Goal: Task Accomplishment & Management: Manage account settings

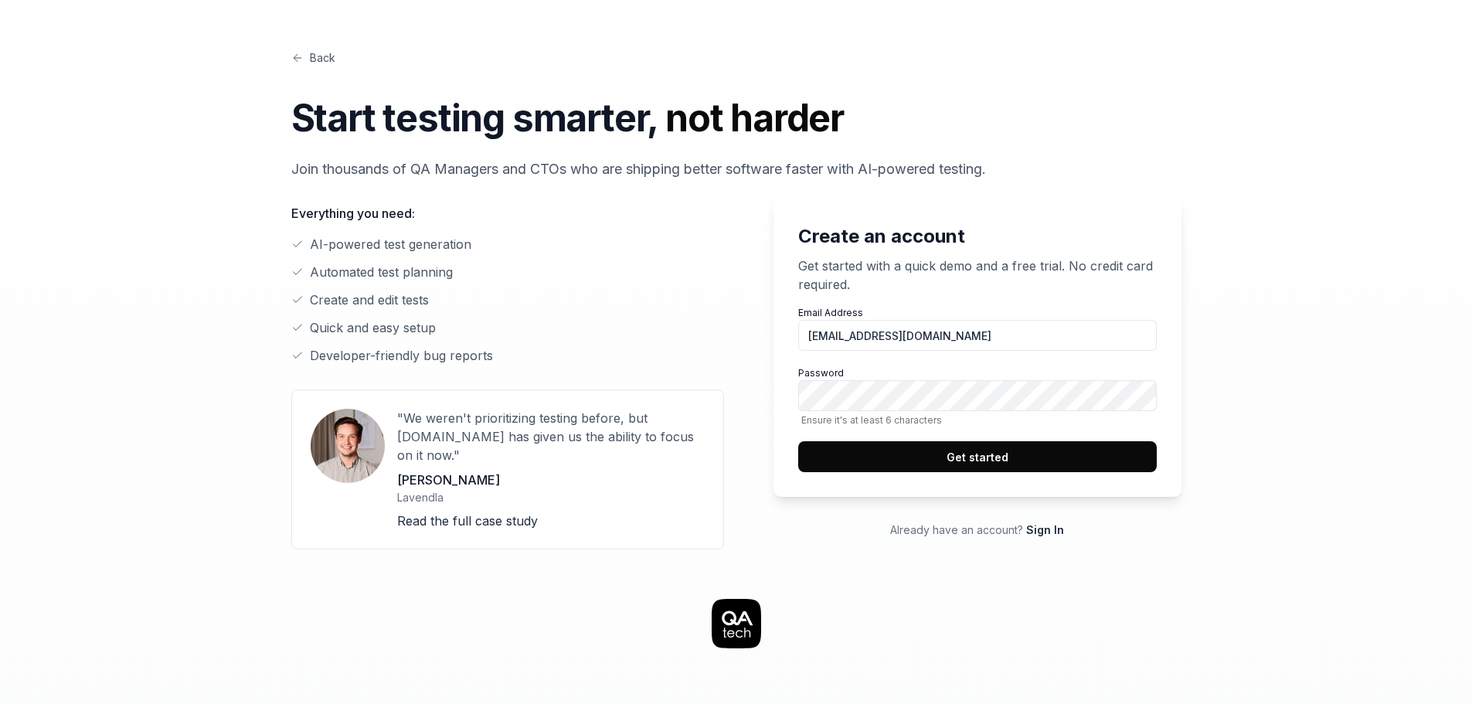
click at [930, 348] on input "[EMAIL_ADDRESS][DOMAIN_NAME]" at bounding box center [977, 335] width 359 height 31
click at [956, 336] on input "zarihin.umserv@gmail.com" at bounding box center [977, 335] width 359 height 31
click at [975, 332] on input "zarihin.umserv@gmail.com" at bounding box center [977, 335] width 359 height 31
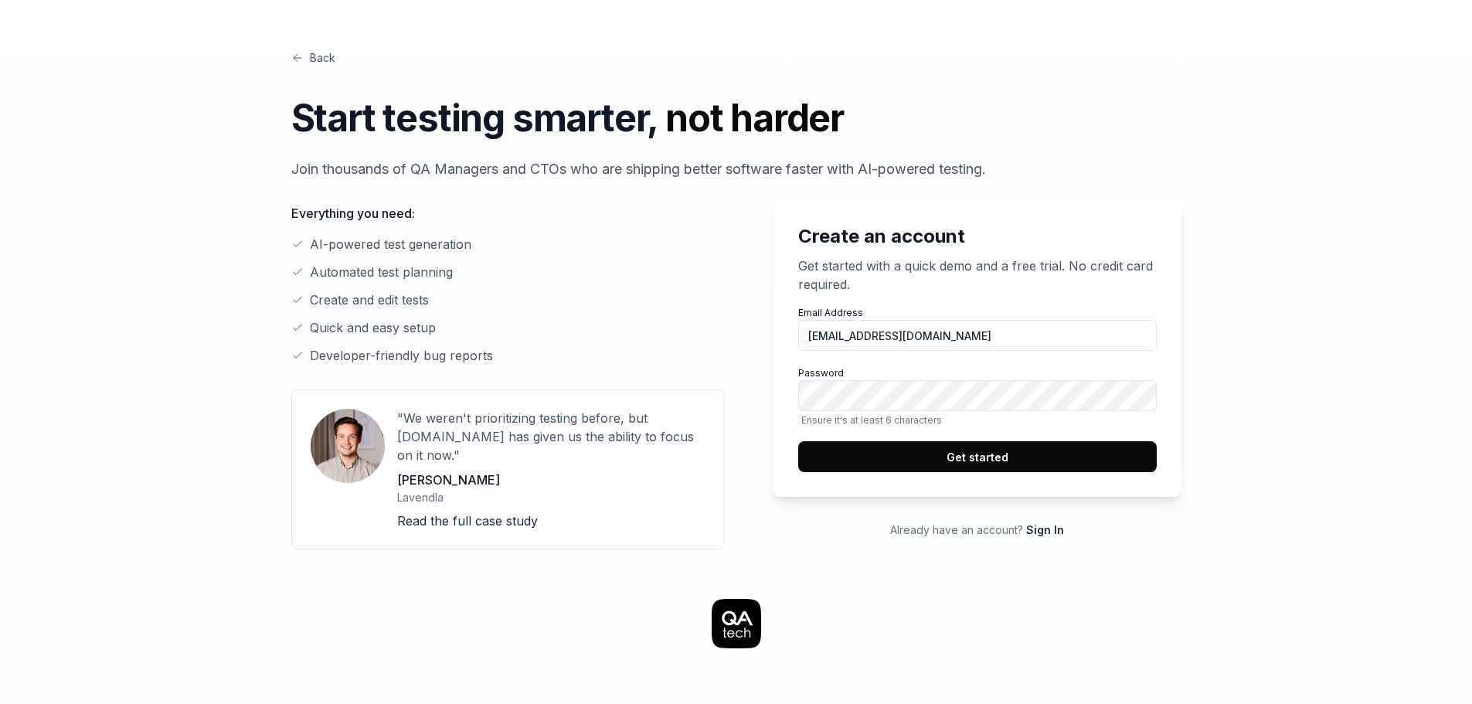
type input "[EMAIL_ADDRESS][DOMAIN_NAME]"
click at [798, 441] on button "Get started" at bounding box center [977, 456] width 359 height 31
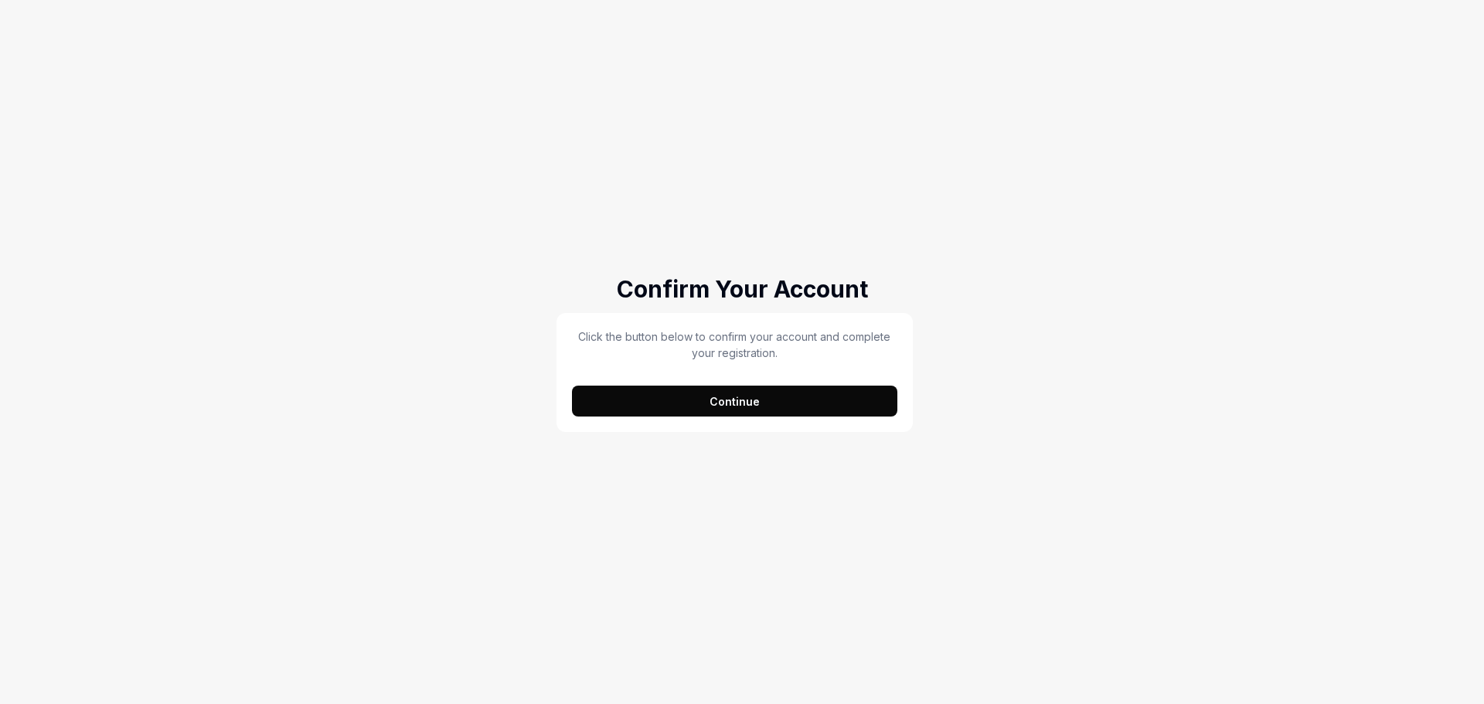
click at [852, 421] on div "Click the button below to confirm your account and complete your registration. …" at bounding box center [734, 372] width 356 height 119
click at [839, 413] on button "Continue" at bounding box center [734, 401] width 325 height 31
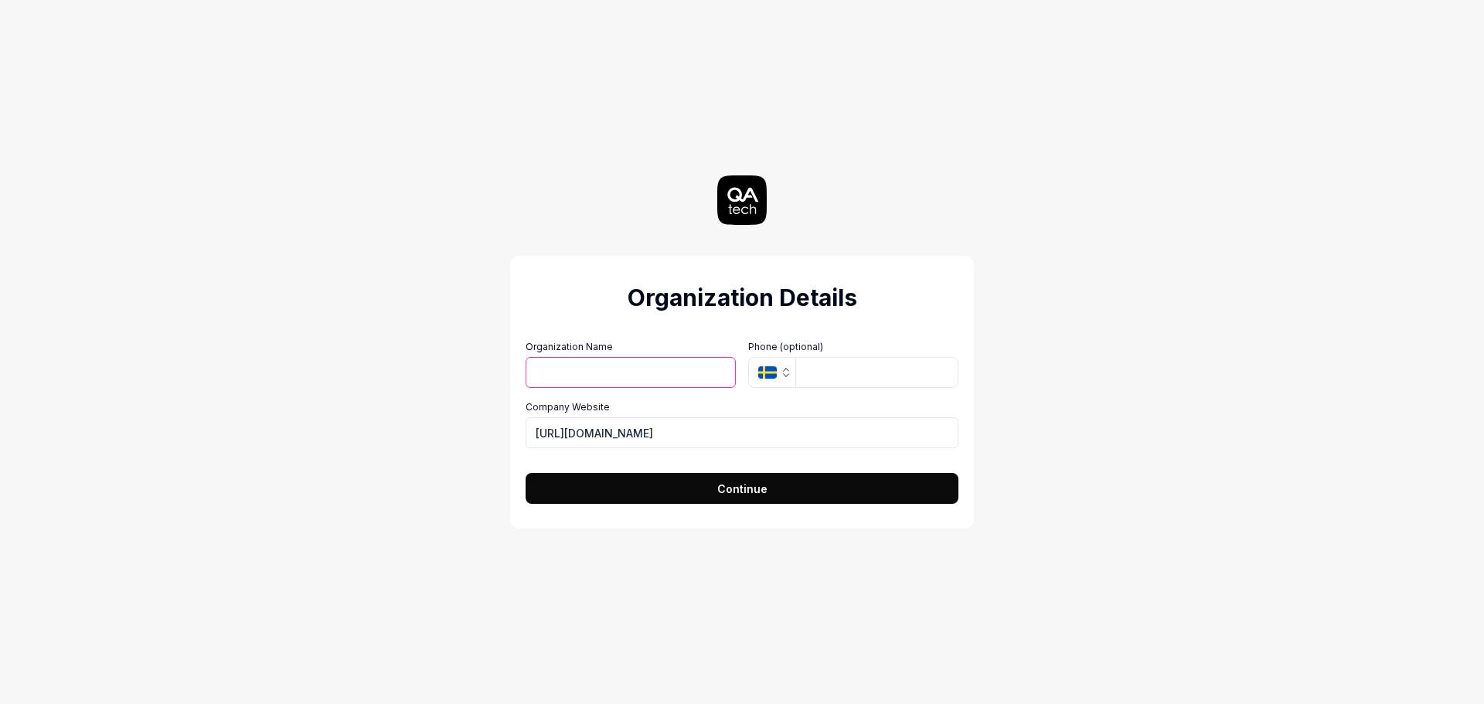
click at [782, 376] on icon "button" at bounding box center [786, 372] width 12 height 12
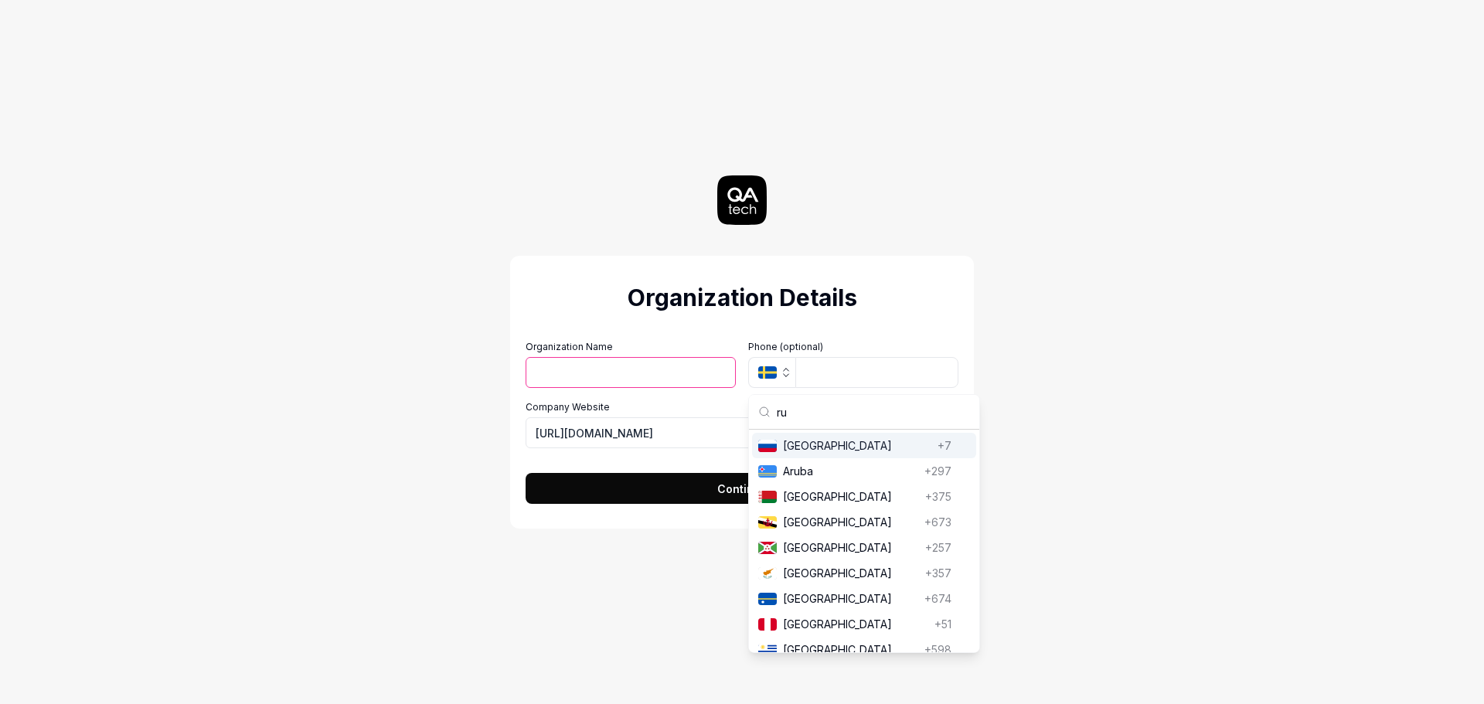
scroll to position [36, 0]
type input "r"
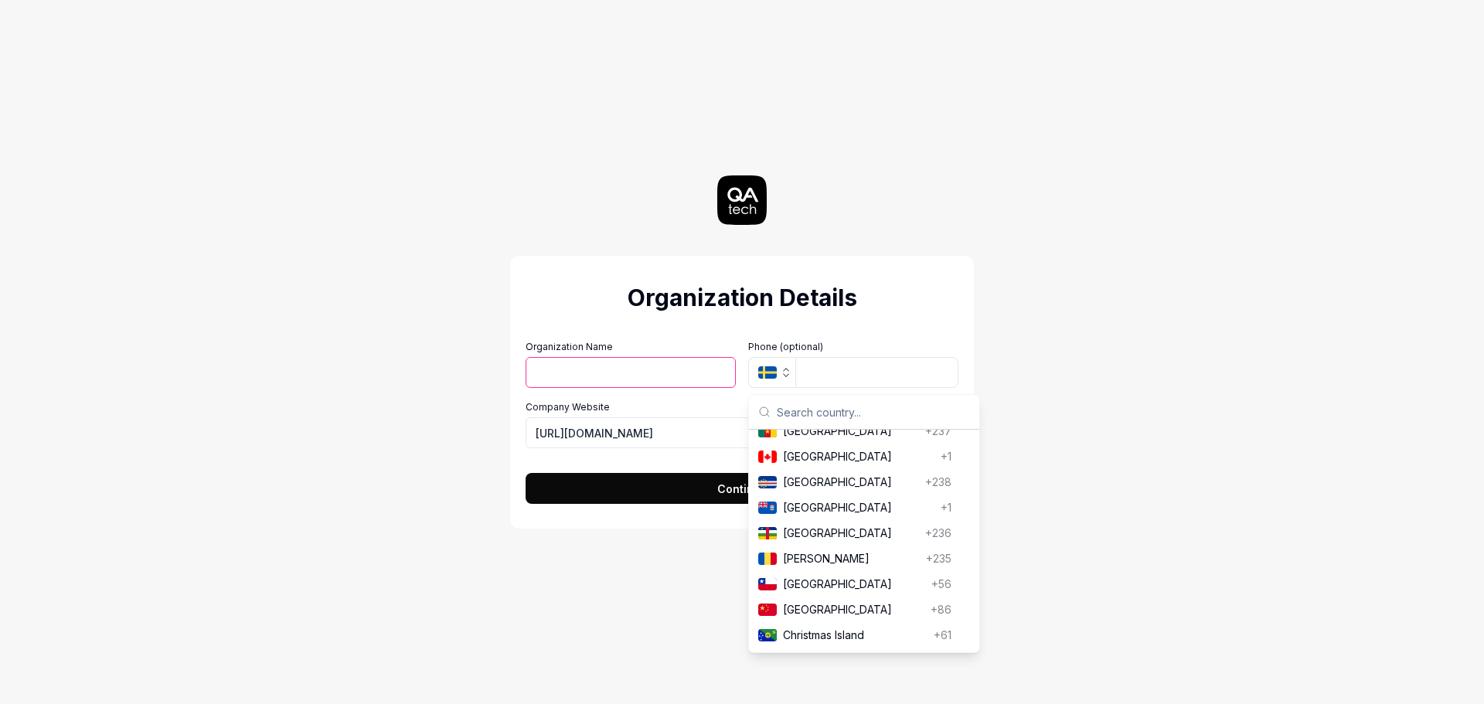
scroll to position [0, 0]
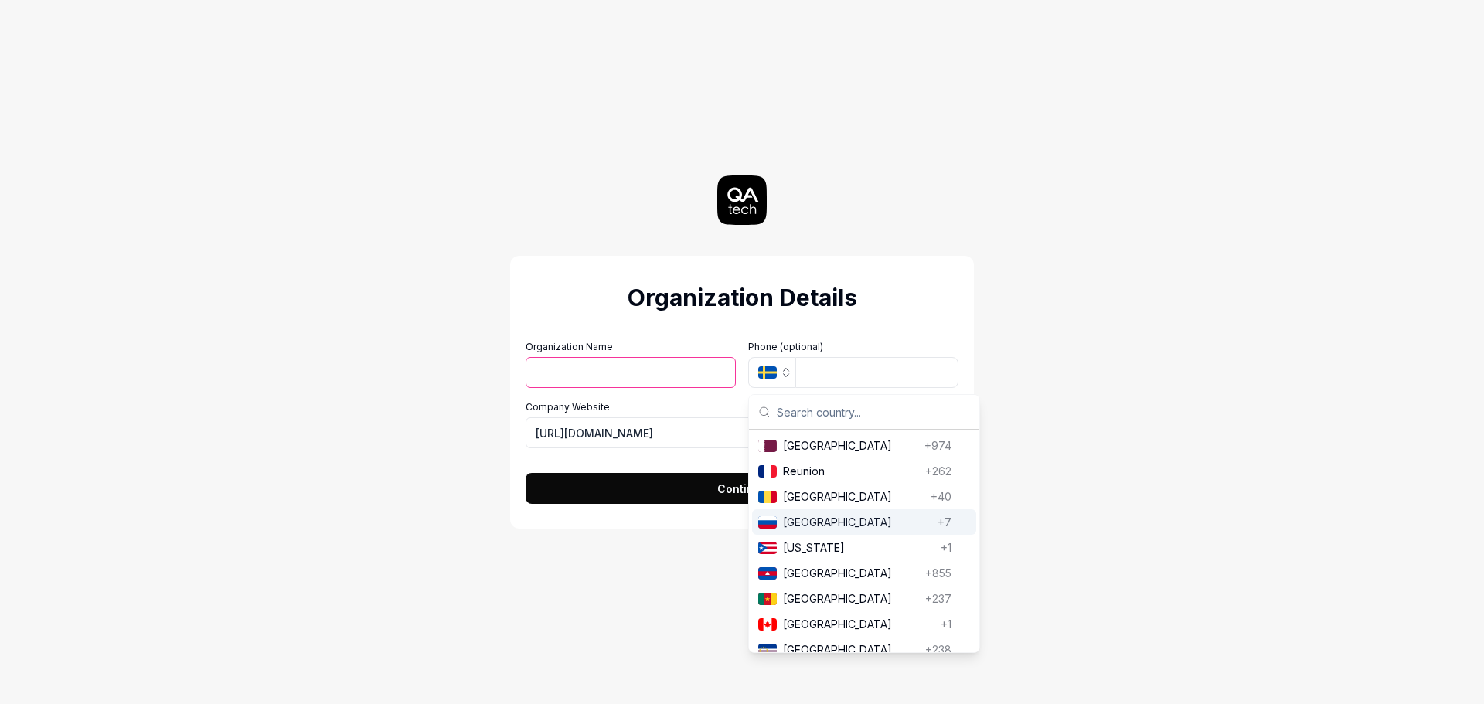
click at [844, 512] on div "[GEOGRAPHIC_DATA] [GEOGRAPHIC_DATA] +7" at bounding box center [864, 522] width 224 height 26
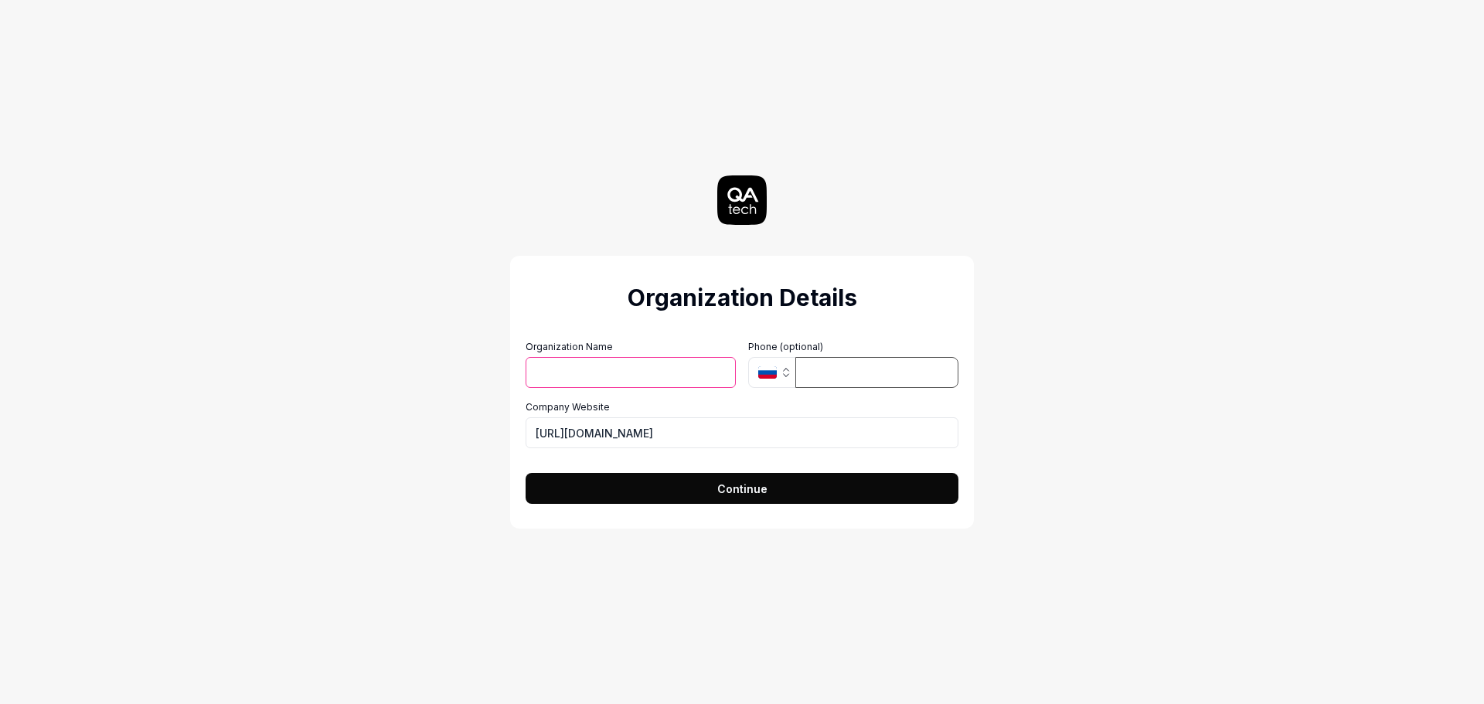
click at [868, 386] on input "tel" at bounding box center [876, 372] width 163 height 31
paste input "[PHONE_NUMBER]"
type input "[PHONE_NUMBER]"
click at [665, 366] on input "Organization Name" at bounding box center [631, 372] width 210 height 31
type input "UmServ"
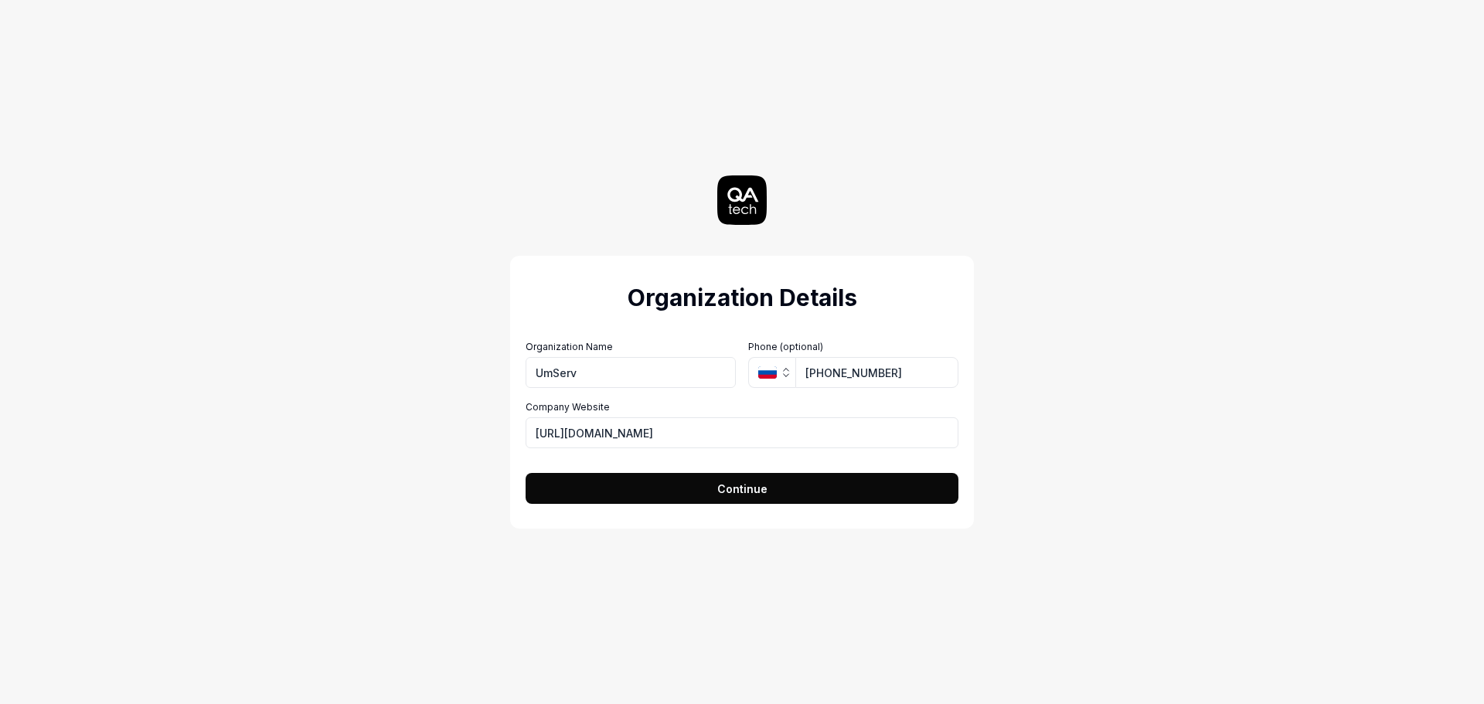
click at [757, 472] on form "Organization Name UmServ Organization Logo (Square minimum 256x256px) Click to …" at bounding box center [742, 417] width 433 height 173
click at [765, 481] on span "Continue" at bounding box center [742, 489] width 50 height 16
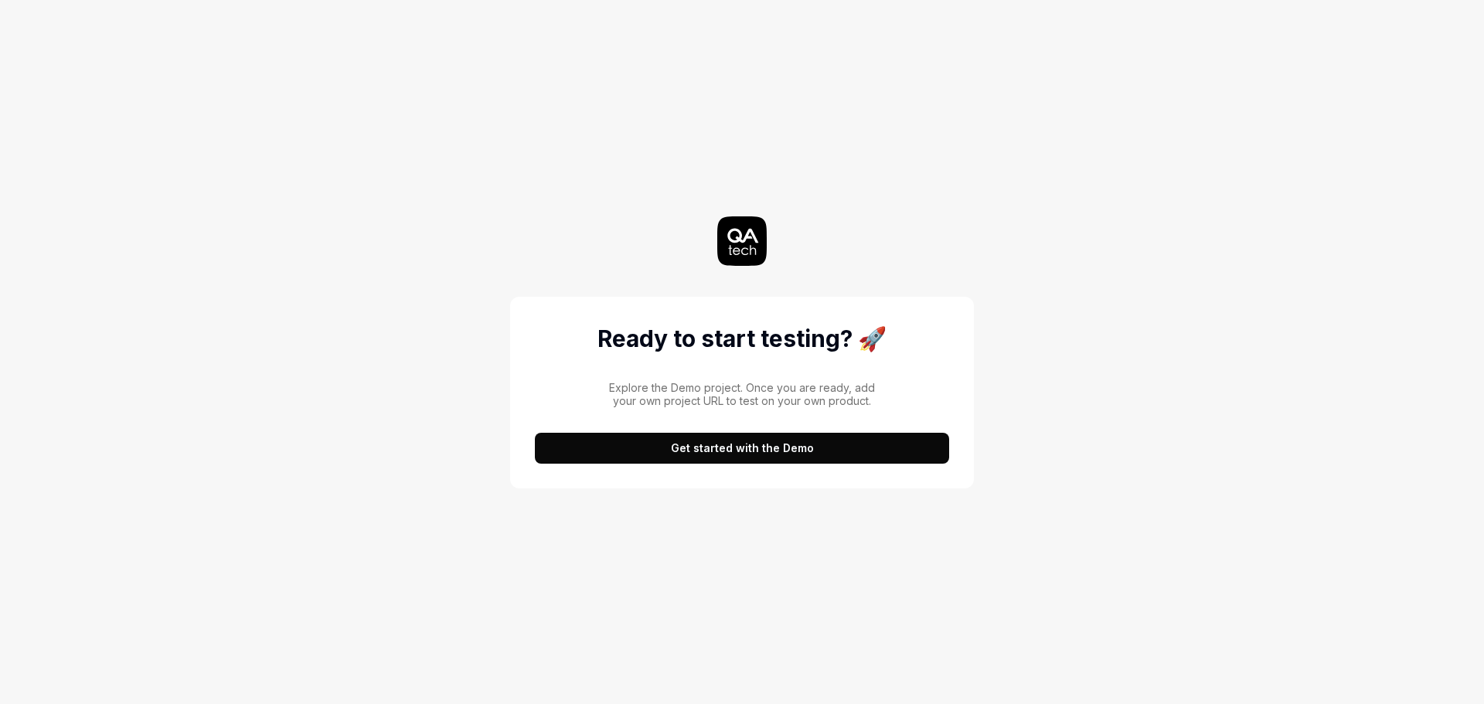
click at [799, 441] on button "Get started with the Demo" at bounding box center [742, 448] width 414 height 31
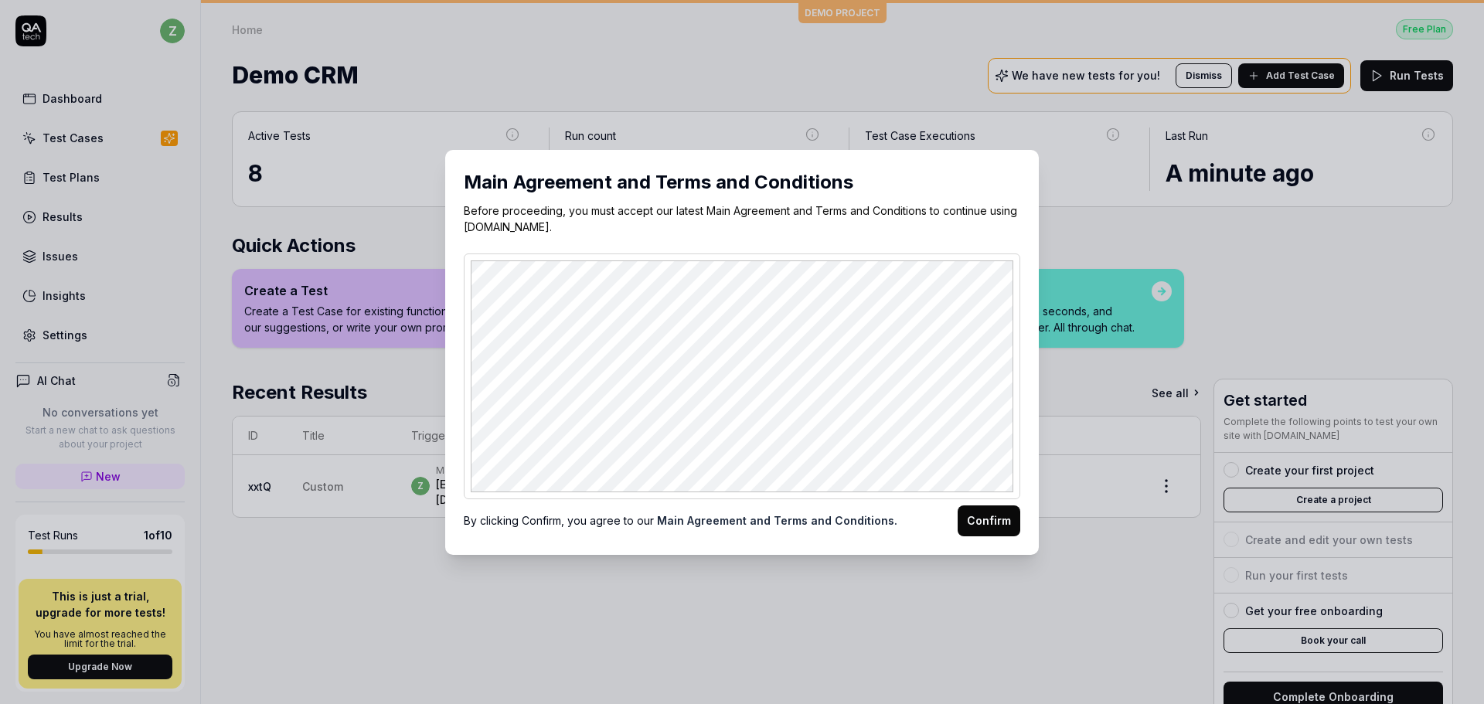
click at [994, 527] on button "Confirm" at bounding box center [989, 520] width 63 height 31
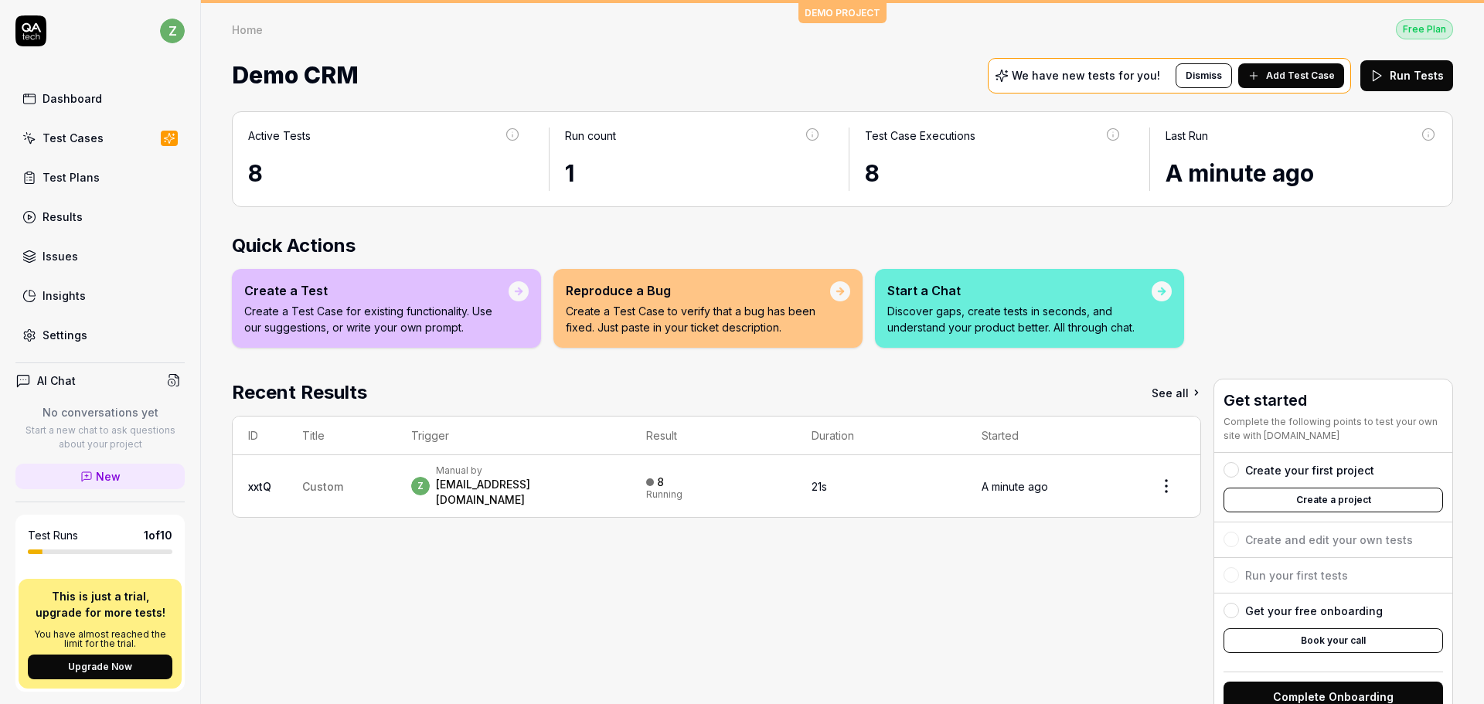
click at [815, 428] on th "Duration" at bounding box center [881, 436] width 171 height 39
drag, startPoint x: 825, startPoint y: 432, endPoint x: 705, endPoint y: 587, distance: 196.0
click at [705, 587] on div "Recent Results See all ID Title Trigger Result Duration Started xxtQ Custom z M…" at bounding box center [716, 551] width 969 height 344
click at [768, 558] on div "Recent Results See all ID Title Trigger Result Duration Started xxtQ Custom z M…" at bounding box center [716, 551] width 969 height 344
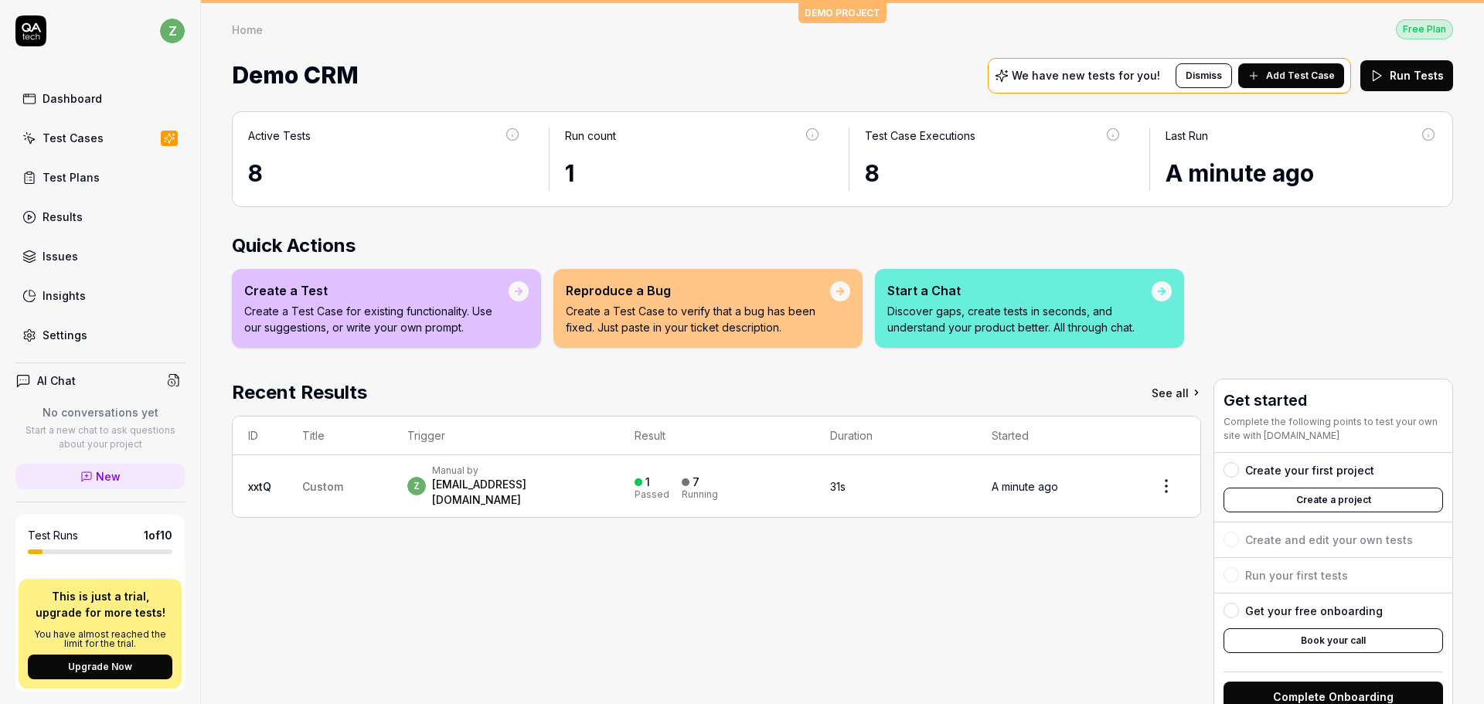
click at [80, 133] on div "Test Cases" at bounding box center [73, 138] width 61 height 16
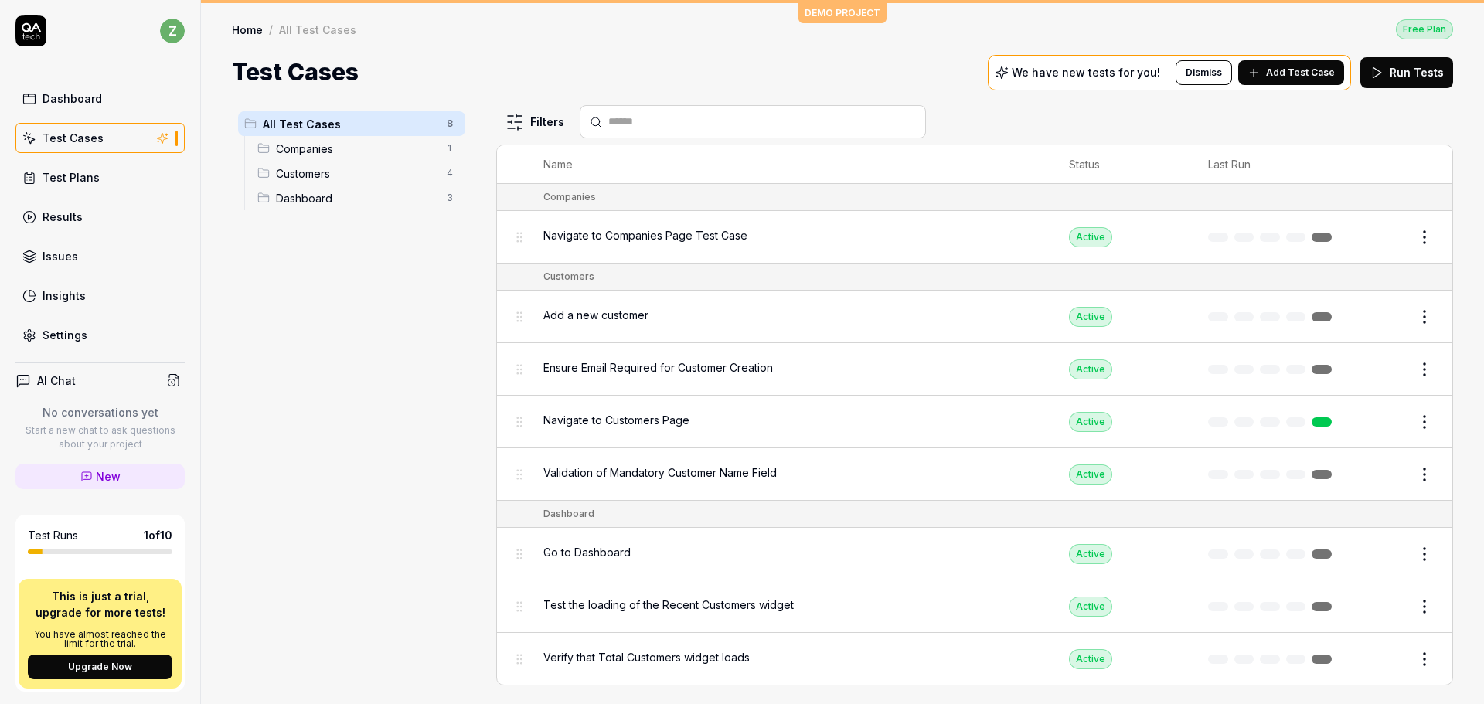
click at [308, 199] on span "Dashboard" at bounding box center [357, 198] width 162 height 16
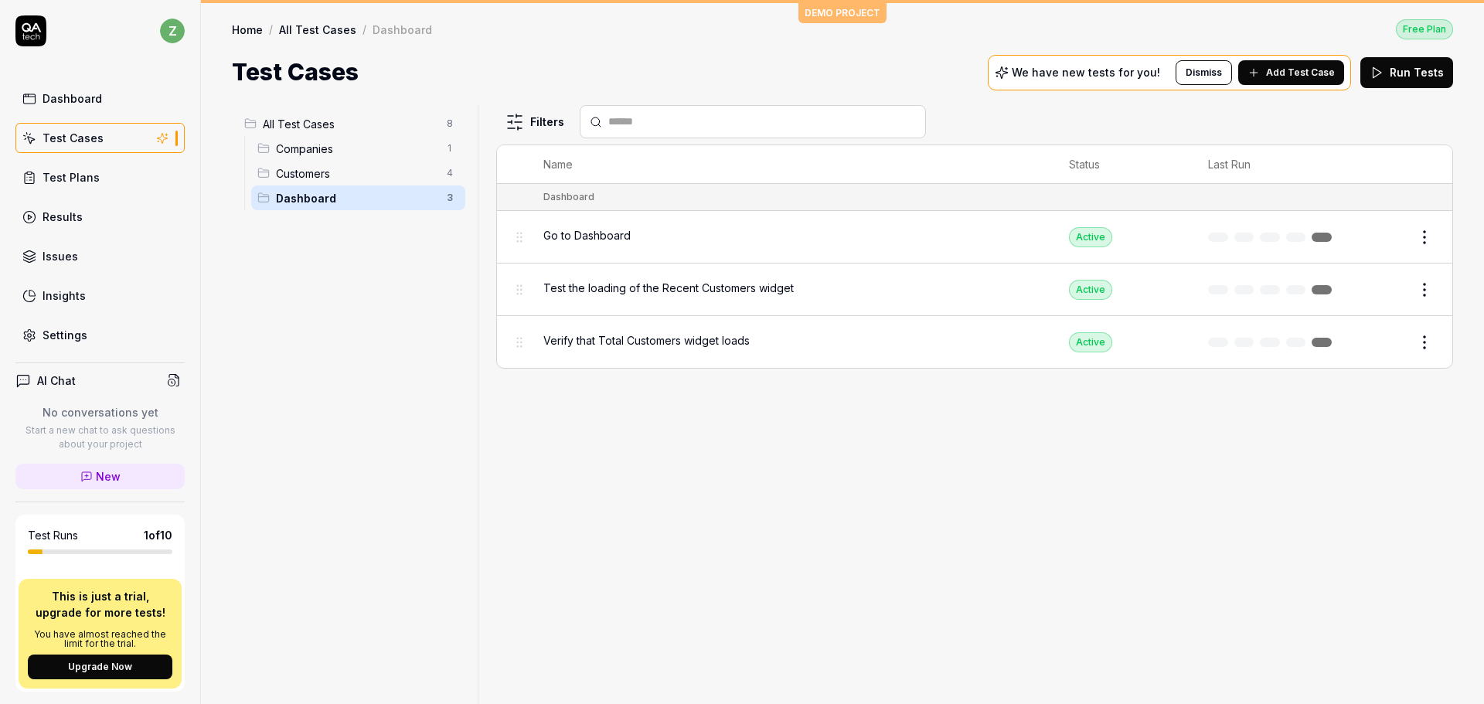
click at [319, 131] on span "All Test Cases" at bounding box center [350, 124] width 175 height 16
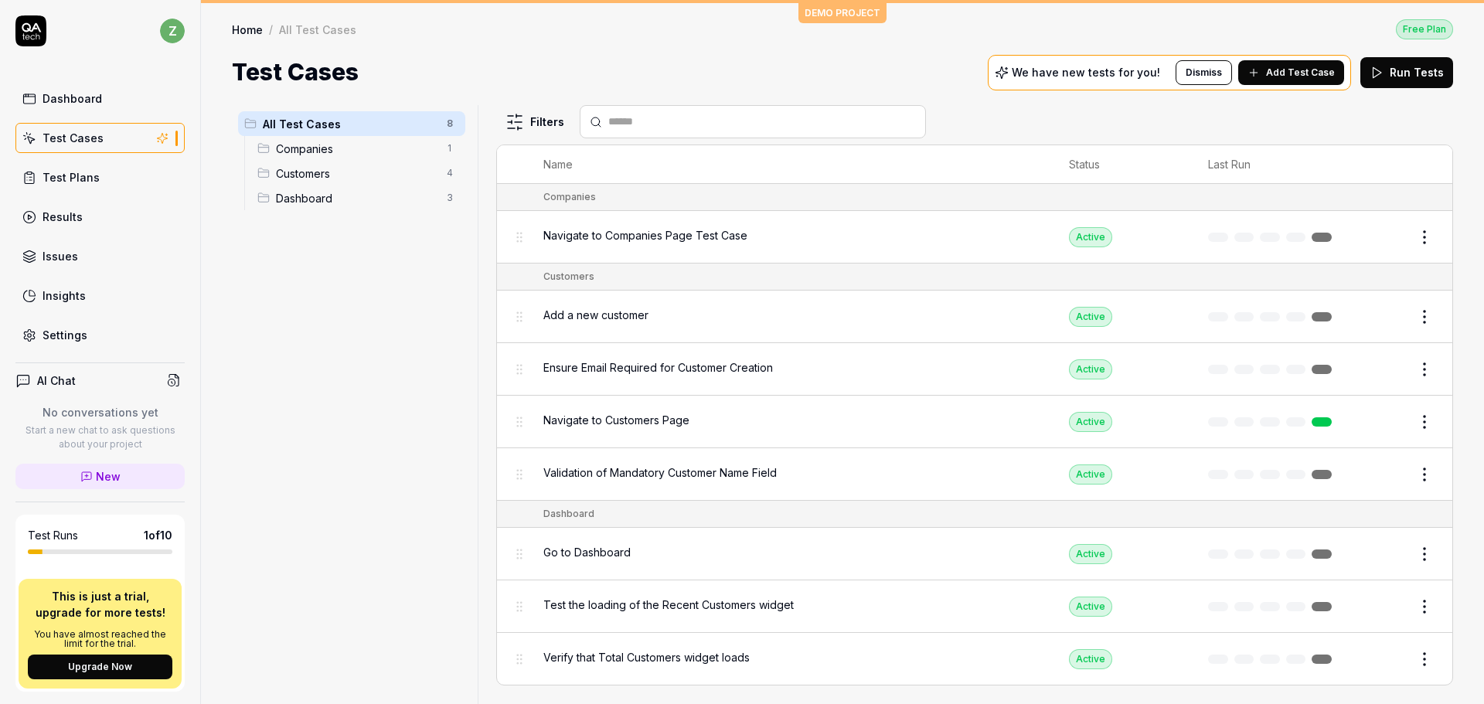
click at [1420, 236] on html "z Dashboard Test Cases Test Plans Results Issues Insights Settings AI Chat No c…" at bounding box center [742, 352] width 1484 height 704
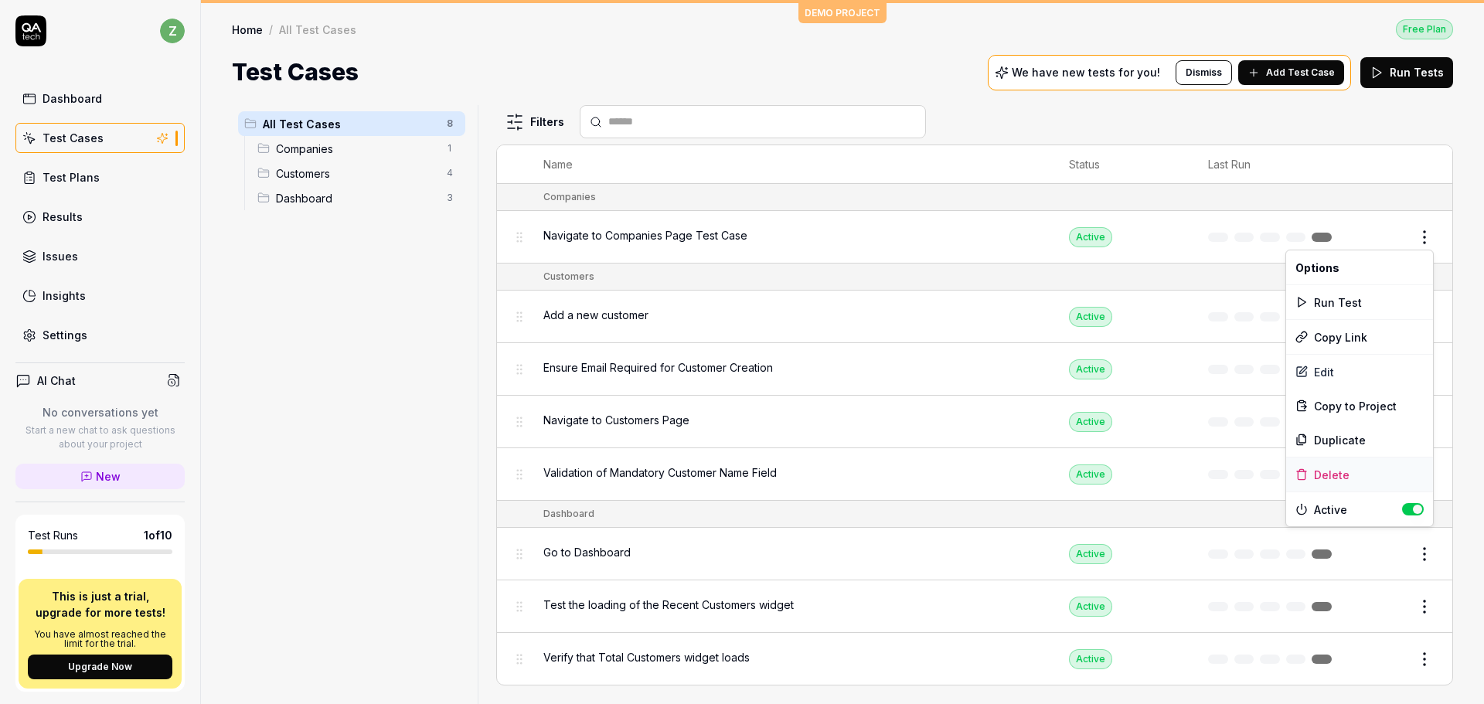
click at [1353, 473] on div "Delete" at bounding box center [1359, 475] width 147 height 34
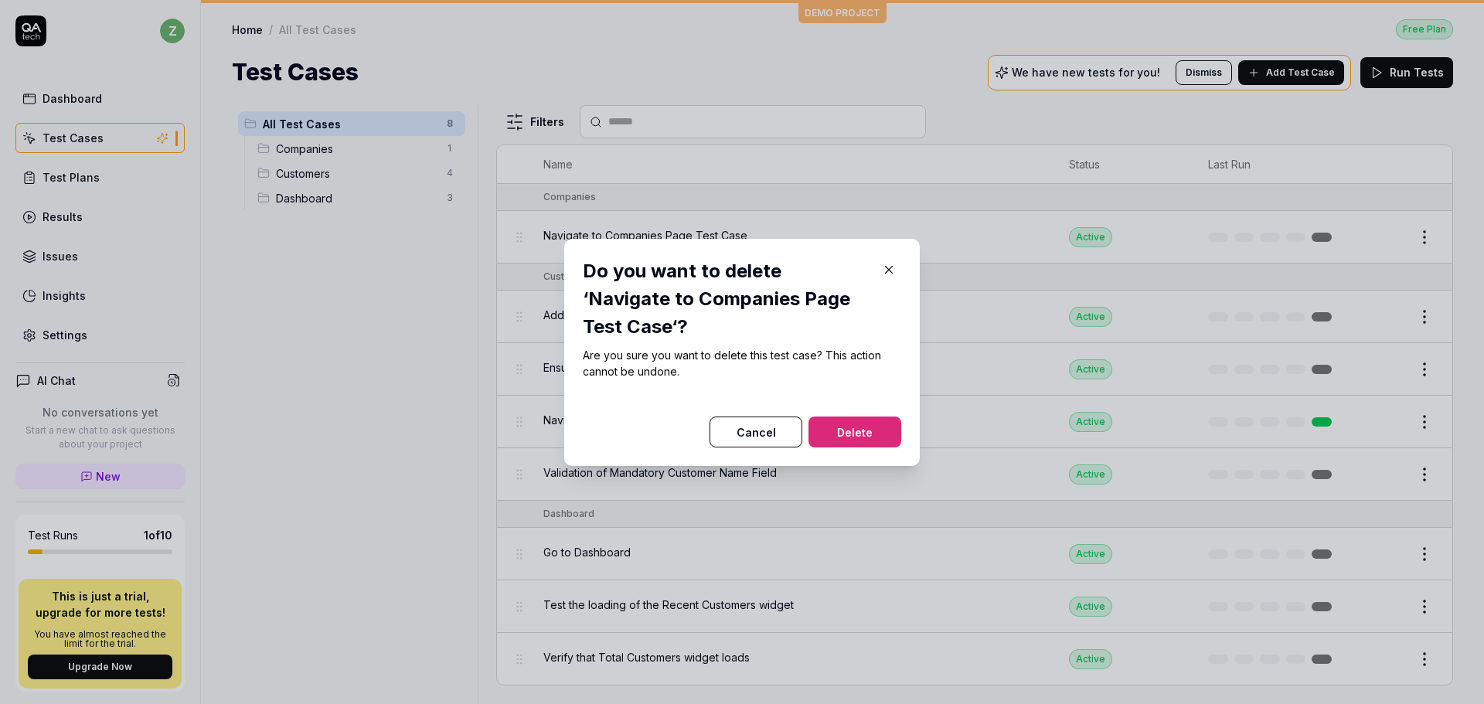
click at [862, 417] on button "Delete" at bounding box center [854, 432] width 93 height 31
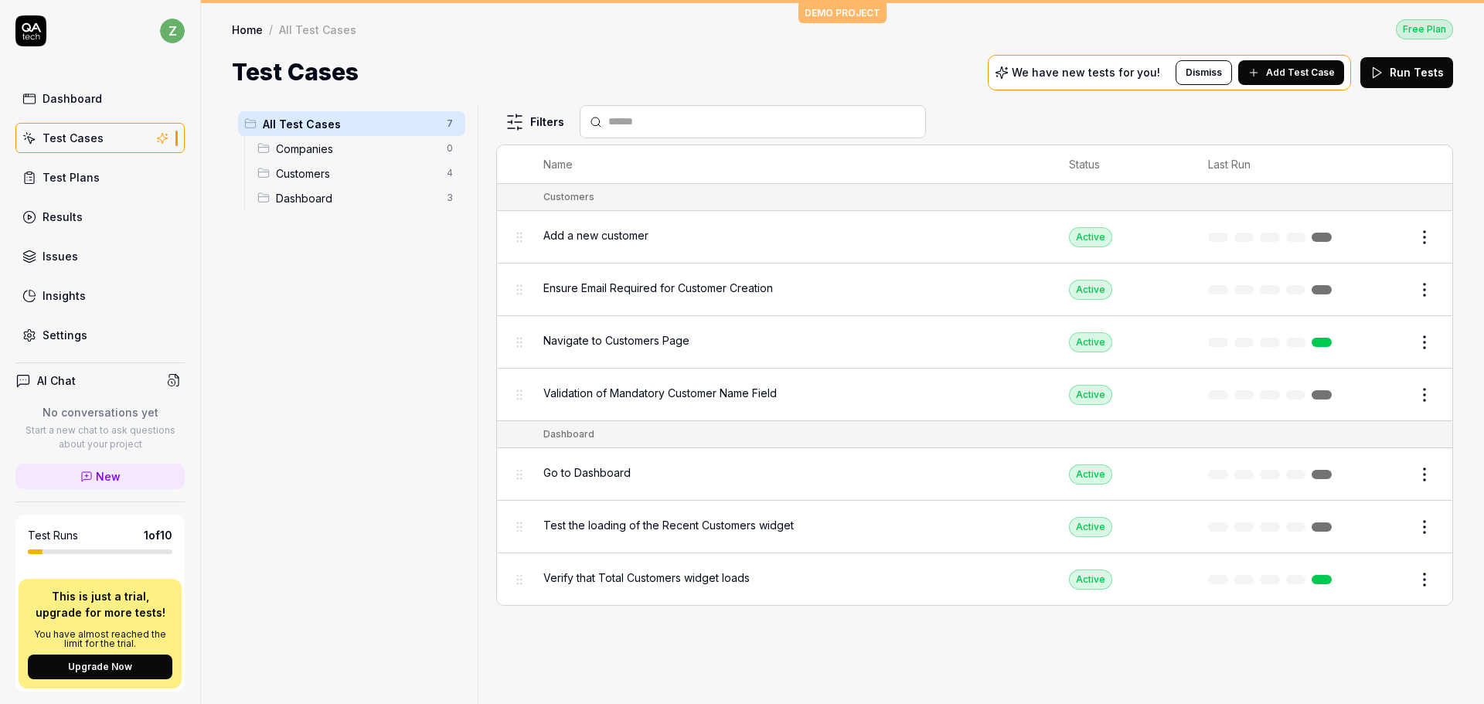
click at [1420, 238] on html "z Dashboard Test Cases Test Plans Results Issues Insights Settings AI Chat No c…" at bounding box center [742, 352] width 1484 height 704
click at [885, 65] on html "z Dashboard Test Cases Test Plans Results Issues Insights Settings AI Chat No c…" at bounding box center [742, 352] width 1484 height 704
click at [33, 338] on icon at bounding box center [29, 335] width 14 height 14
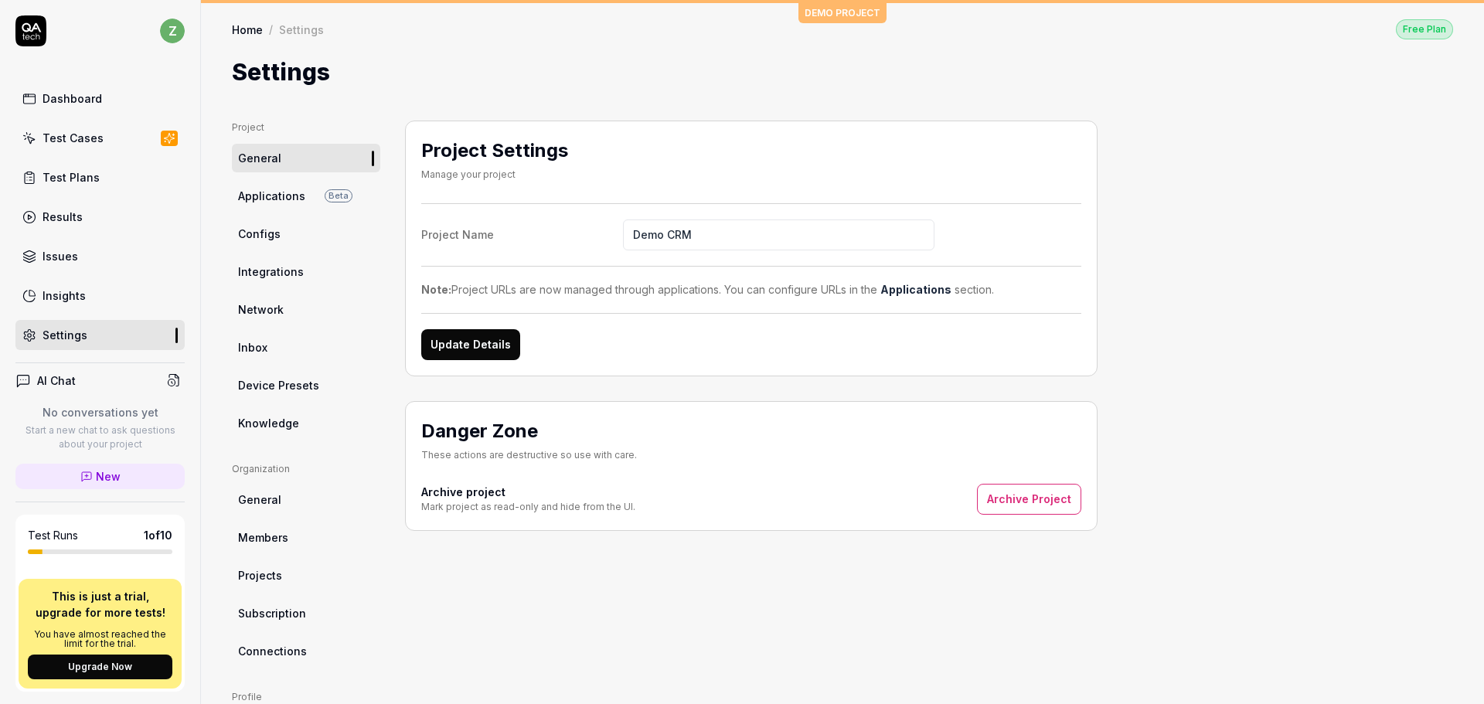
click at [271, 503] on span "General" at bounding box center [259, 500] width 43 height 16
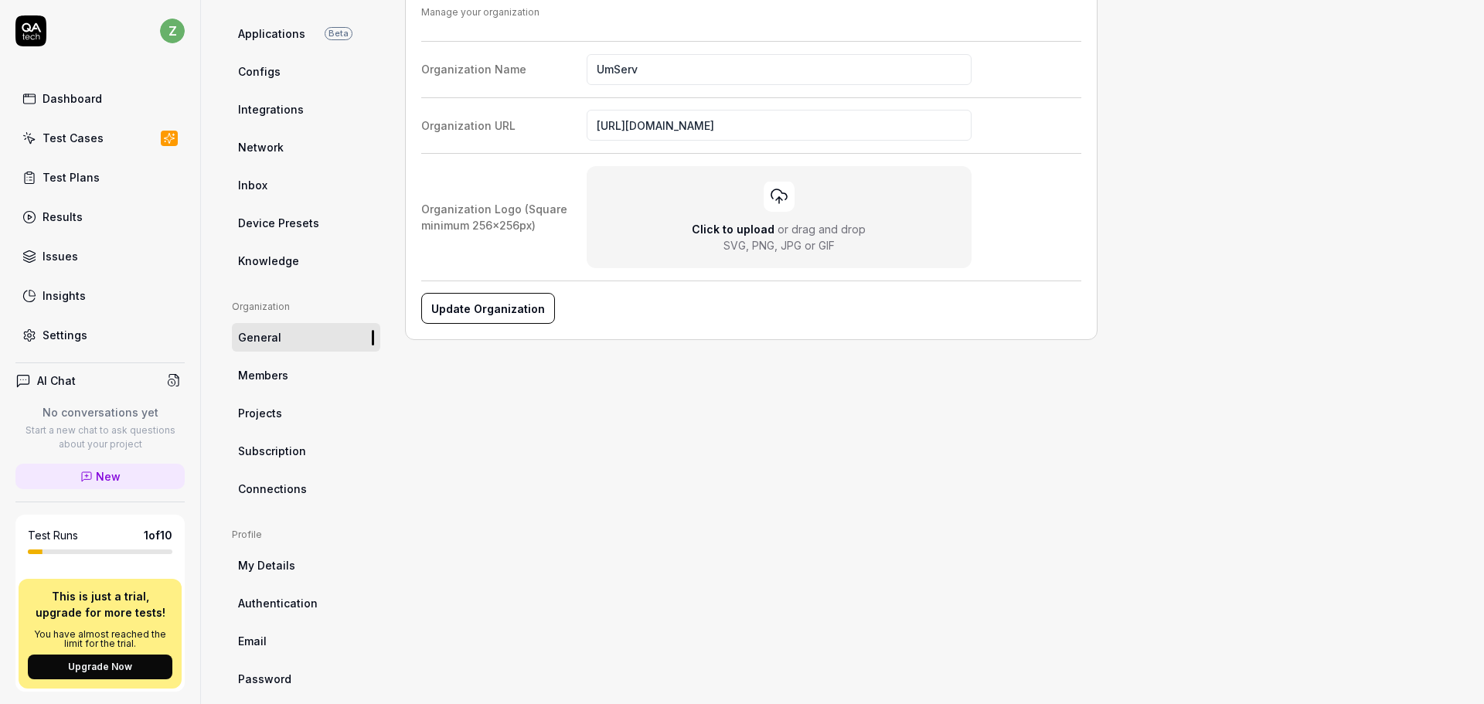
scroll to position [182, 0]
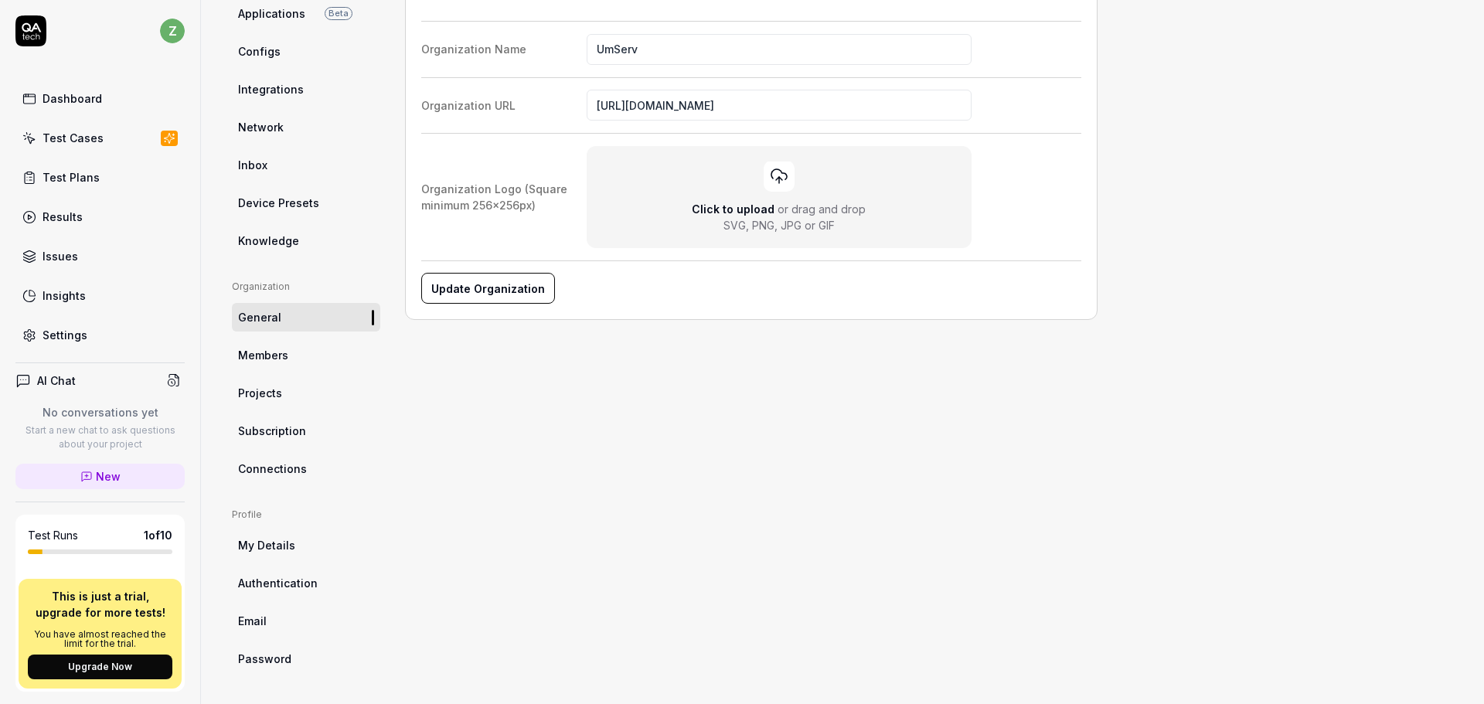
click at [299, 546] on link "My Details" at bounding box center [306, 545] width 148 height 29
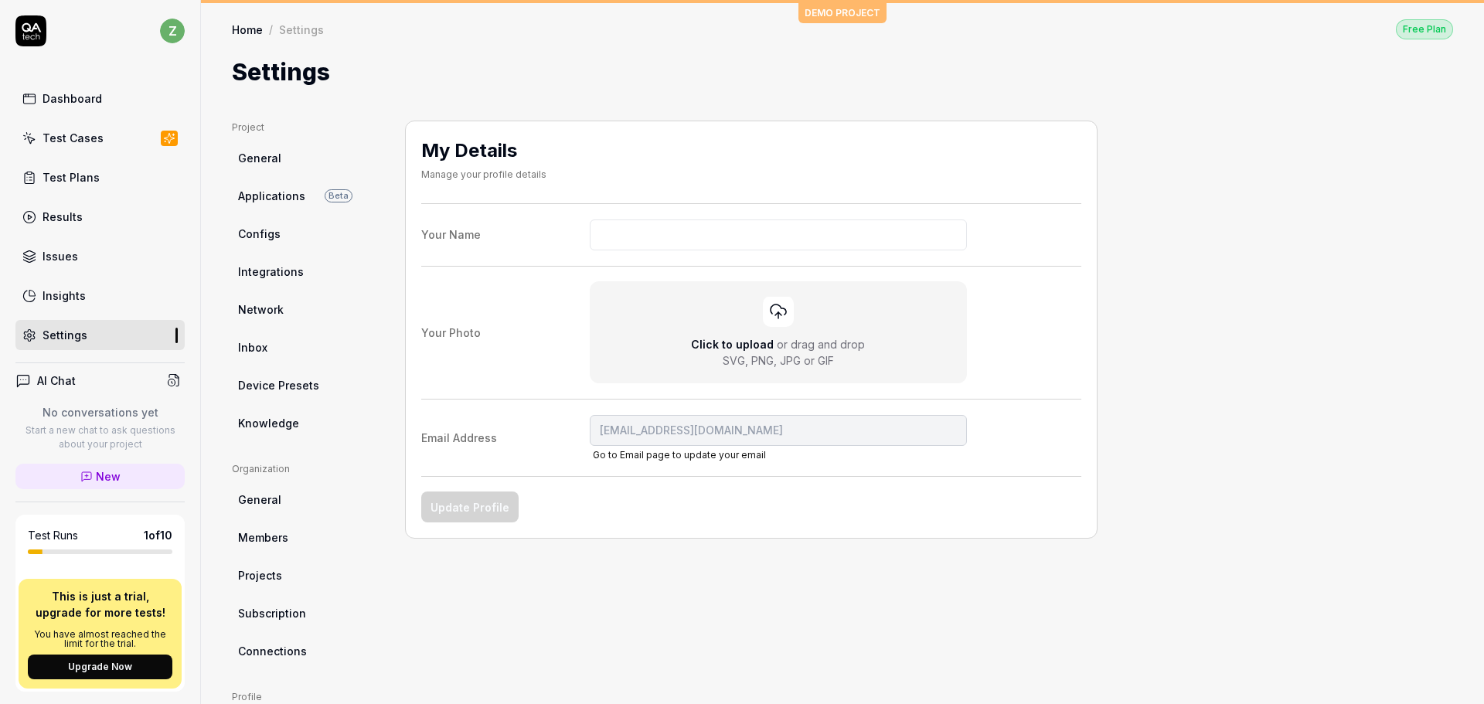
scroll to position [182, 0]
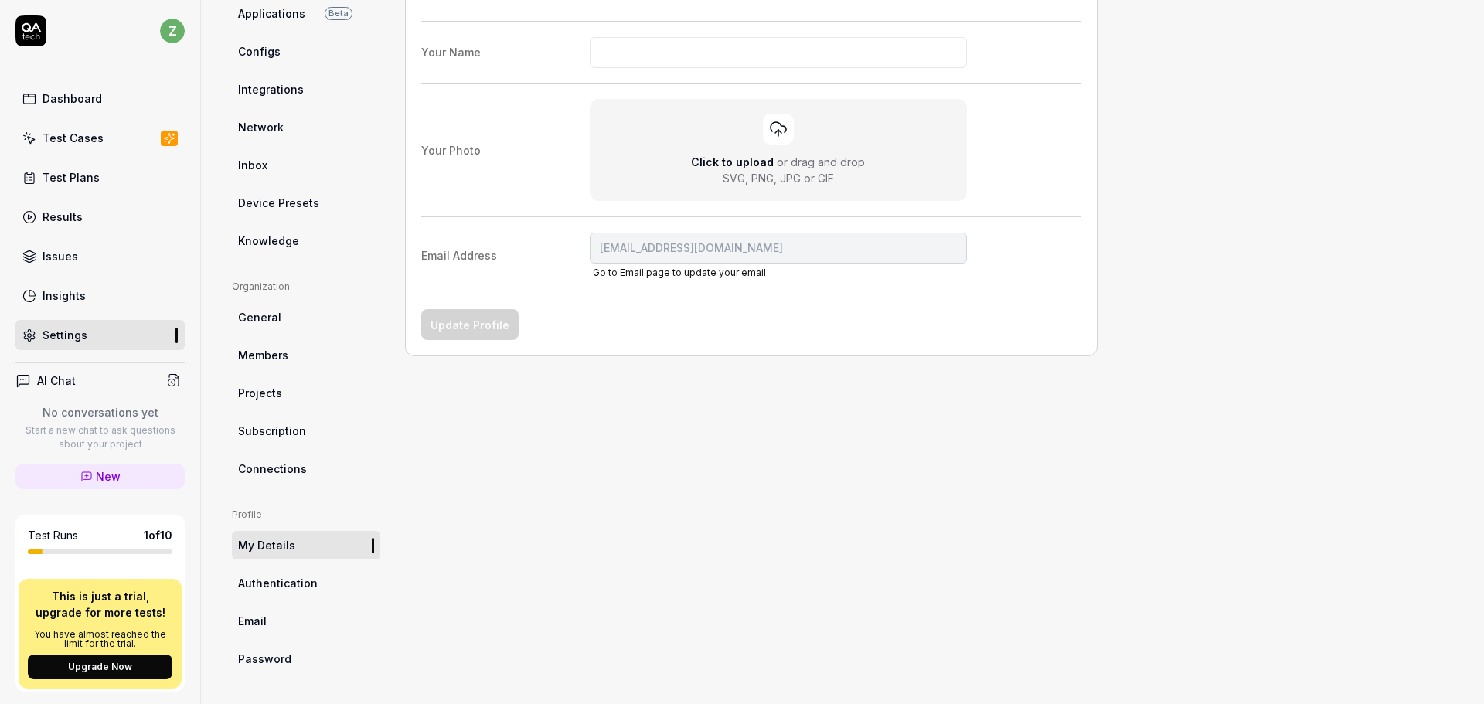
click at [306, 585] on span "Authentication" at bounding box center [278, 583] width 80 height 16
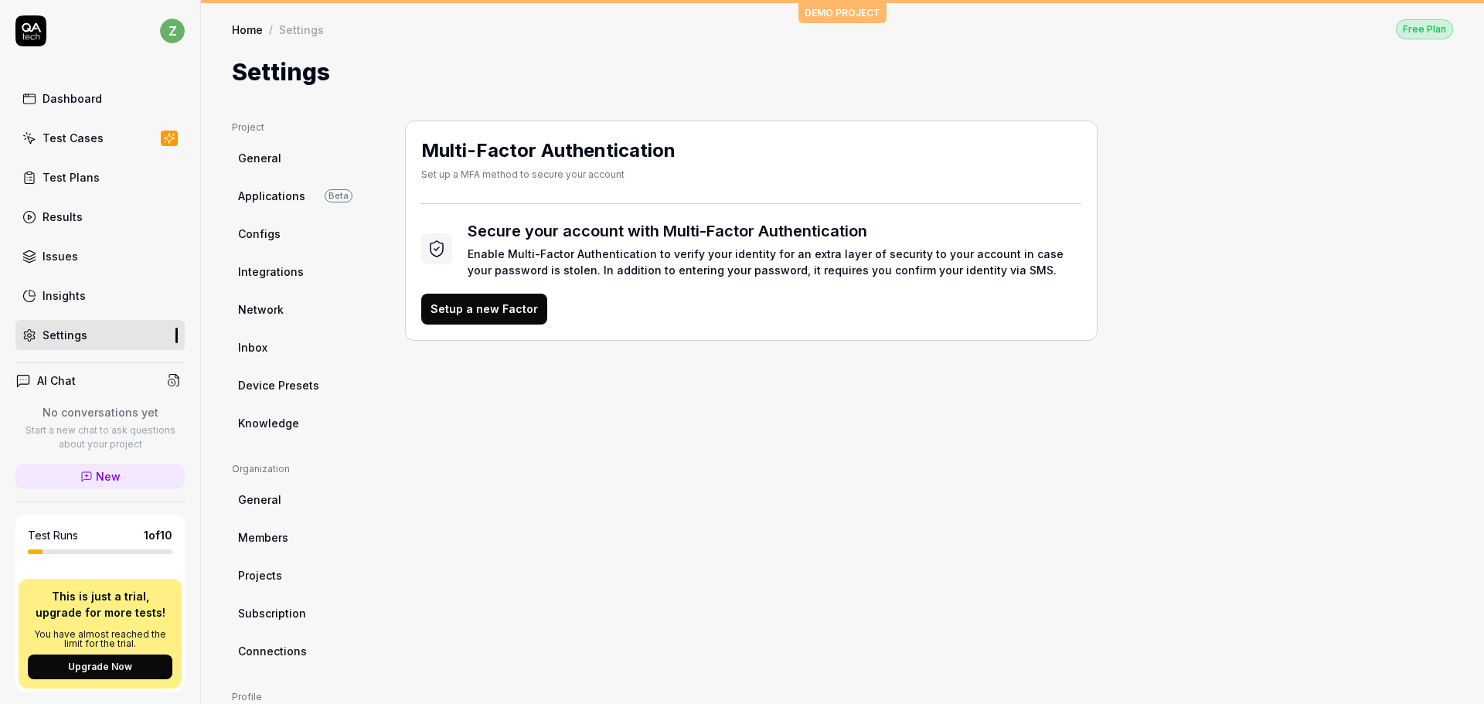
click at [285, 172] on link "General" at bounding box center [306, 158] width 148 height 29
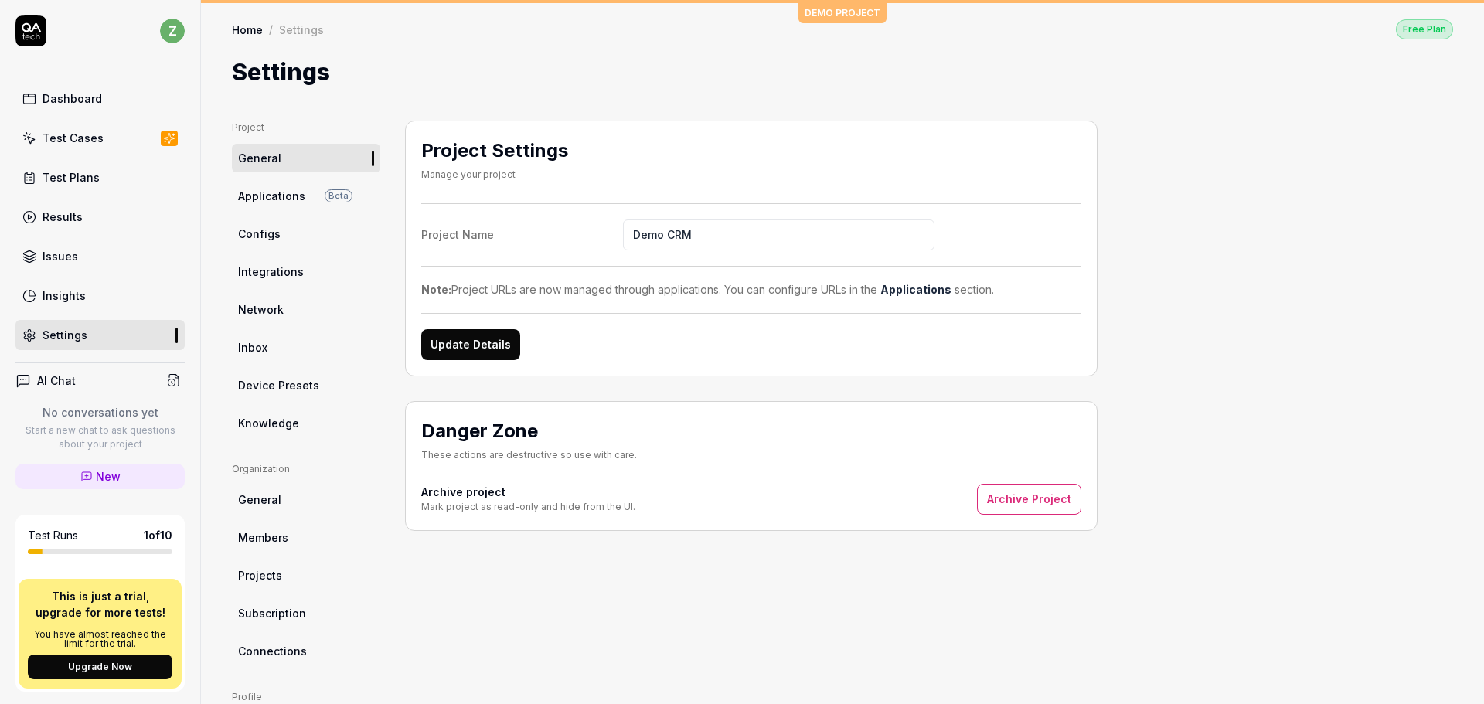
click at [282, 190] on span "Applications" at bounding box center [271, 196] width 67 height 16
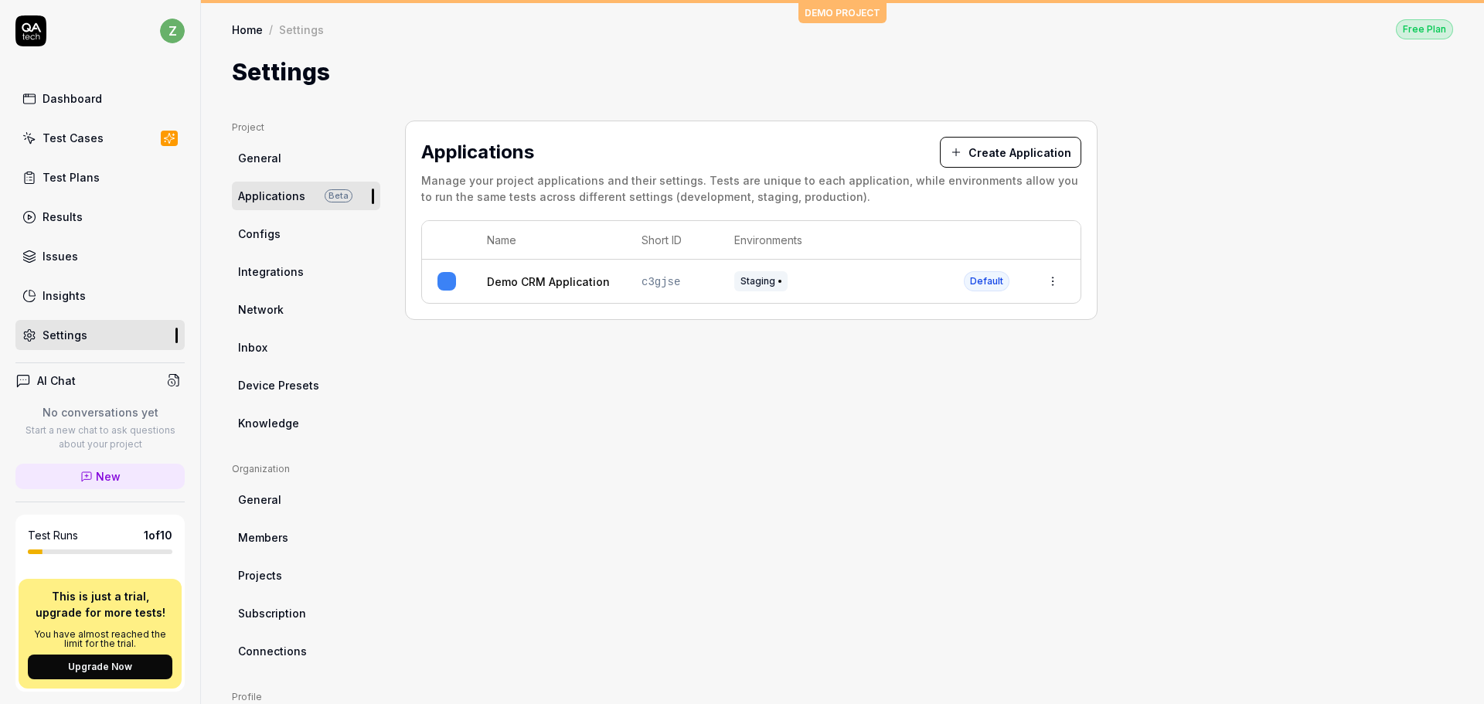
click at [260, 230] on span "Configs" at bounding box center [259, 234] width 43 height 16
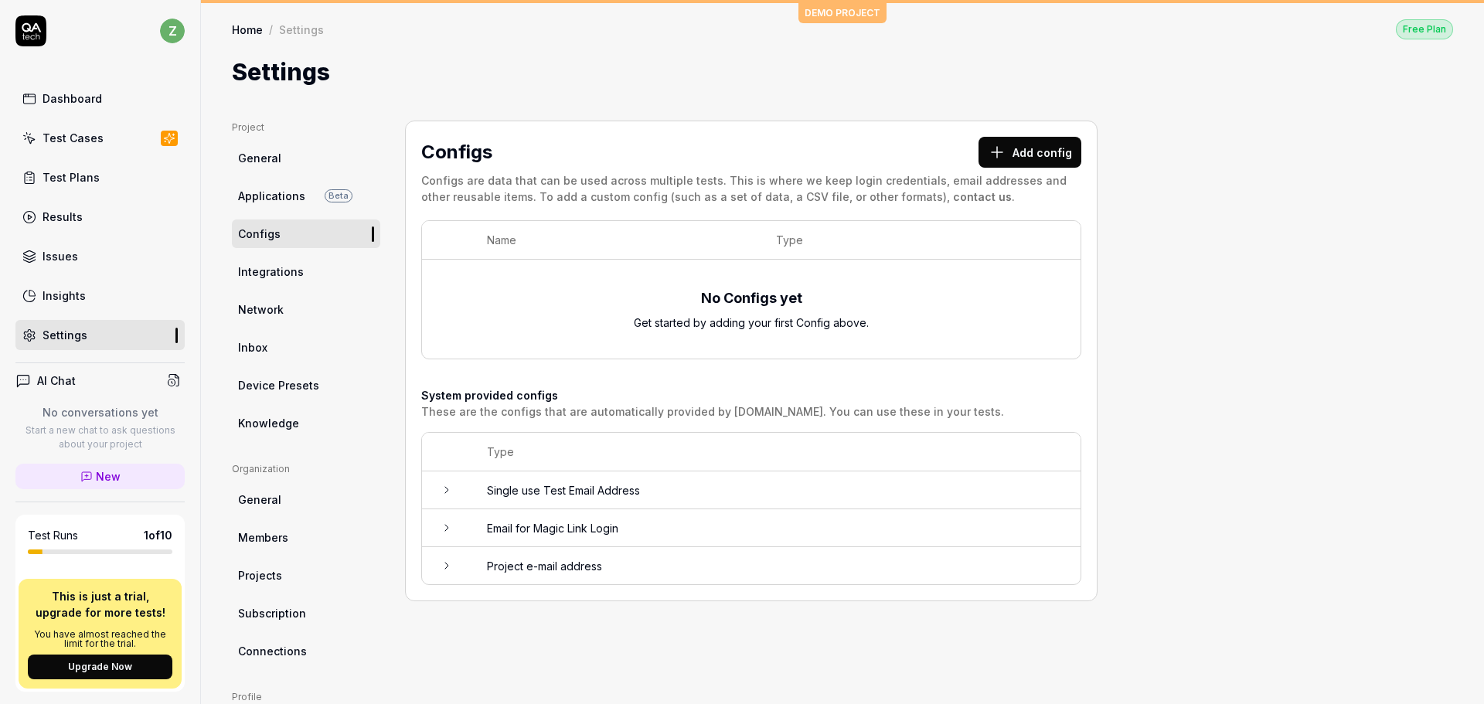
click at [274, 275] on span "Integrations" at bounding box center [271, 272] width 66 height 16
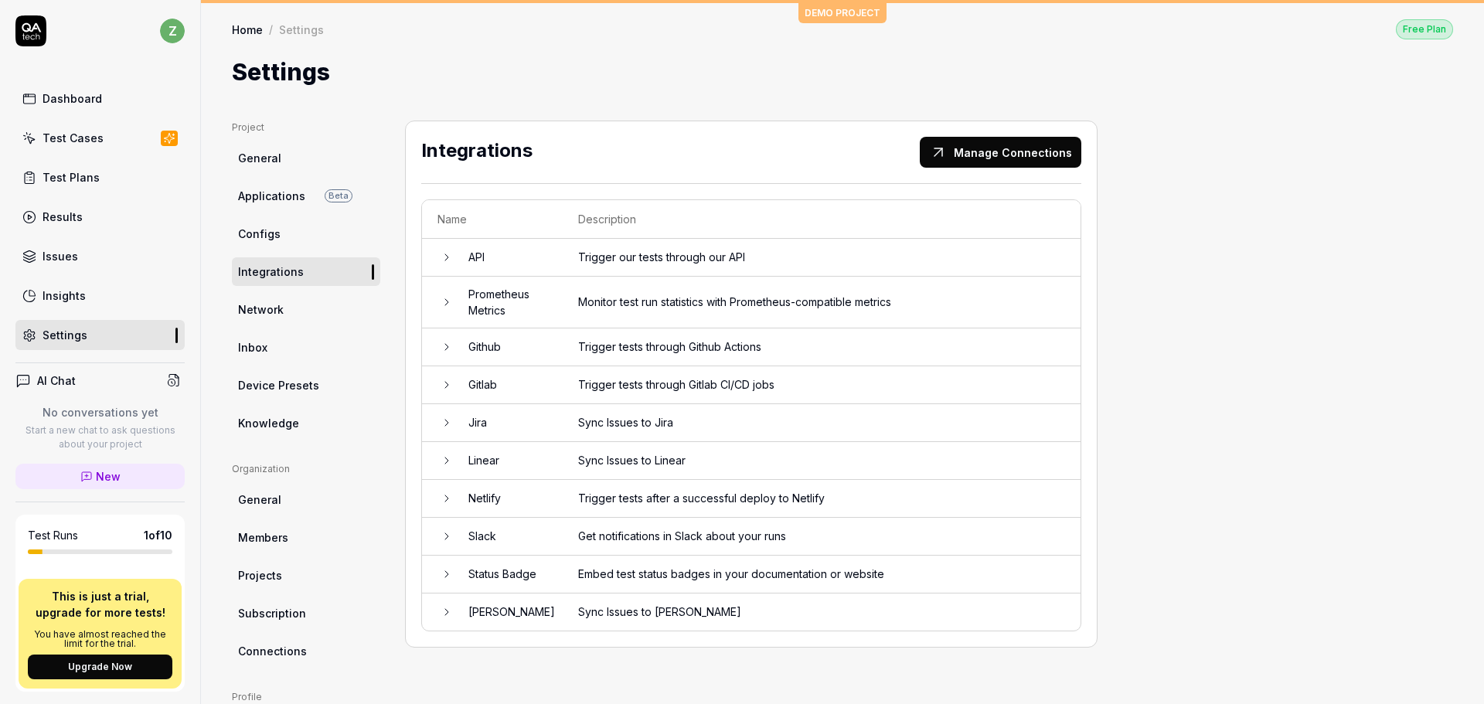
click at [282, 315] on span "Network" at bounding box center [261, 309] width 46 height 16
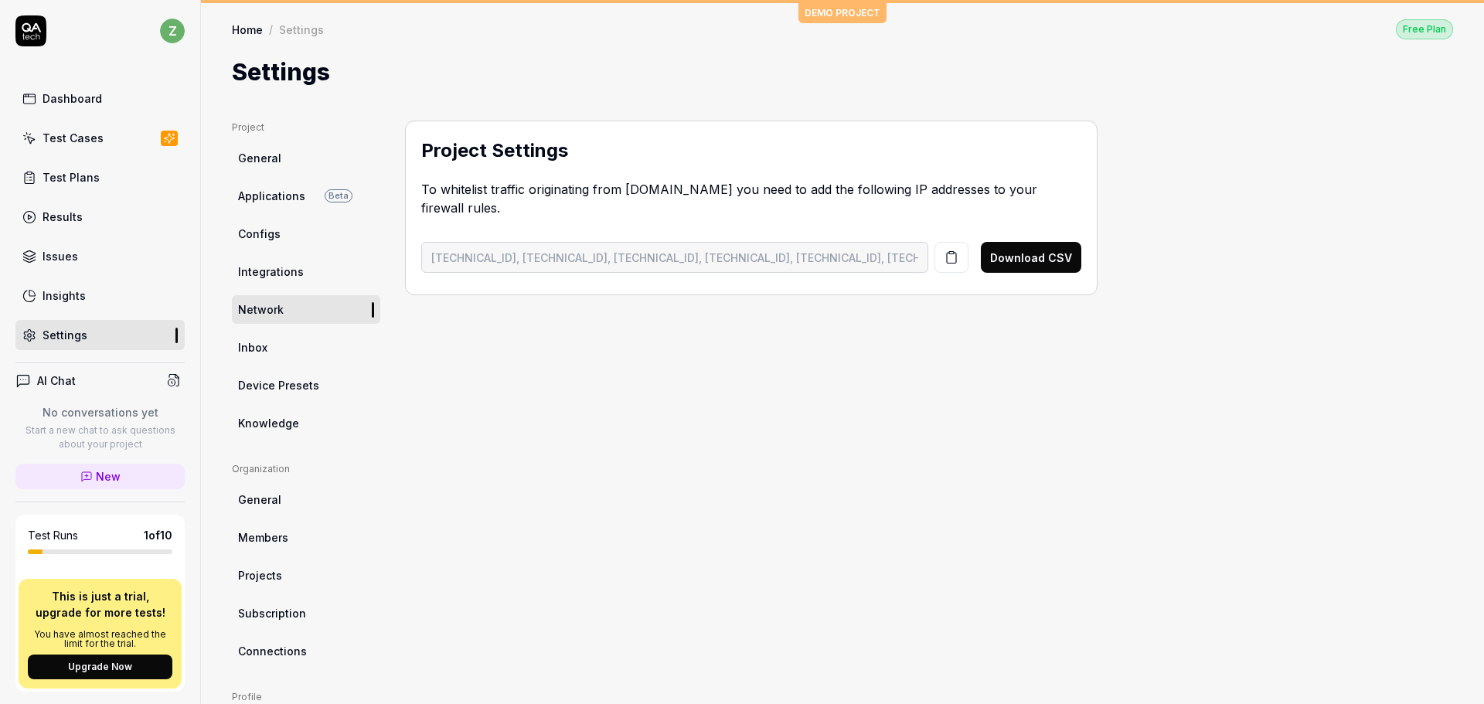
click at [288, 351] on link "Inbox" at bounding box center [306, 347] width 148 height 29
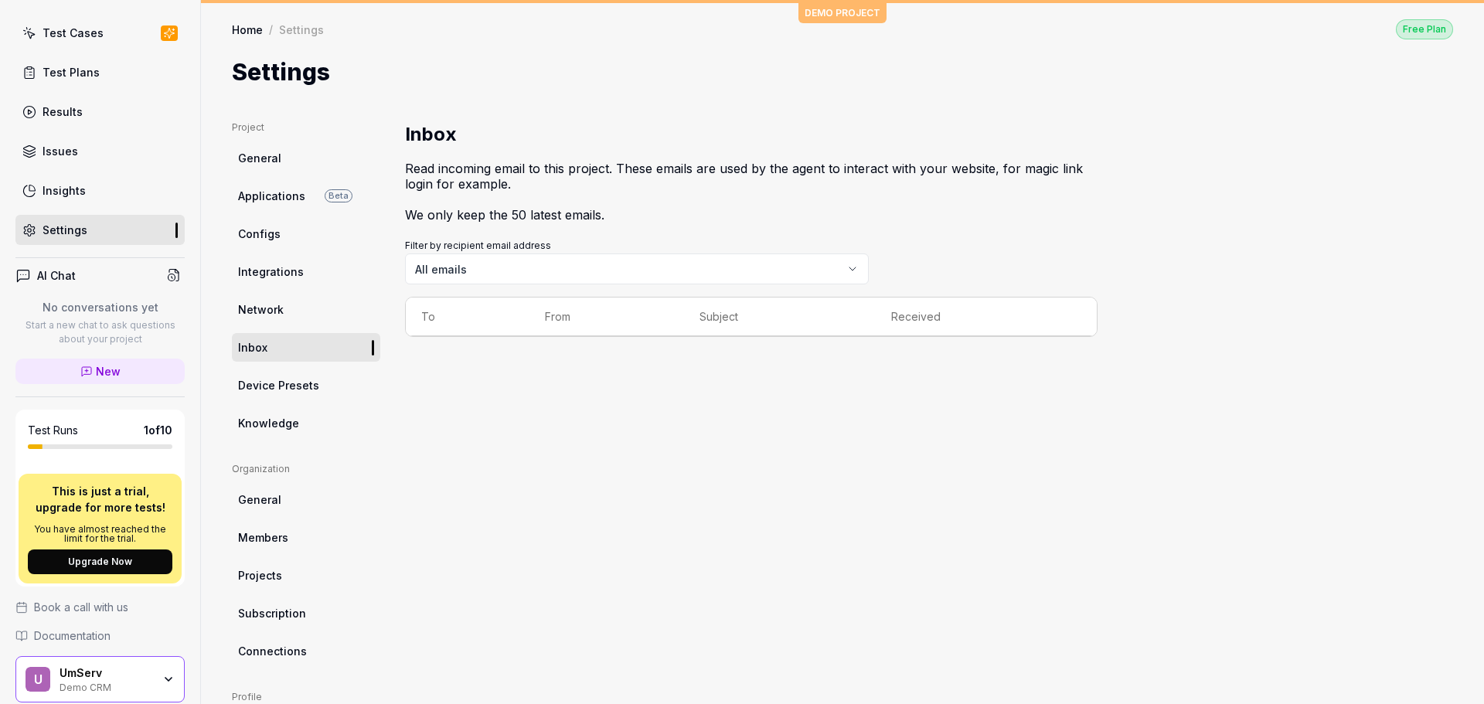
scroll to position [178, 0]
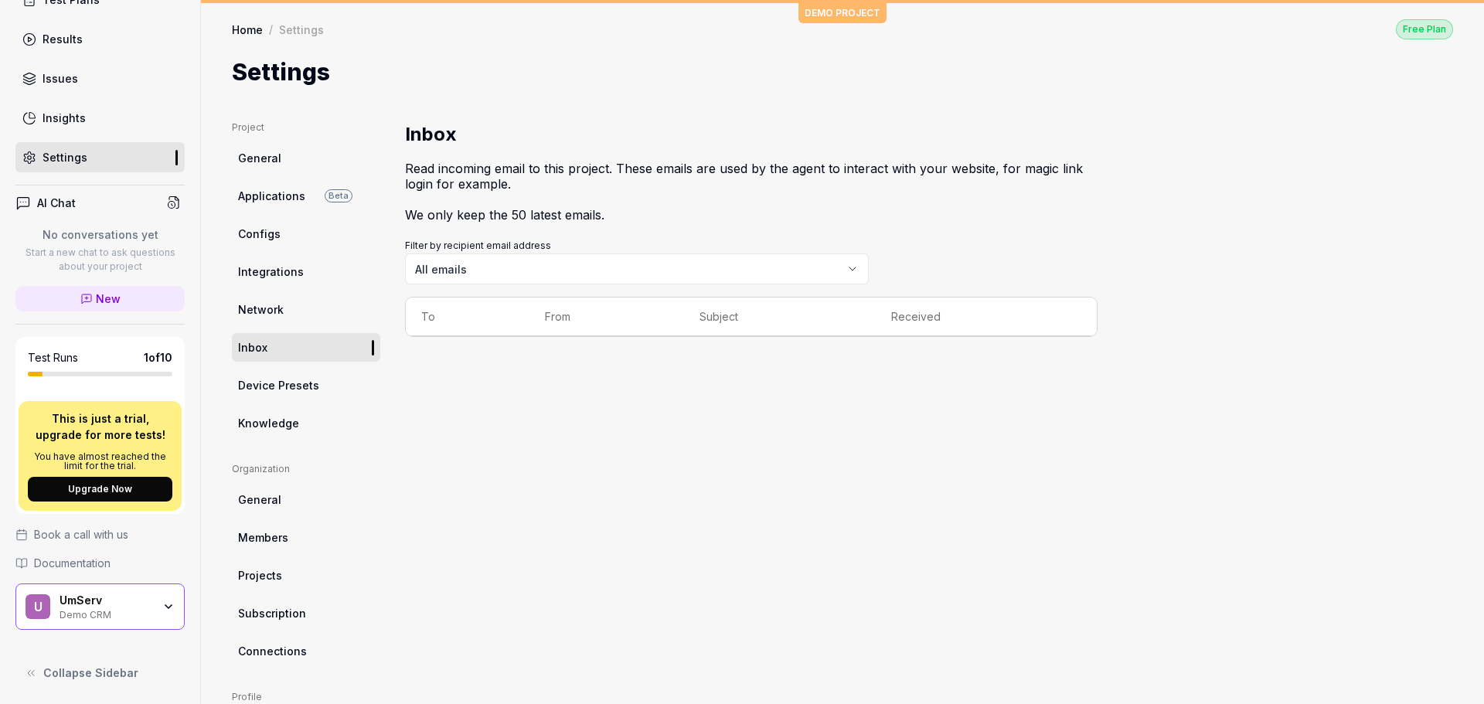
click at [145, 615] on div "UmServ Demo CRM" at bounding box center [111, 607] width 103 height 26
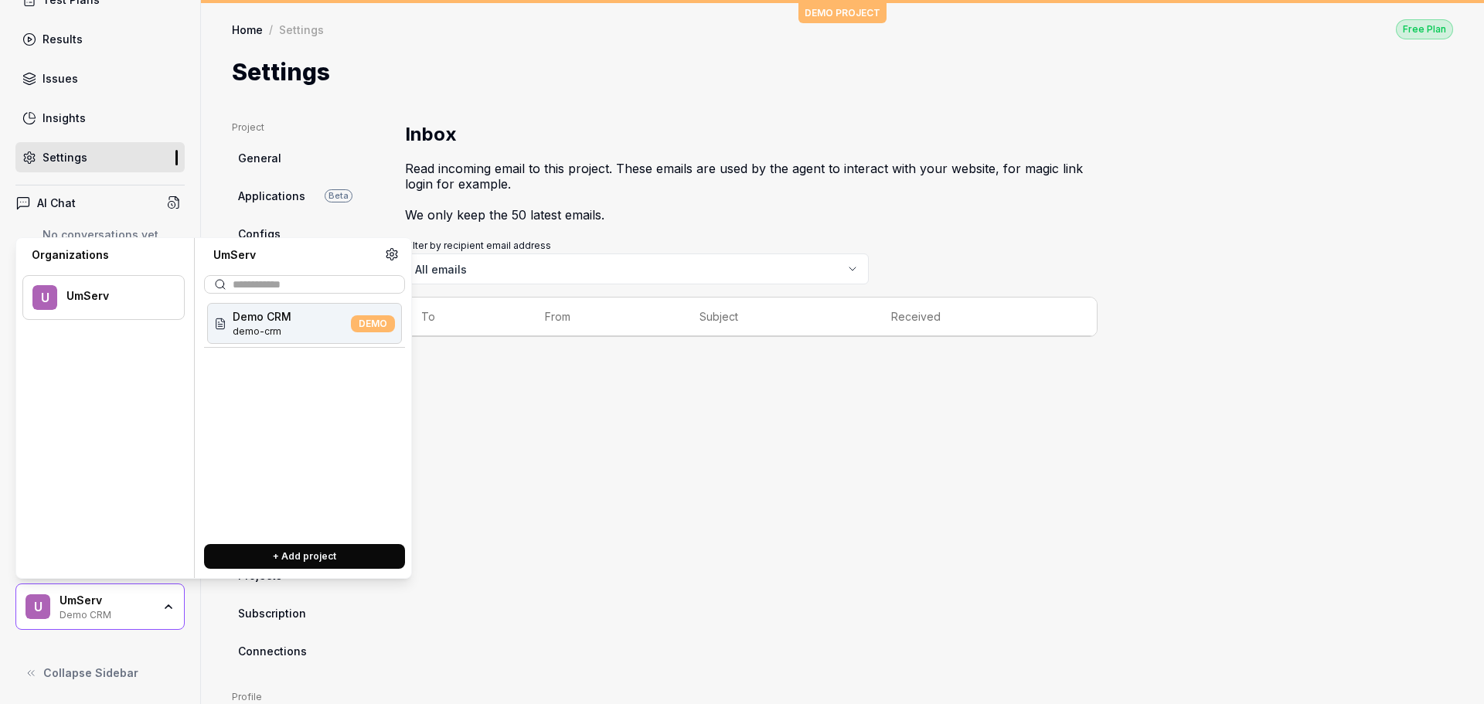
click at [145, 614] on div "UmServ Demo CRM" at bounding box center [111, 607] width 103 height 26
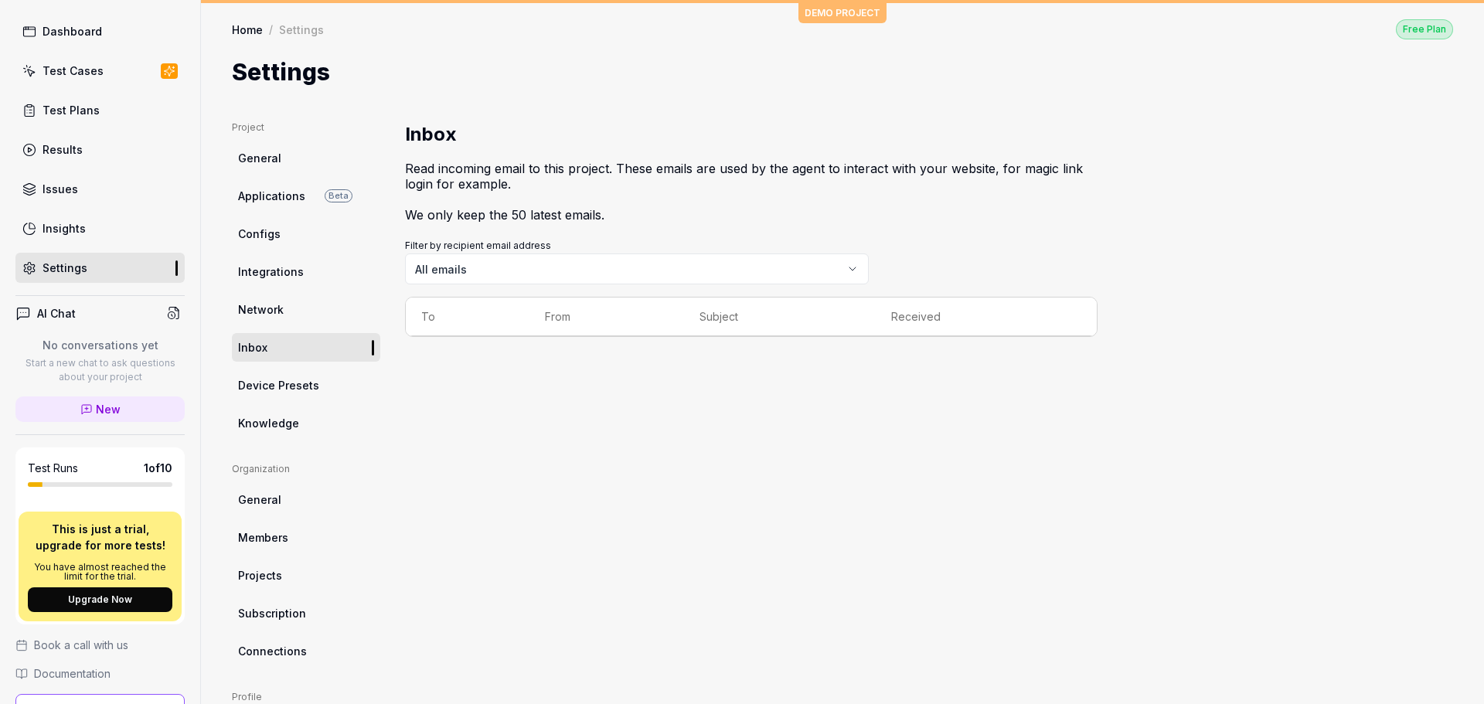
scroll to position [0, 0]
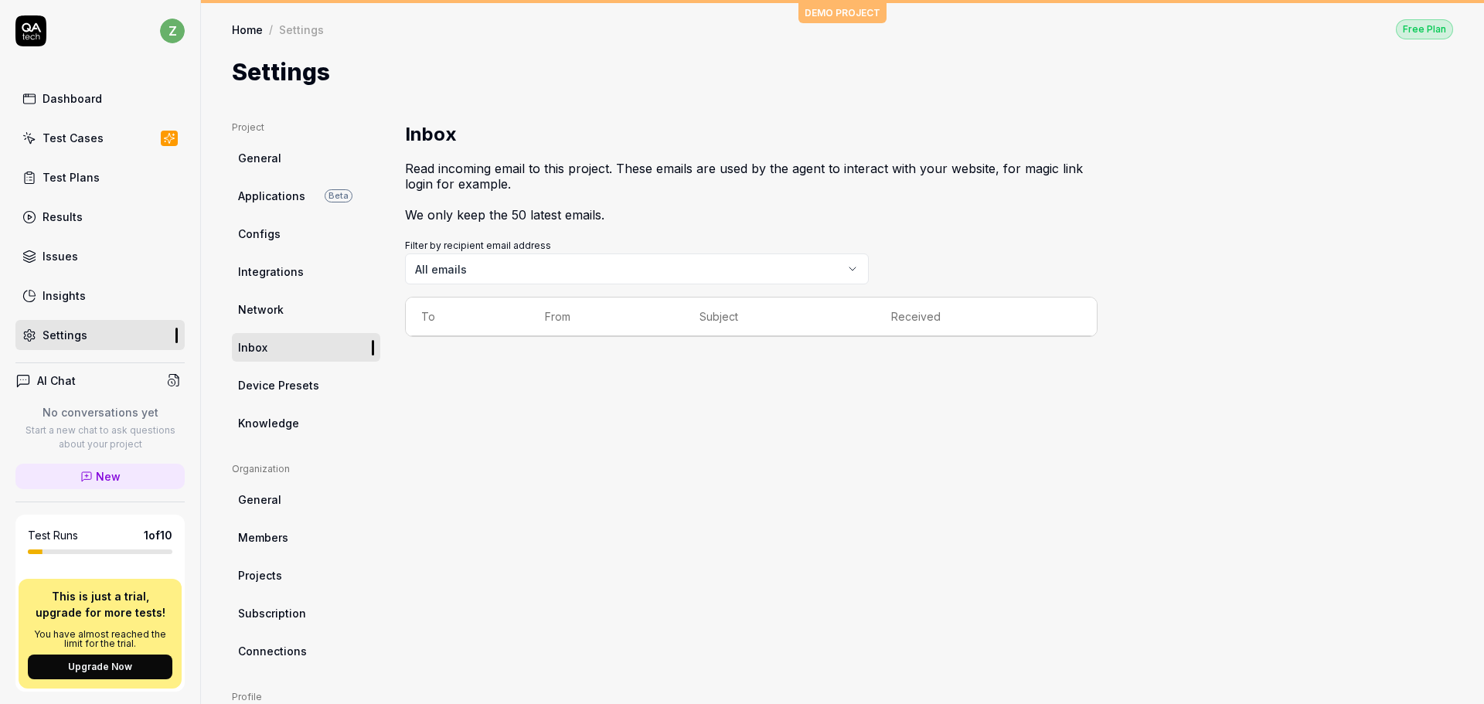
click at [98, 613] on p "This is just a trial, upgrade for more tests!" at bounding box center [100, 604] width 145 height 32
click at [113, 553] on div at bounding box center [100, 551] width 145 height 5
click at [52, 534] on h5 "Test Runs" at bounding box center [53, 536] width 50 height 14
click at [63, 372] on div "AI Chat" at bounding box center [99, 380] width 169 height 22
click at [74, 389] on div "AI Chat" at bounding box center [99, 380] width 169 height 22
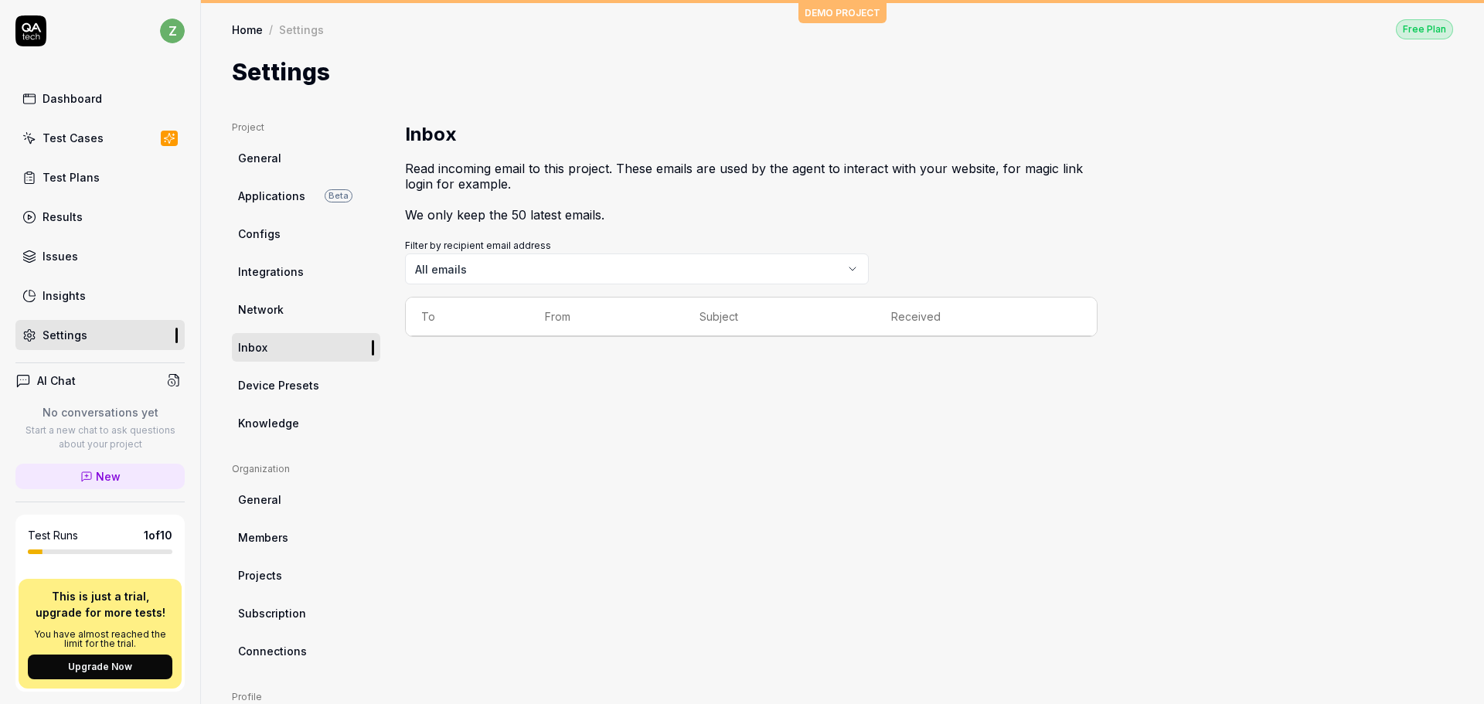
click at [75, 383] on div "AI Chat" at bounding box center [99, 380] width 169 height 22
click at [65, 381] on h4 "AI Chat" at bounding box center [56, 380] width 39 height 16
click at [169, 376] on icon at bounding box center [173, 381] width 9 height 12
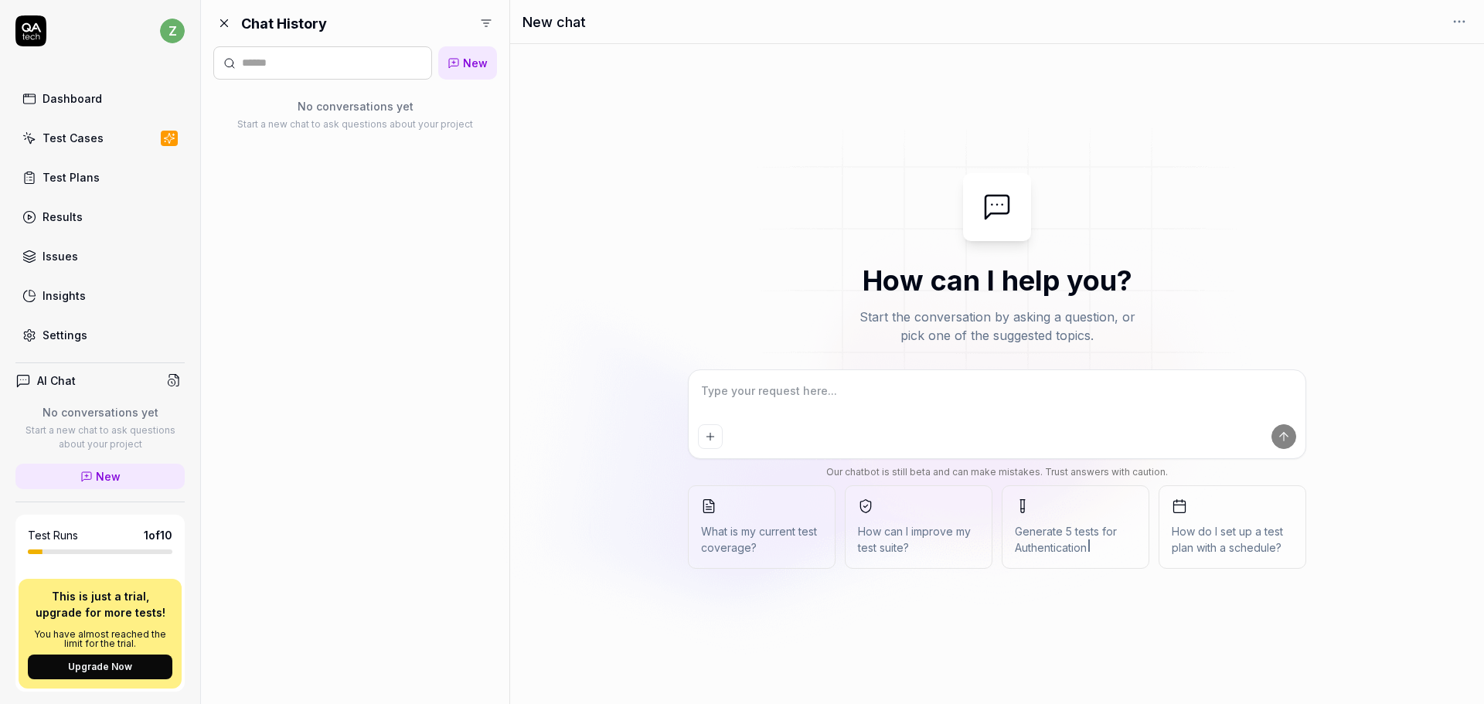
click at [870, 393] on textarea at bounding box center [997, 398] width 598 height 39
click at [707, 443] on button "Add attachment" at bounding box center [710, 436] width 25 height 25
type textarea "*"
type input "**********"
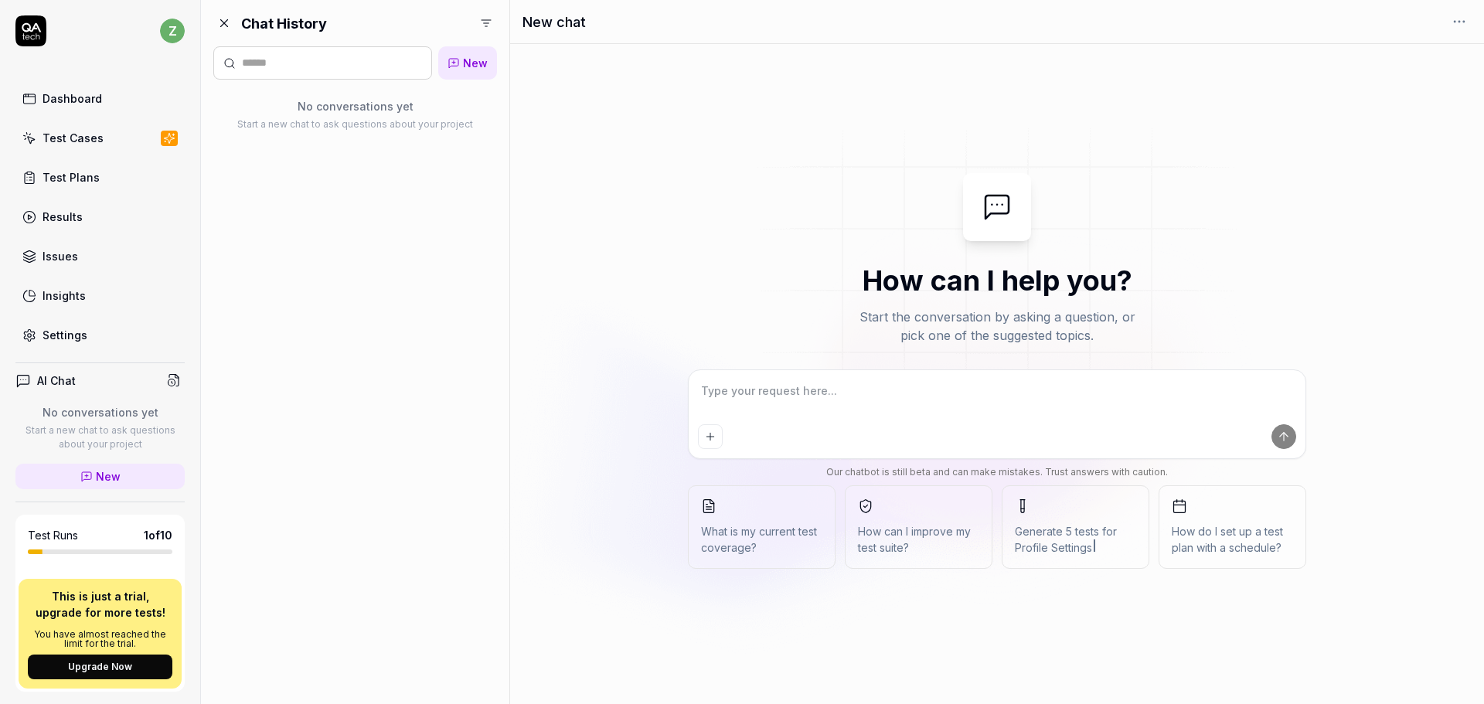
click at [65, 185] on div "Test Plans" at bounding box center [71, 177] width 57 height 16
type textarea "*"
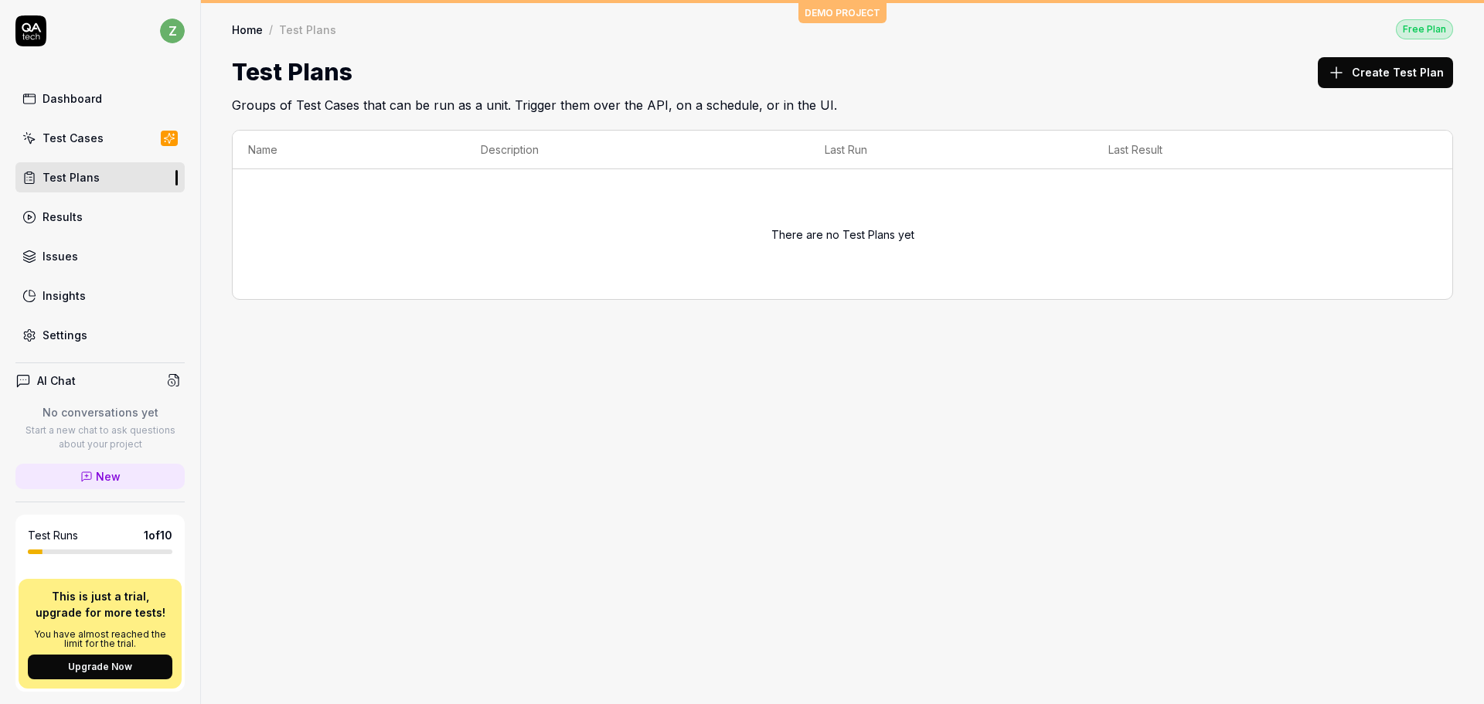
click at [106, 147] on link "Test Cases" at bounding box center [99, 138] width 169 height 30
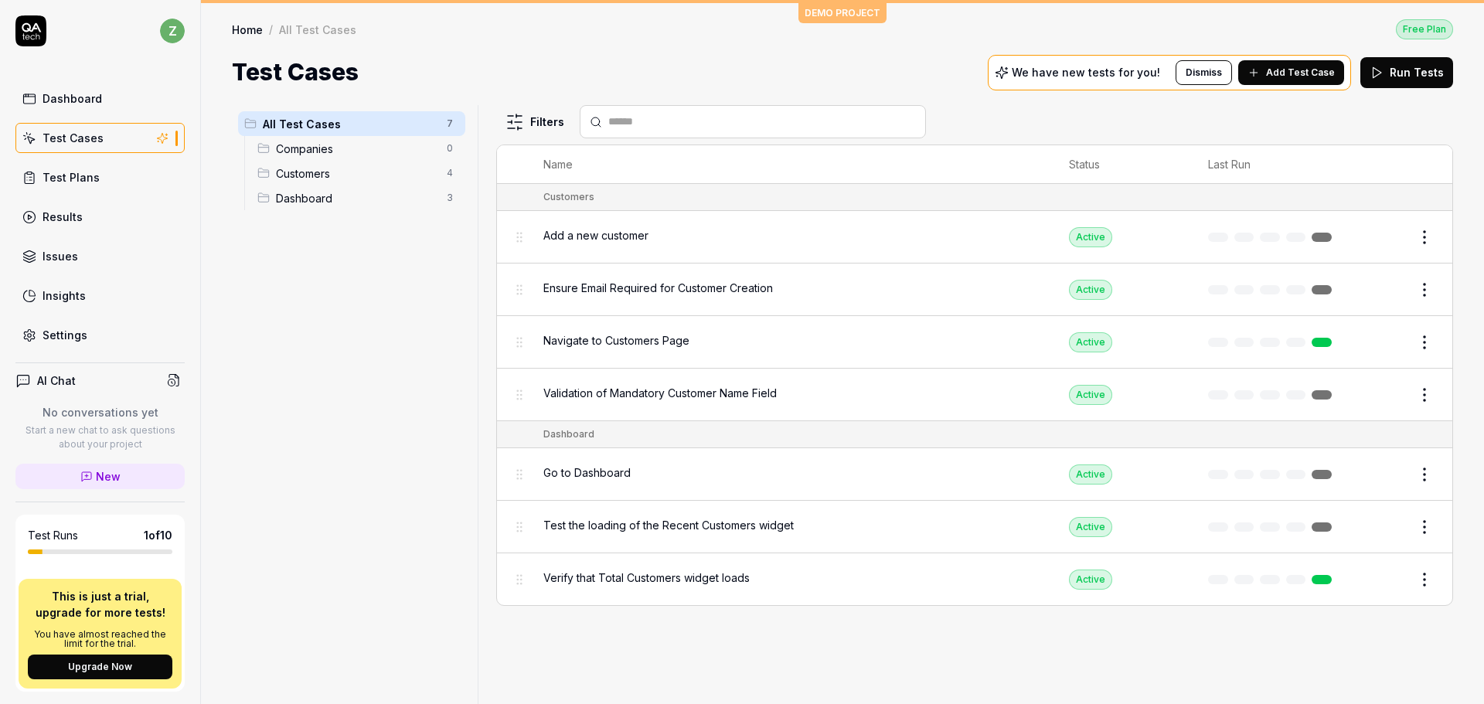
click at [90, 100] on div "Dashboard" at bounding box center [73, 98] width 60 height 16
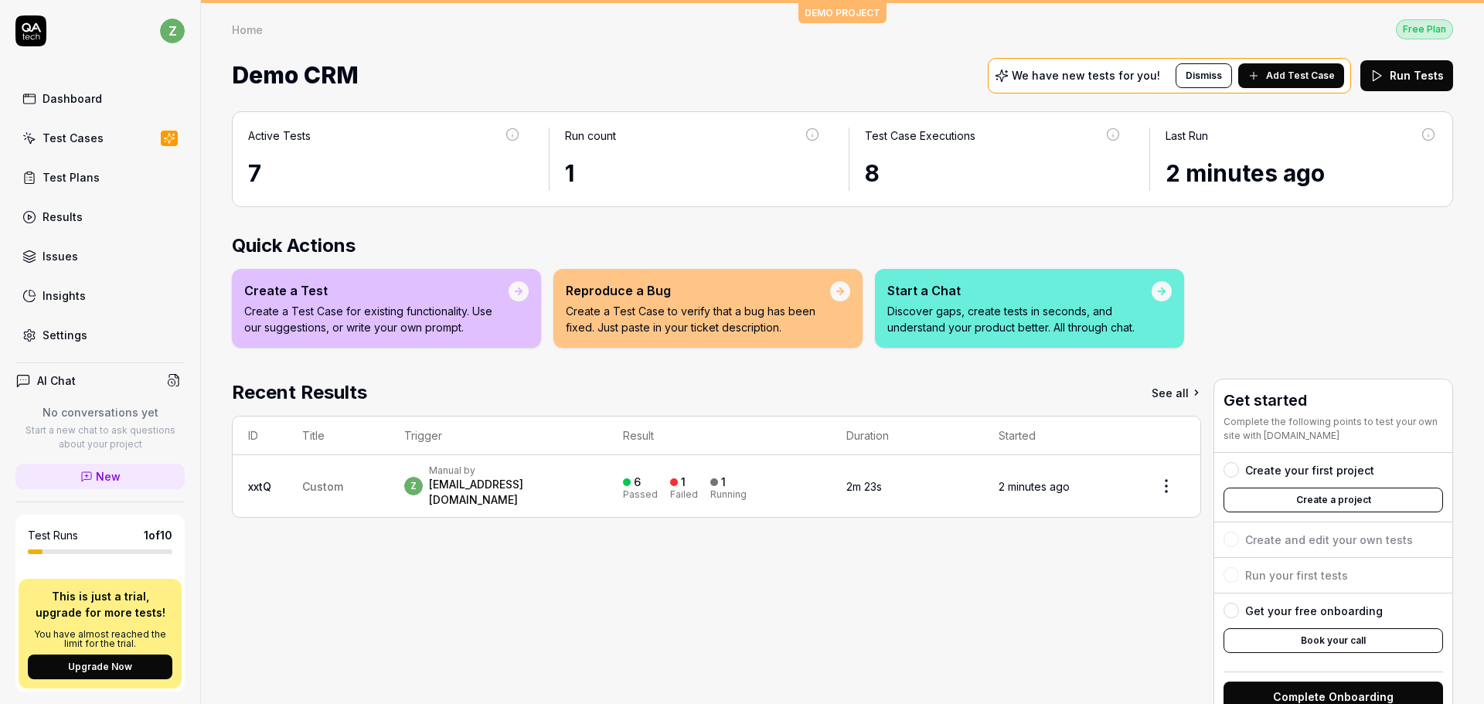
click at [521, 298] on div at bounding box center [519, 291] width 20 height 20
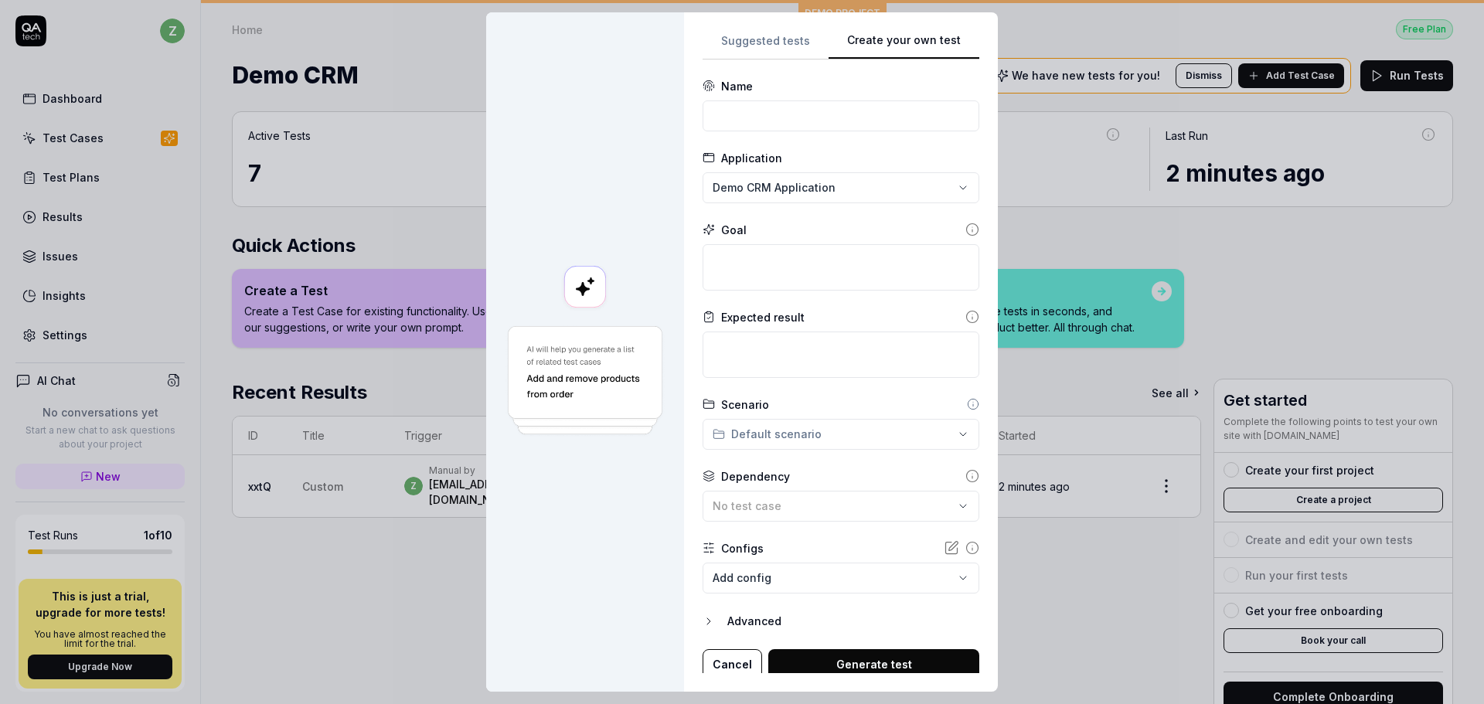
click at [918, 53] on button "Create your own test" at bounding box center [903, 46] width 151 height 28
click at [774, 32] on button "Suggested tests" at bounding box center [765, 46] width 126 height 28
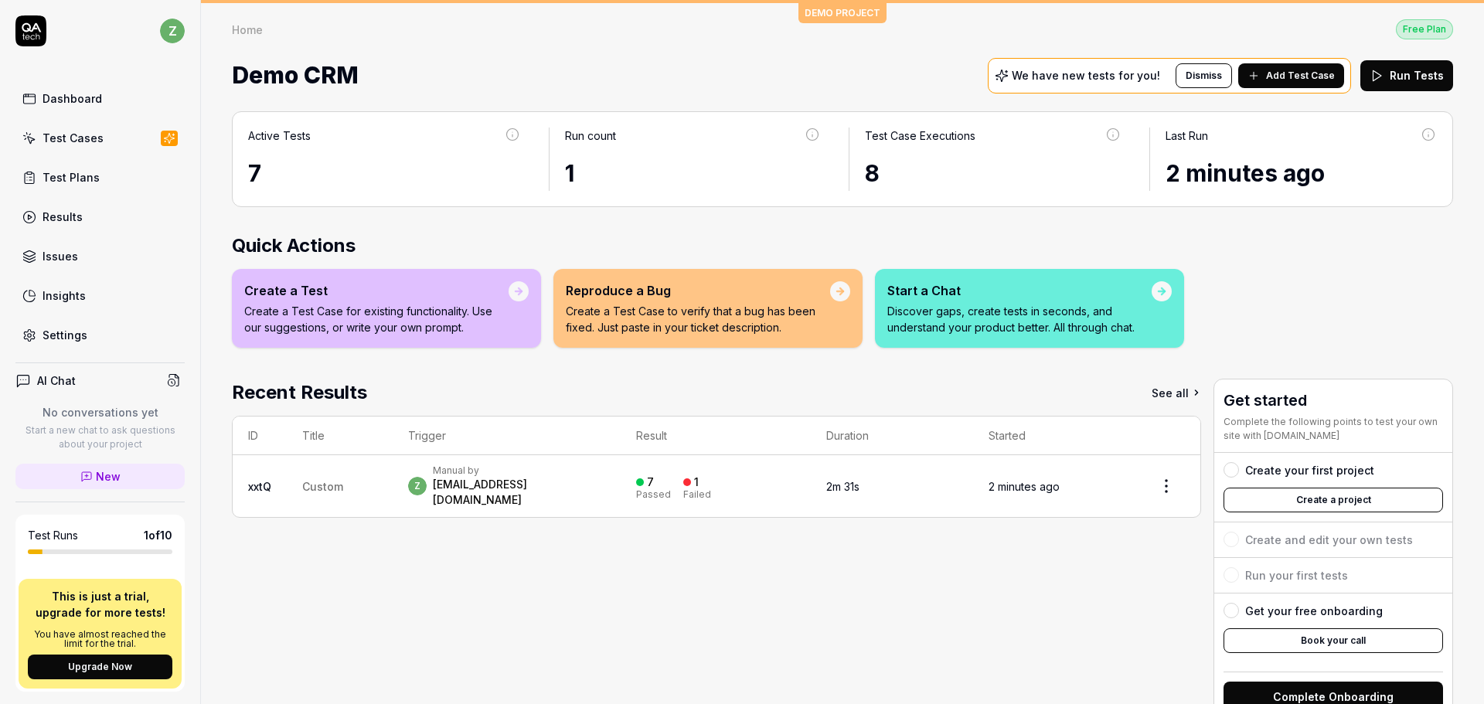
click at [84, 129] on link "Test Cases" at bounding box center [99, 138] width 169 height 30
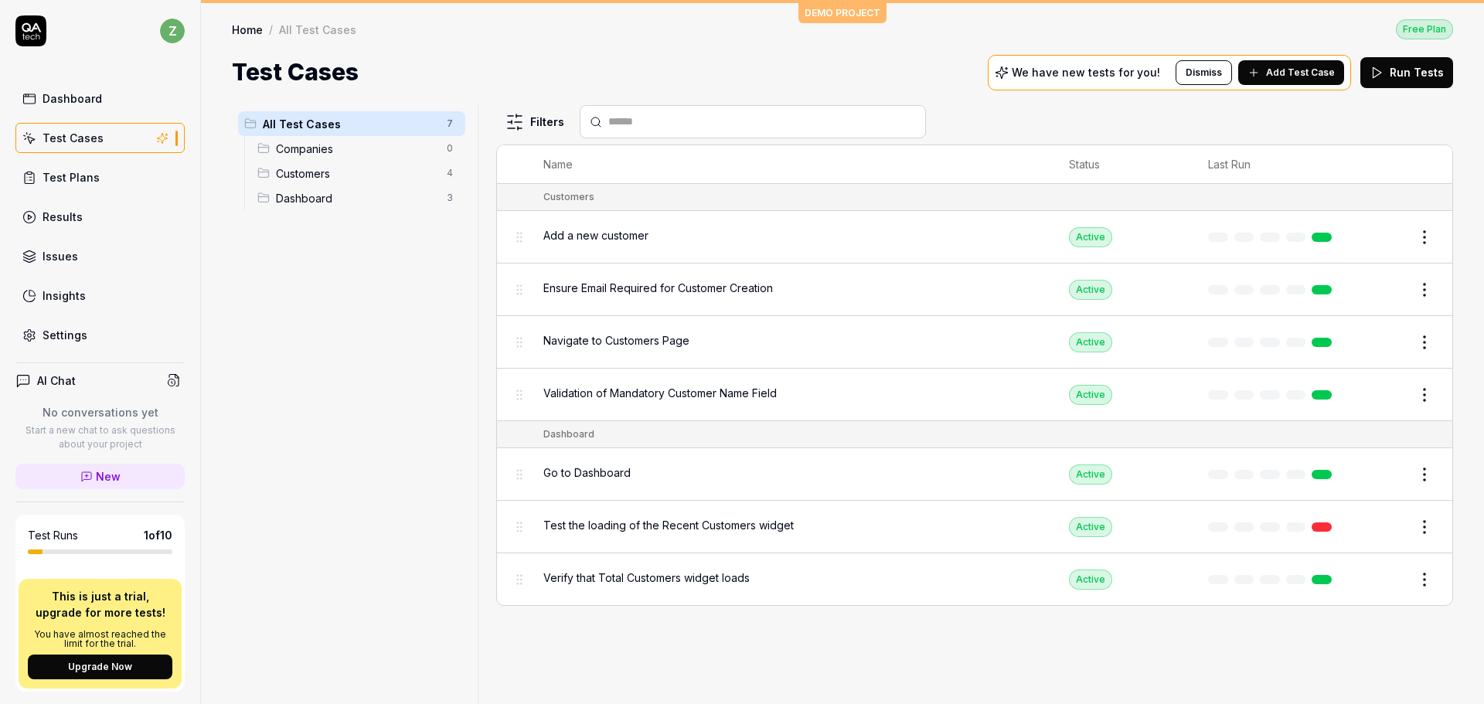
drag, startPoint x: 298, startPoint y: 148, endPoint x: 250, endPoint y: 338, distance: 195.3
click at [248, 339] on div "All Test Cases 7 Companies 0 Customers 4 Dashboard 3" at bounding box center [352, 395] width 240 height 580
click at [317, 151] on span "Companies" at bounding box center [357, 149] width 162 height 16
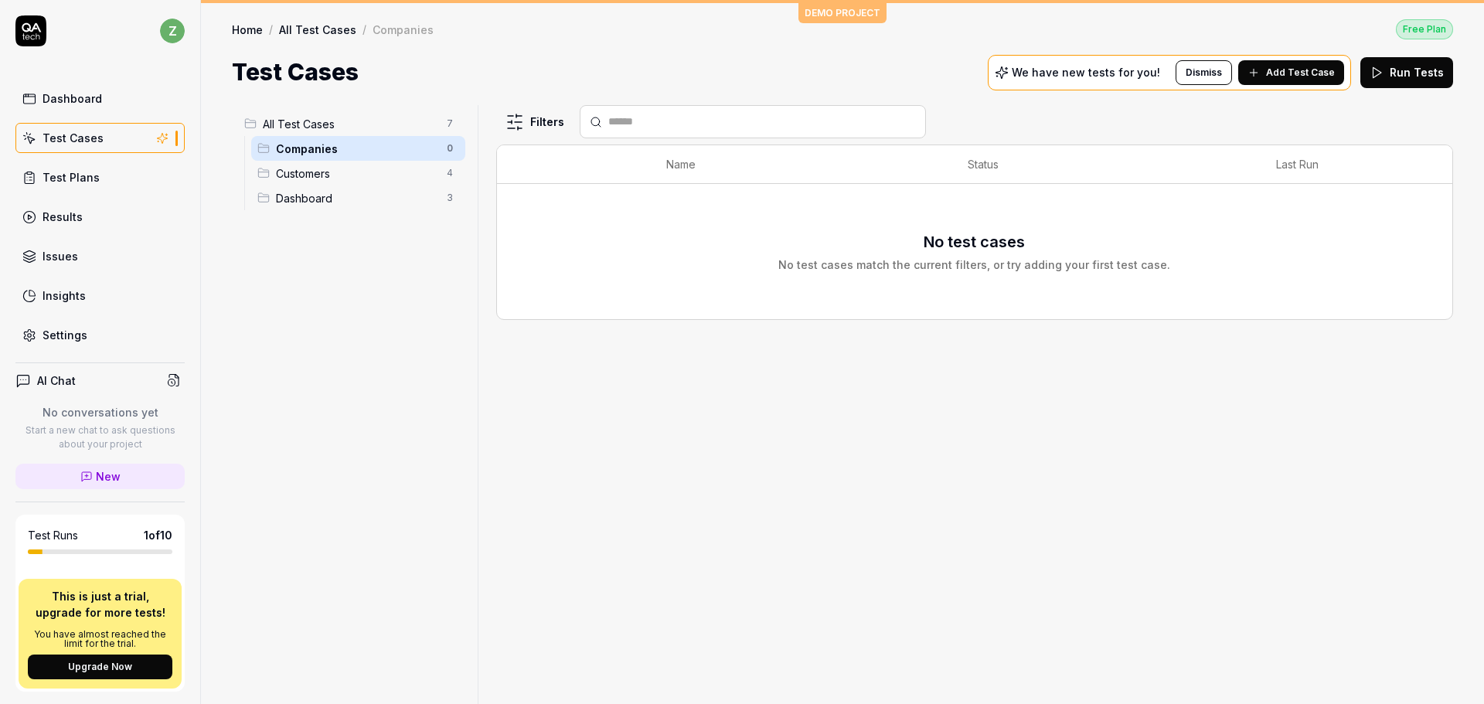
click at [519, 131] on html "z Dashboard Test Cases Test Plans Results Issues Insights Settings AI Chat No c…" at bounding box center [742, 352] width 1484 height 704
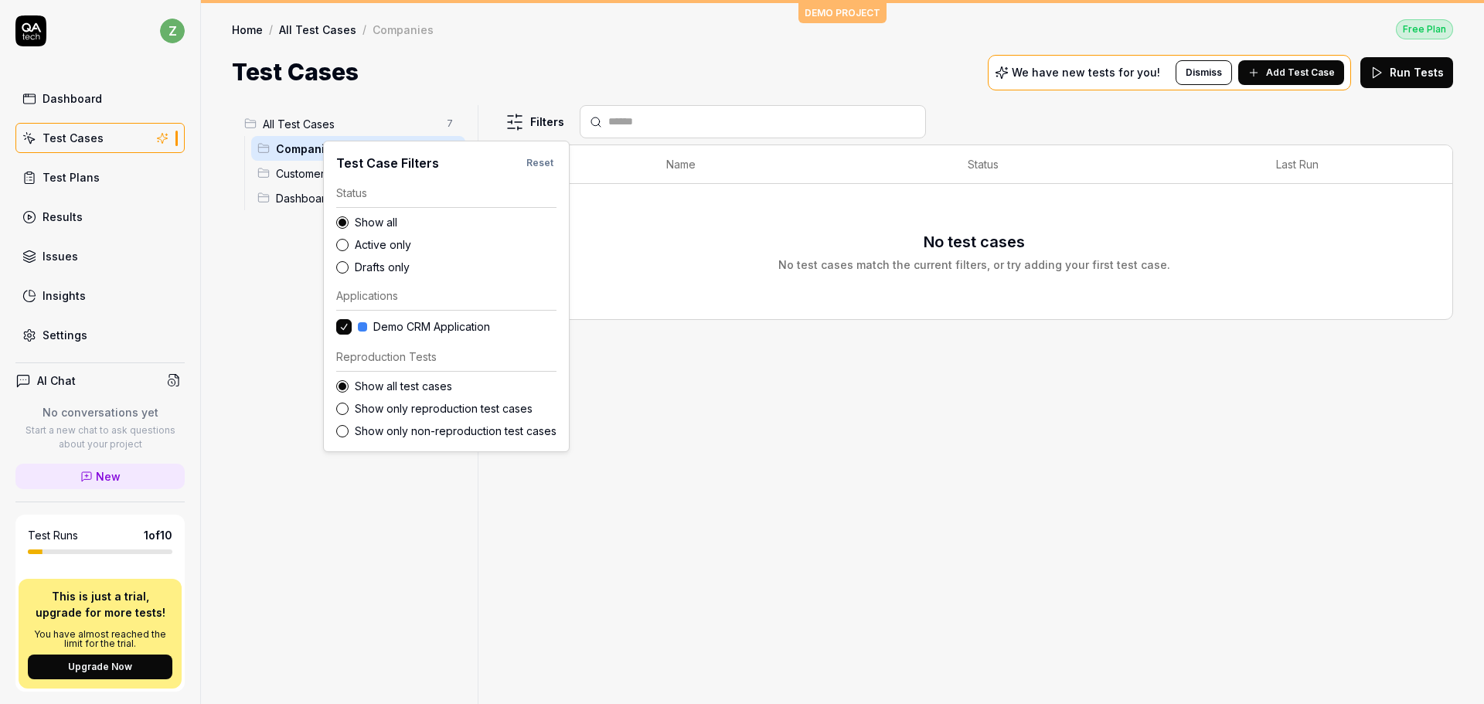
click at [751, 505] on html "z Dashboard Test Cases Test Plans Results Issues Insights Settings AI Chat No c…" at bounding box center [742, 352] width 1484 height 704
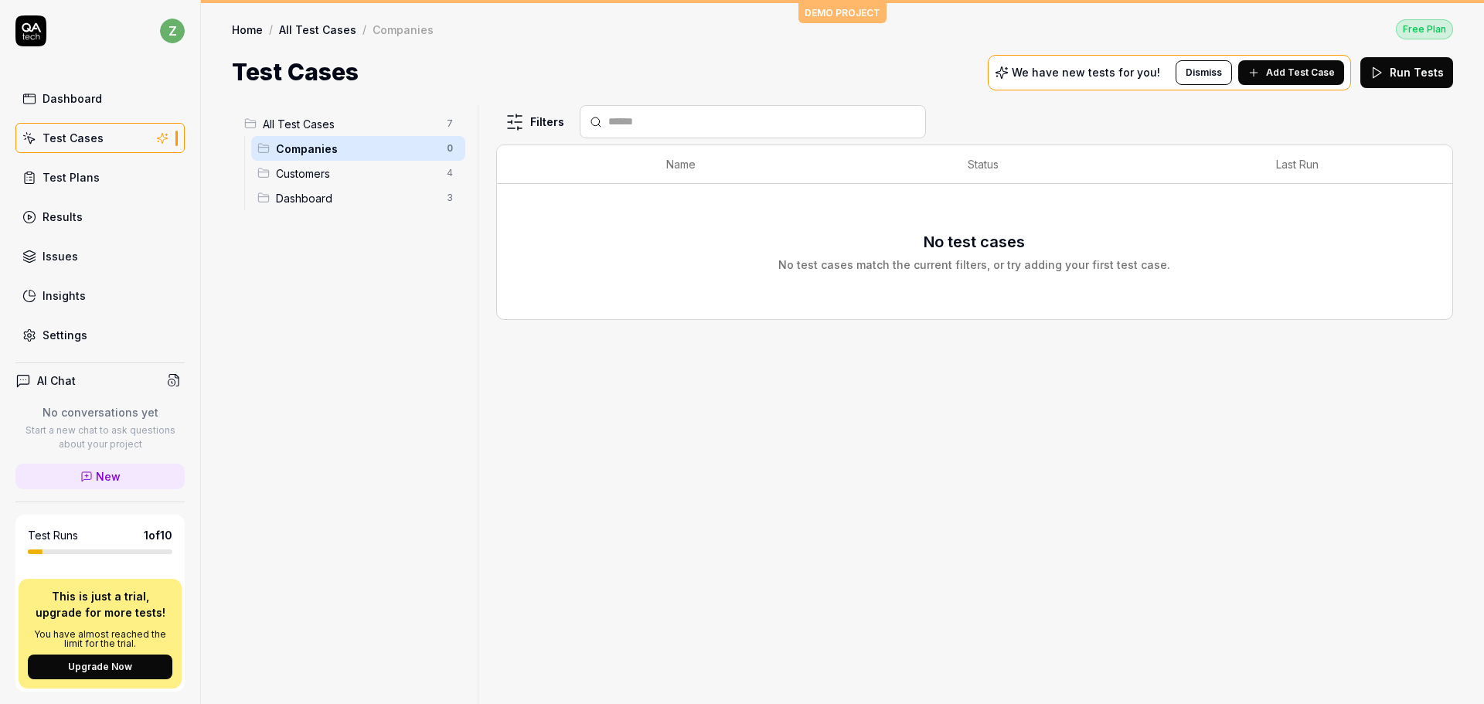
click at [267, 148] on body "z Dashboard Test Cases Test Plans Results Issues Insights Settings AI Chat No c…" at bounding box center [742, 352] width 1484 height 704
click at [264, 151] on body "z Dashboard Test Cases Test Plans Results Issues Insights Settings AI Chat No c…" at bounding box center [742, 352] width 1484 height 704
click at [449, 151] on html "z Dashboard Test Cases Test Plans Results Issues Insights Settings AI Chat No c…" at bounding box center [742, 352] width 1484 height 704
click at [385, 253] on div "Delete" at bounding box center [393, 248] width 132 height 34
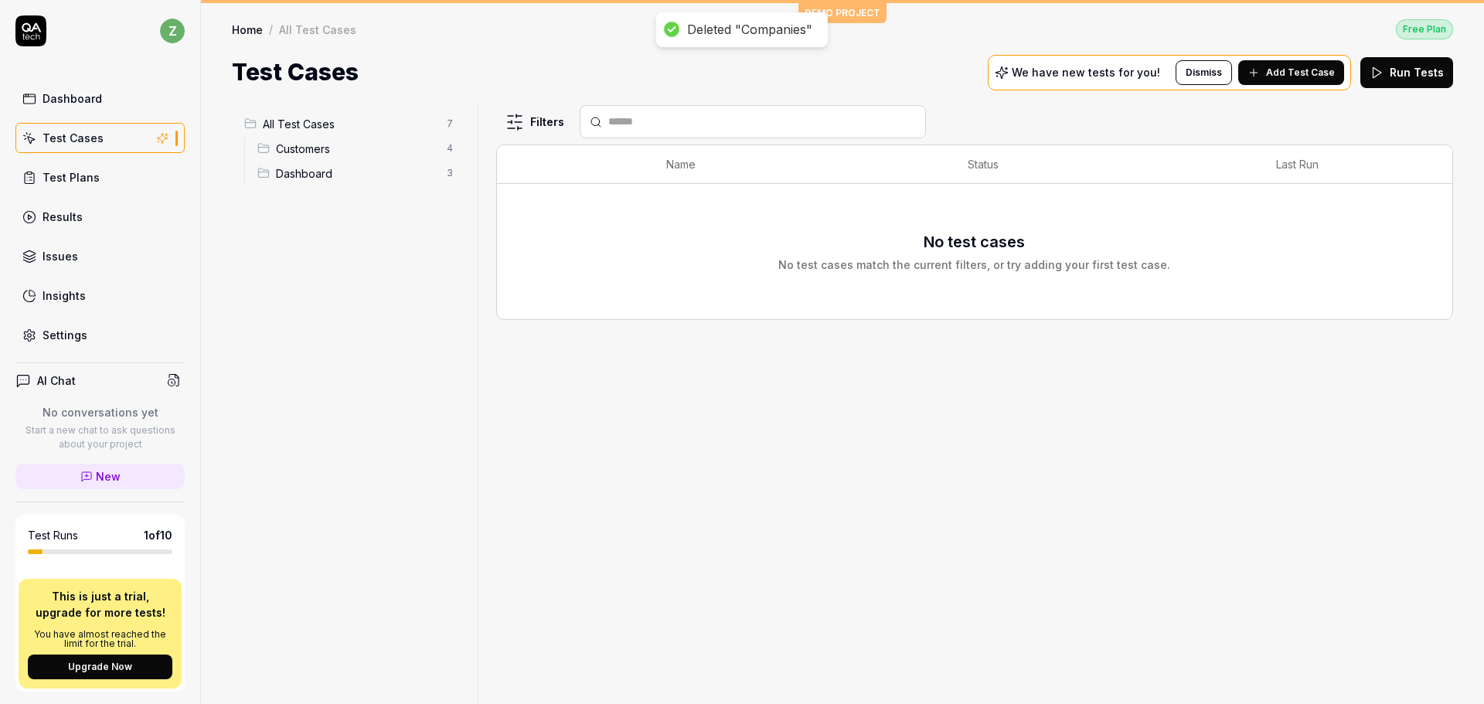
click at [448, 149] on html "Deleted "Companies" z Dashboard Test Cases Test Plans Results Issues Insights S…" at bounding box center [742, 352] width 1484 height 704
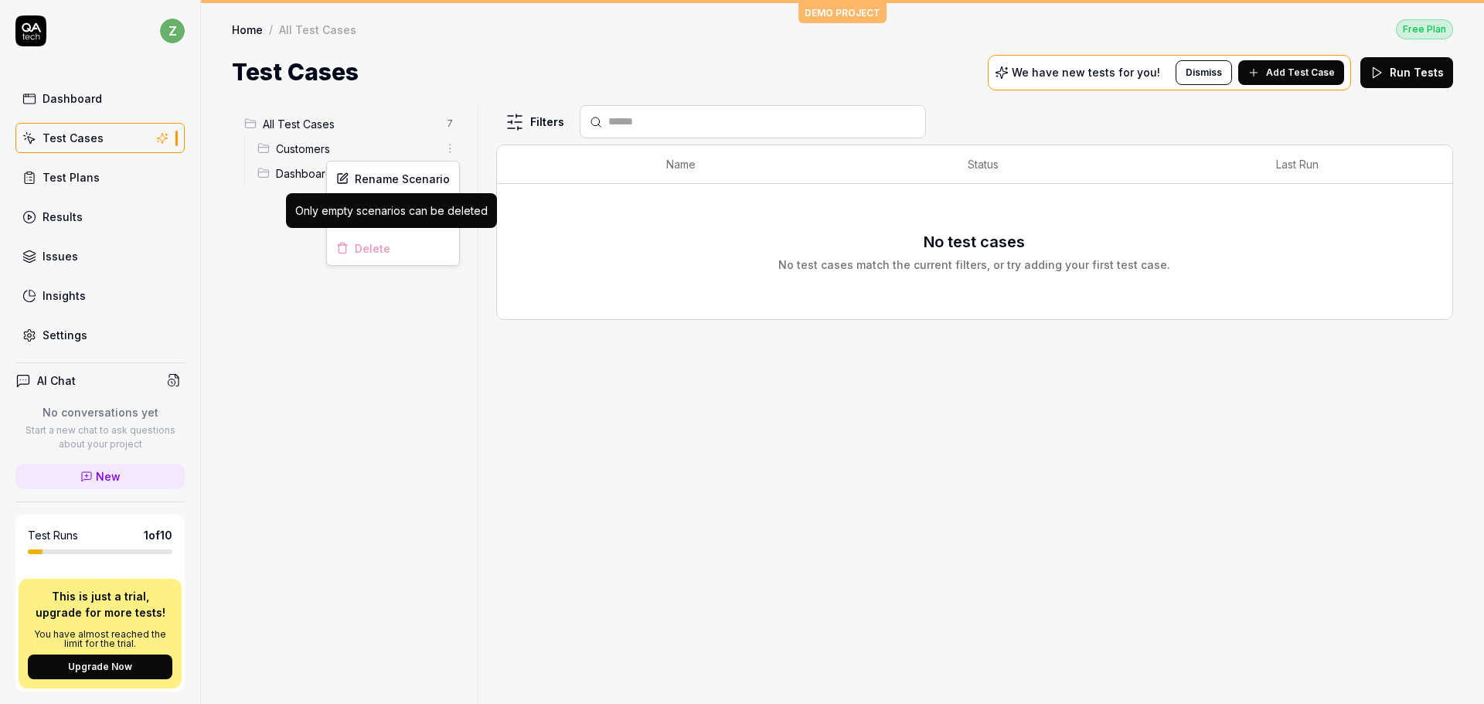
click at [409, 253] on div "Delete" at bounding box center [393, 248] width 132 height 34
click at [393, 253] on div "Delete" at bounding box center [393, 248] width 132 height 34
click at [296, 164] on html "z Dashboard Test Cases Test Plans Results Issues Insights Settings AI Chat No c…" at bounding box center [742, 352] width 1484 height 704
click at [445, 169] on html "z Dashboard Test Cases Test Plans Results Issues Insights Settings AI Chat No c…" at bounding box center [742, 352] width 1484 height 704
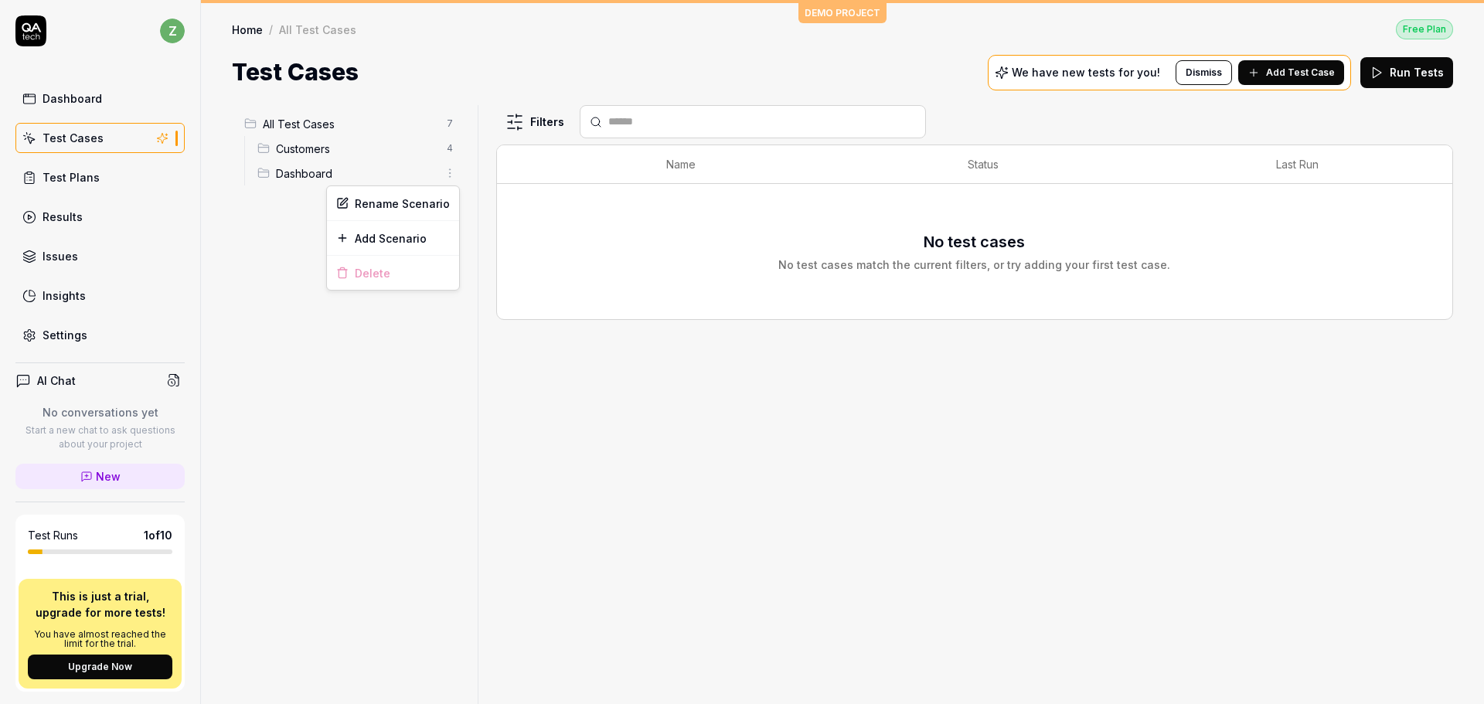
click at [307, 162] on html "z Dashboard Test Cases Test Plans Results Issues Insights Settings AI Chat No c…" at bounding box center [742, 352] width 1484 height 704
click at [308, 148] on span "Customers" at bounding box center [357, 149] width 162 height 16
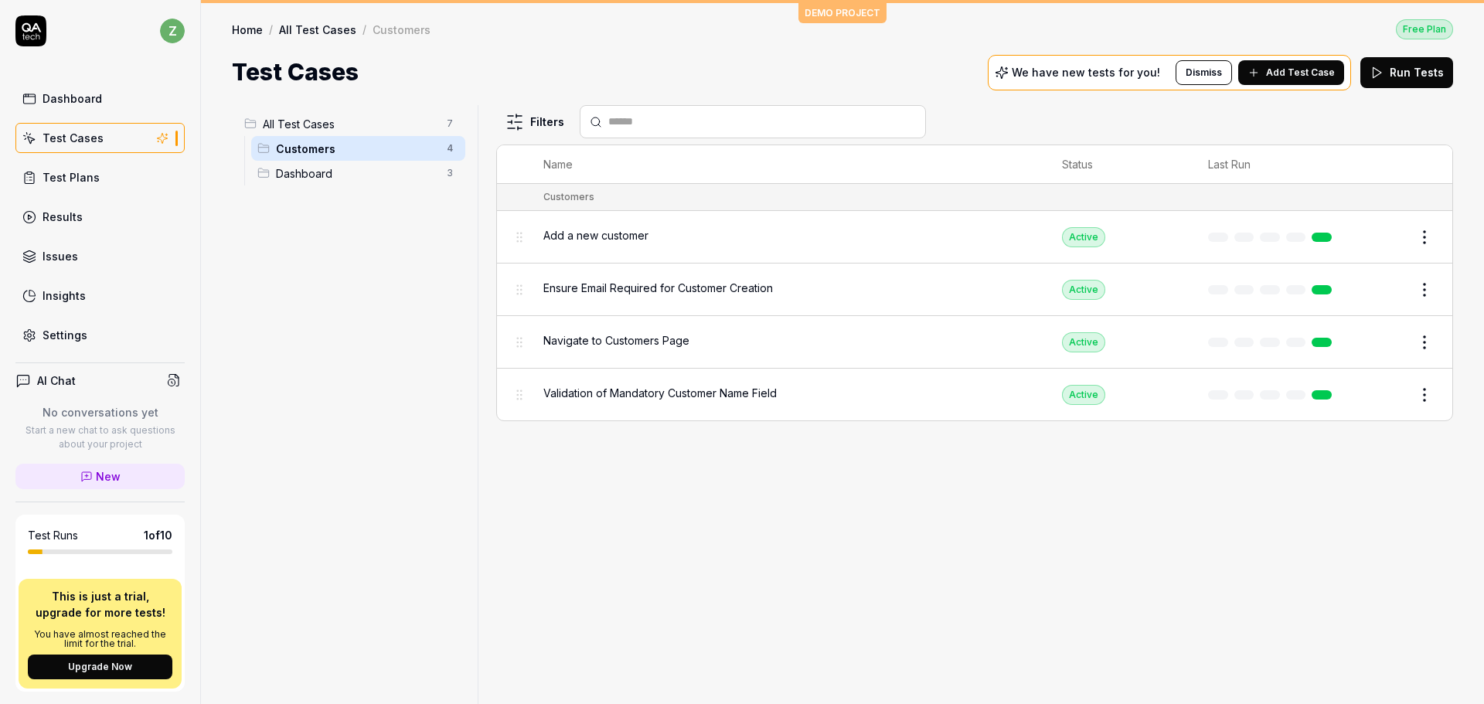
click at [1431, 243] on html "z Dashboard Test Cases Test Plans Results Issues Insights Settings AI Chat No c…" at bounding box center [742, 352] width 1484 height 704
click at [1340, 469] on div "Delete" at bounding box center [1359, 475] width 147 height 34
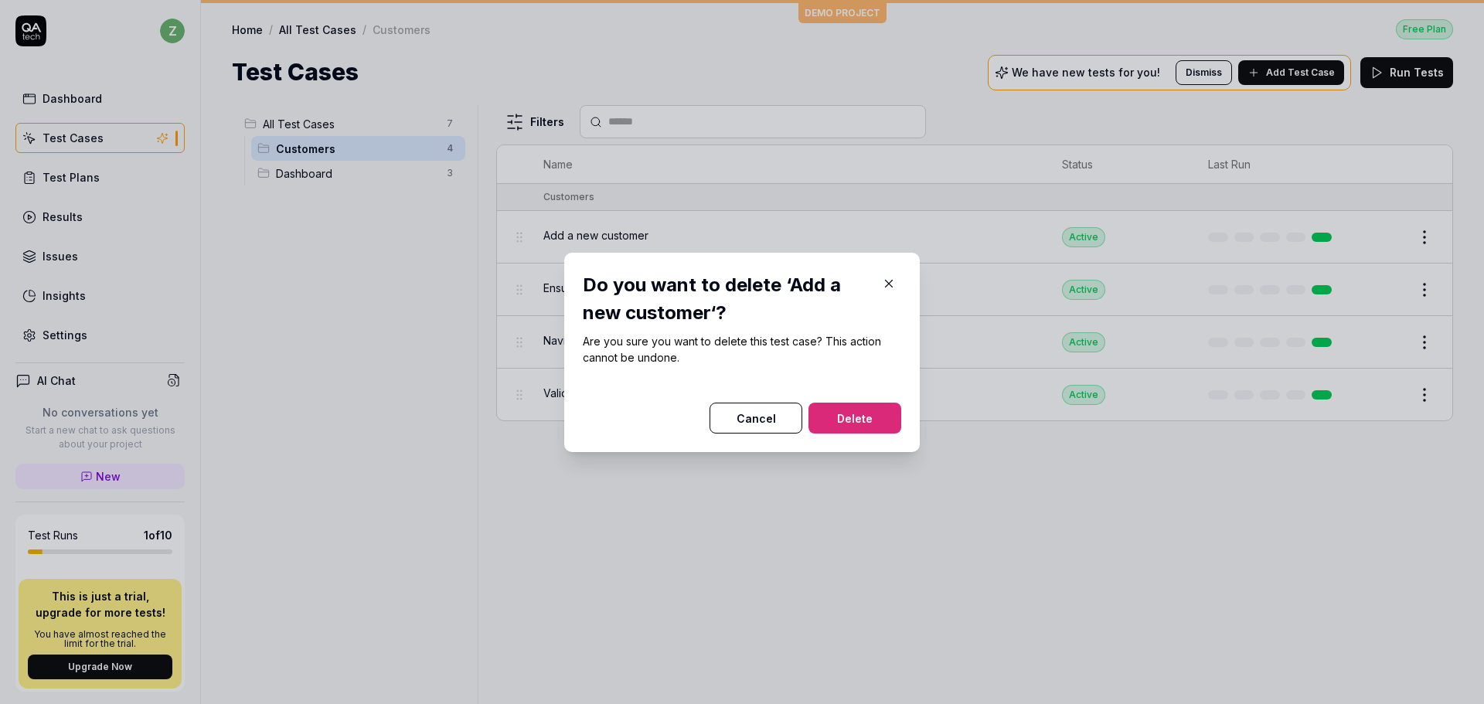
click at [865, 410] on button "Delete" at bounding box center [854, 418] width 93 height 31
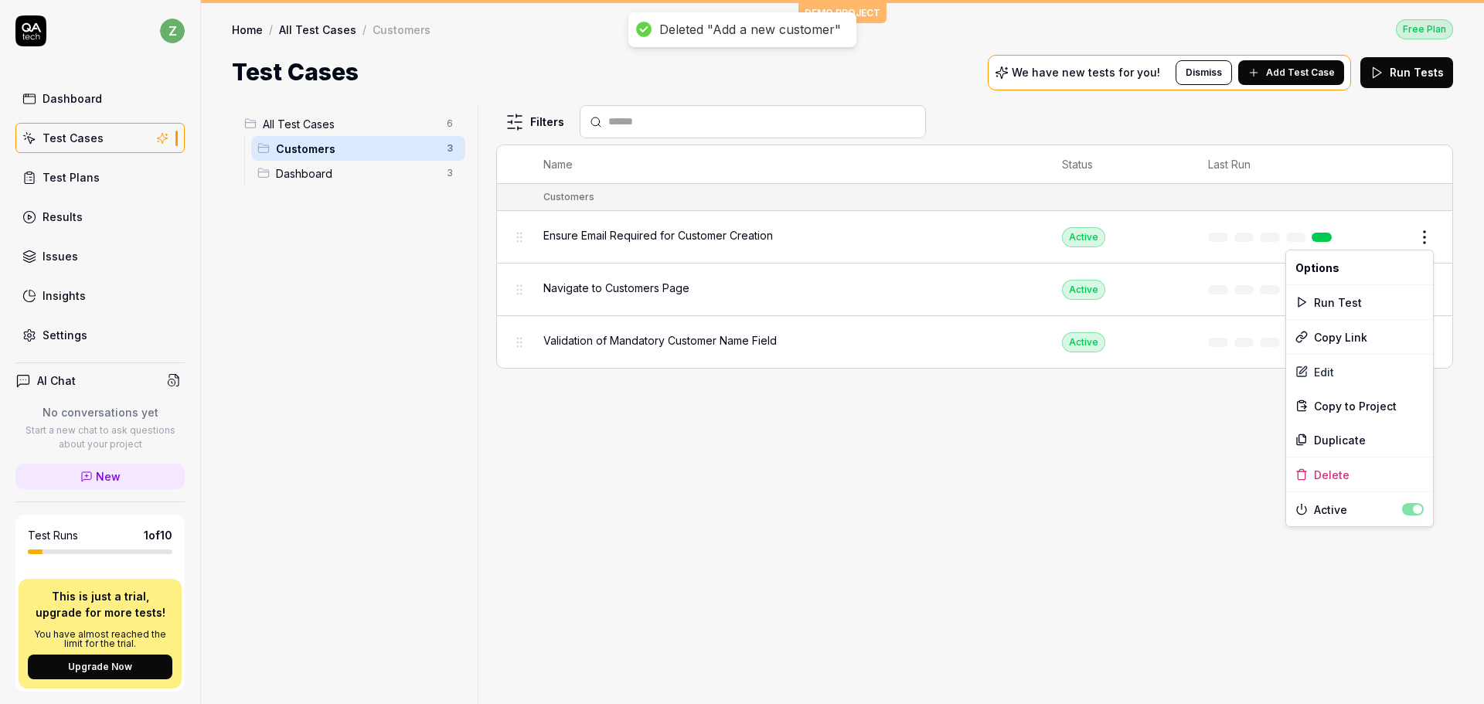
click at [1429, 239] on html "Deleted "Add a new customer" z Dashboard Test Cases Test Plans Results Issues I…" at bounding box center [742, 352] width 1484 height 704
click at [1321, 472] on div "Delete" at bounding box center [1359, 475] width 147 height 34
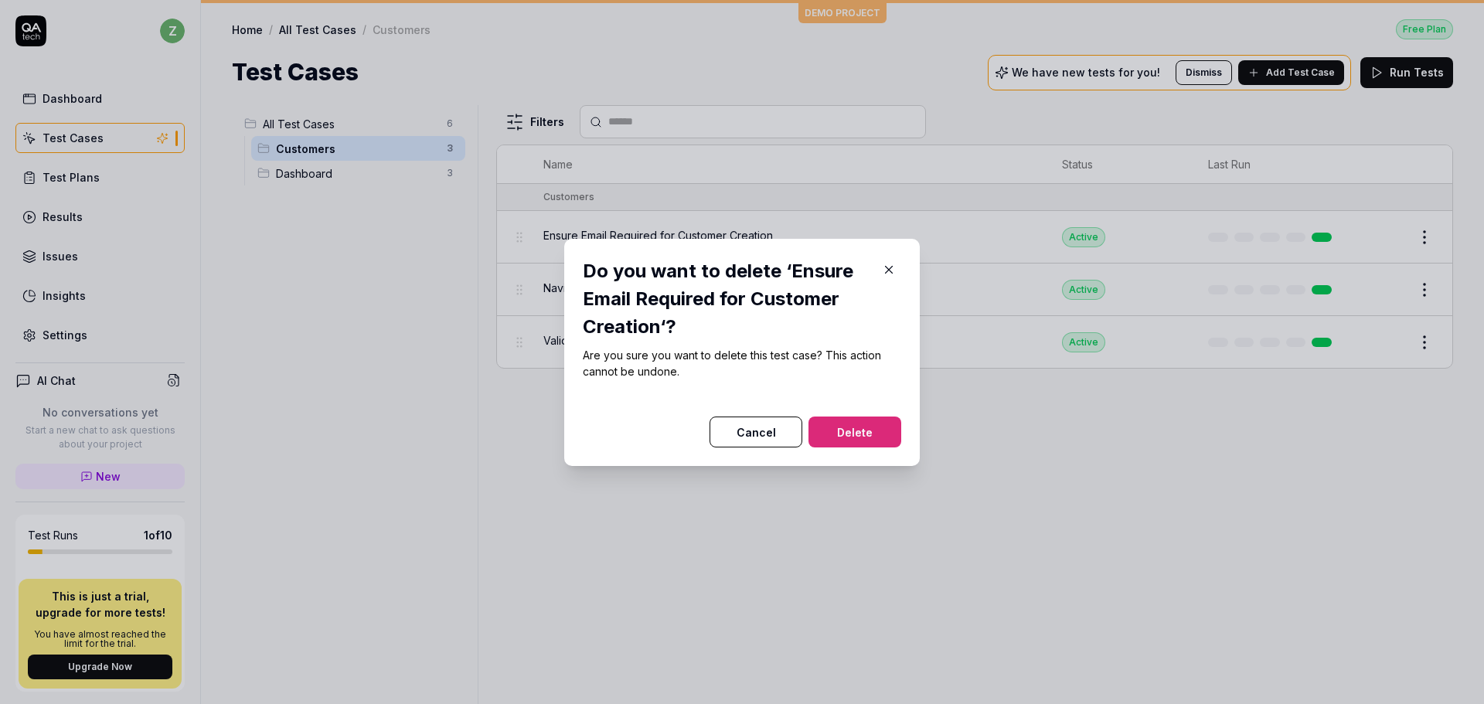
click at [857, 427] on button "Delete" at bounding box center [854, 432] width 93 height 31
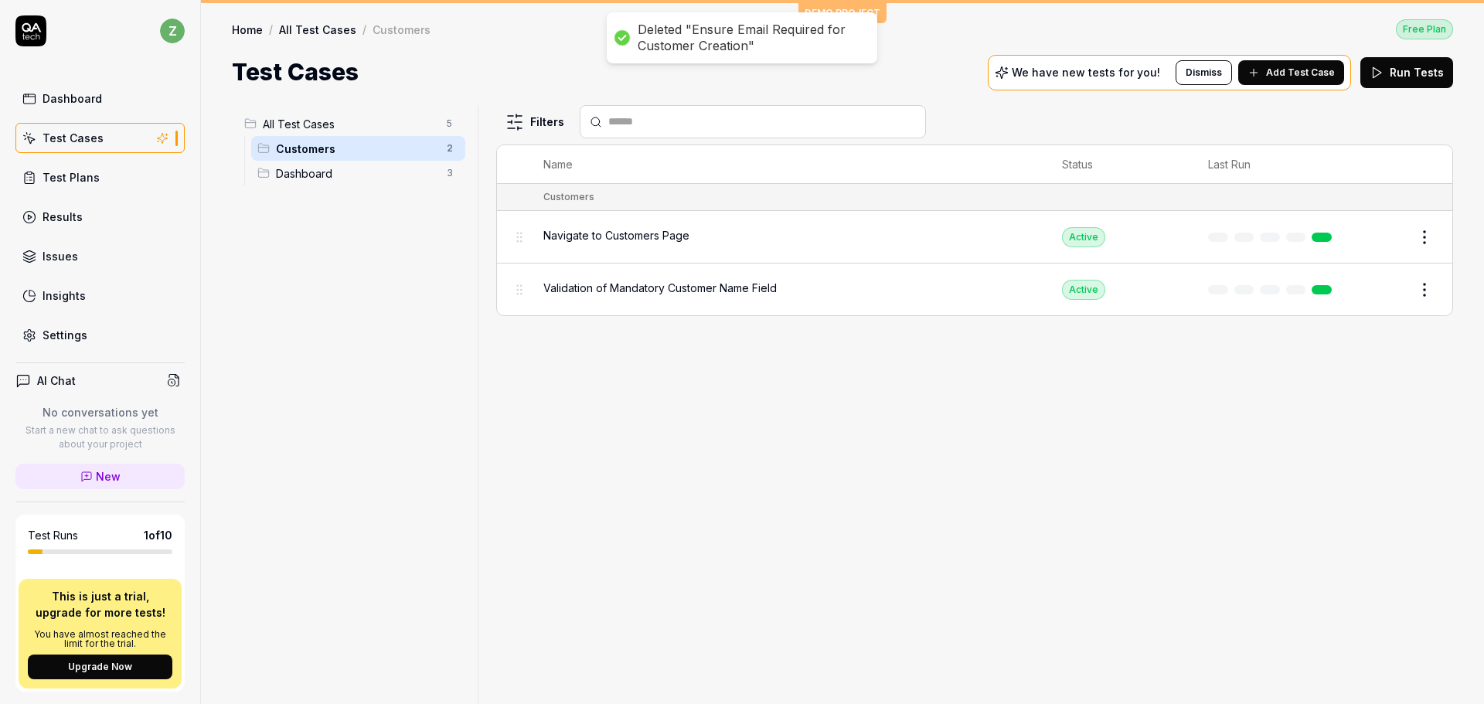
click at [1427, 236] on html "Deleted "Ensure Email Required for Customer Creation" z Dashboard Test Cases Te…" at bounding box center [742, 352] width 1484 height 704
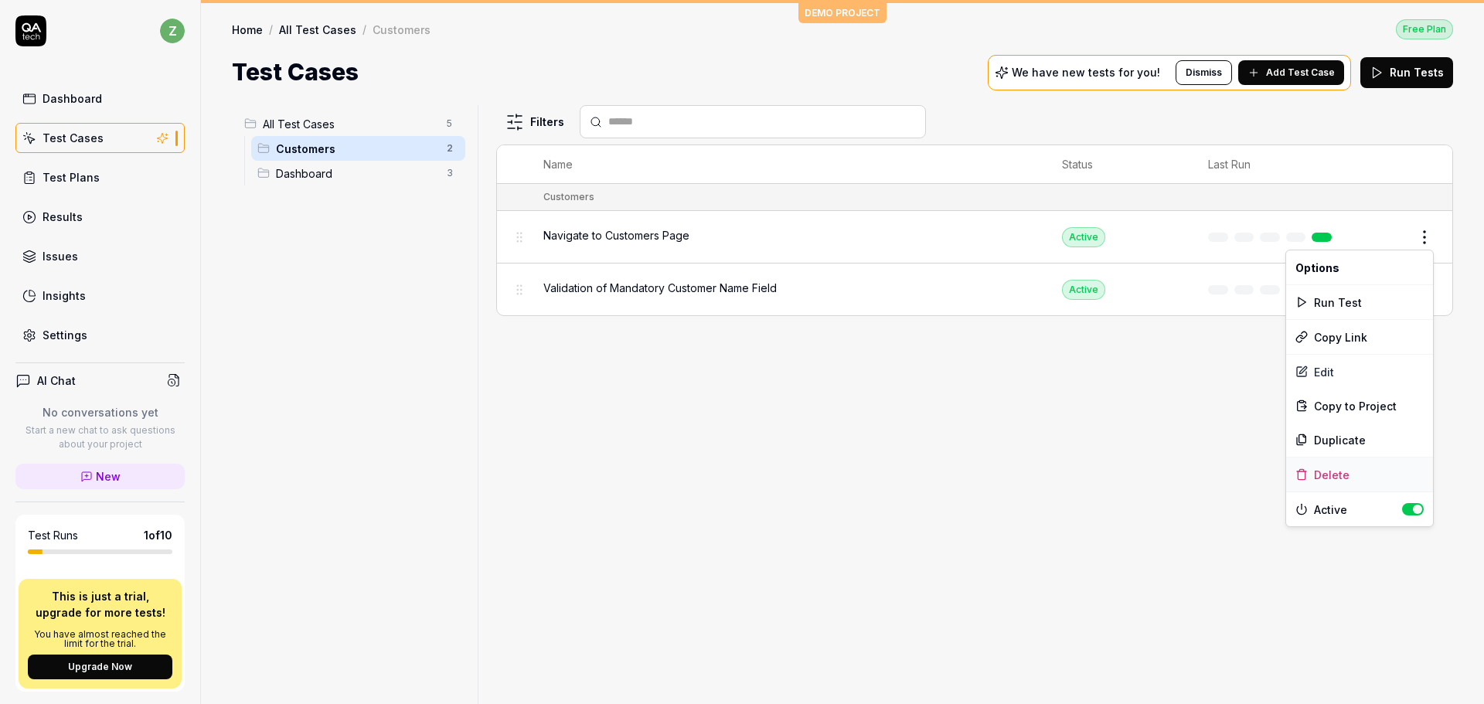
click at [1328, 468] on div "Delete" at bounding box center [1359, 475] width 147 height 34
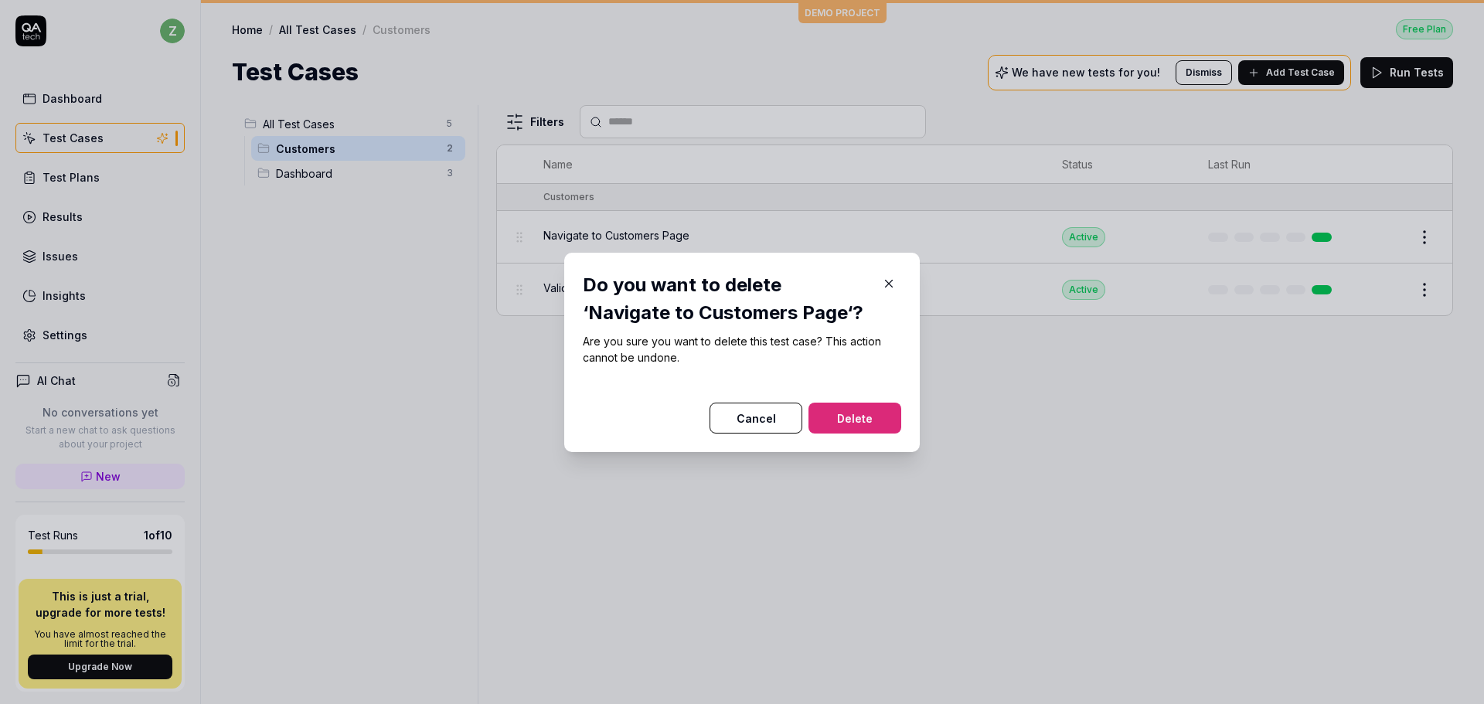
click at [877, 406] on button "Delete" at bounding box center [854, 418] width 93 height 31
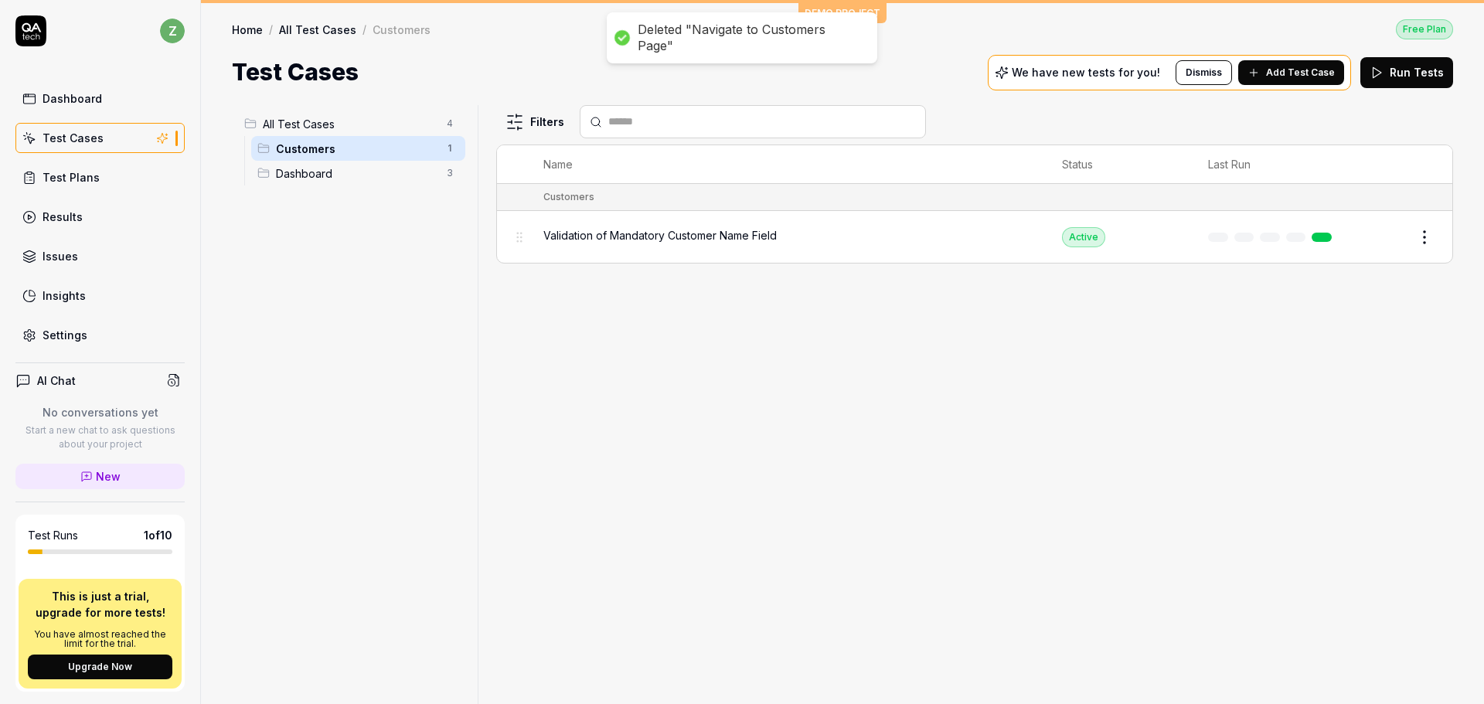
click at [1425, 231] on html "Deleted "Navigate to Customers Page" z Dashboard Test Cases Test Plans Results …" at bounding box center [742, 352] width 1484 height 704
click at [1325, 475] on div "Delete" at bounding box center [1359, 475] width 147 height 34
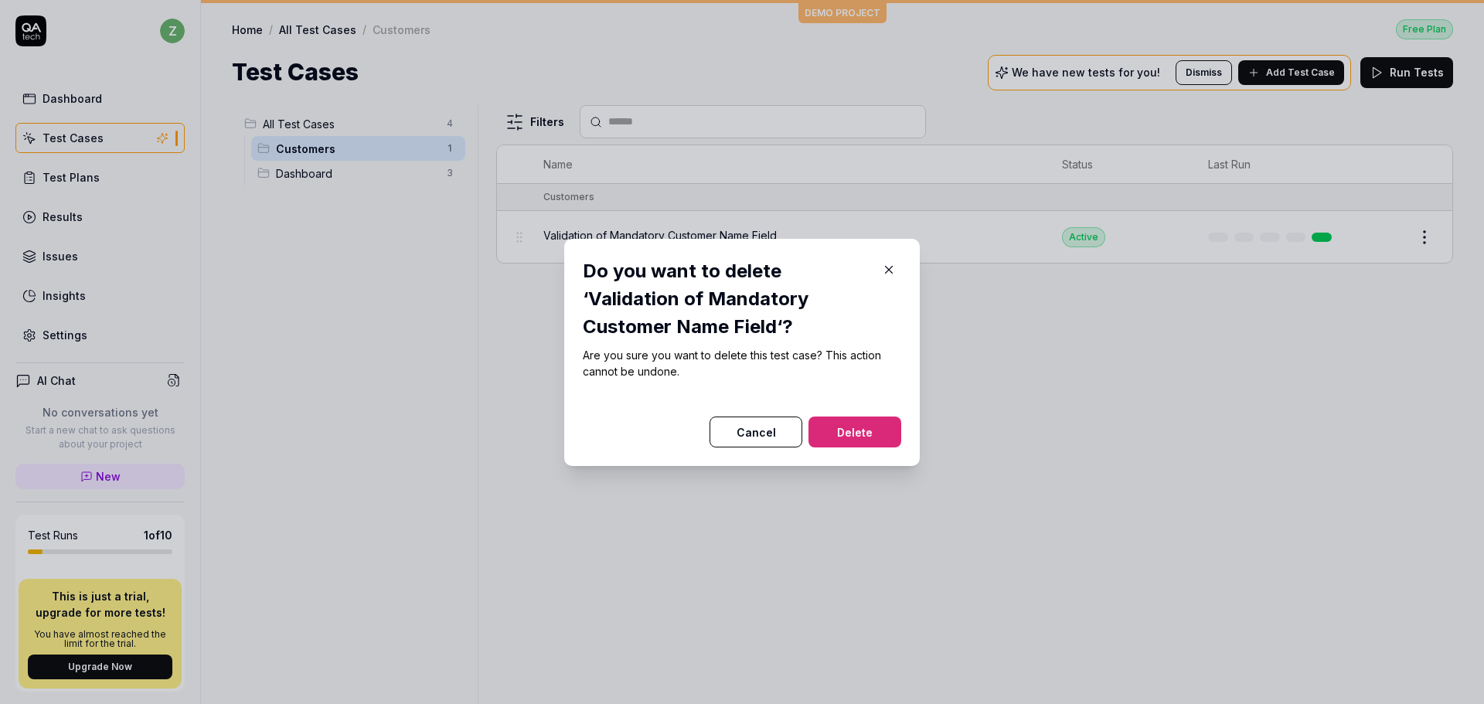
click at [856, 420] on button "Delete" at bounding box center [854, 432] width 93 height 31
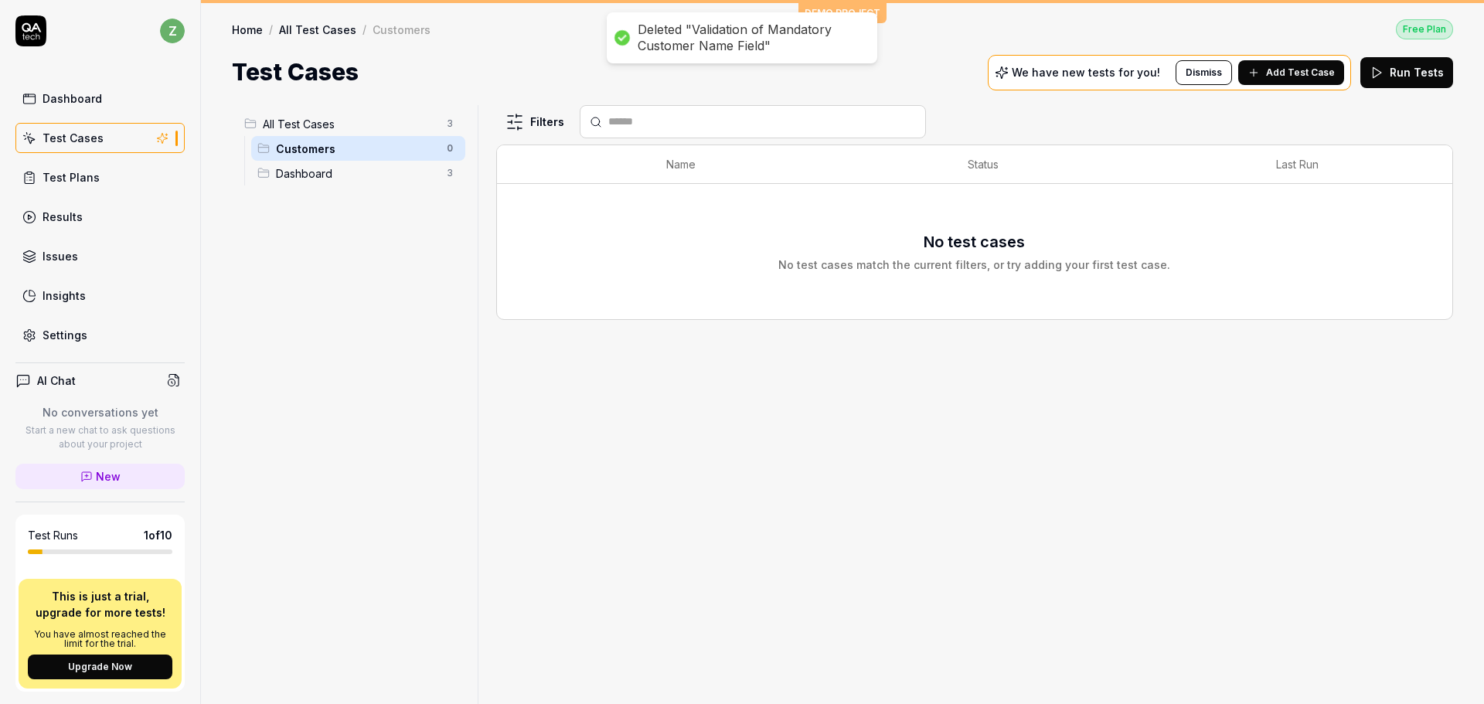
click at [453, 141] on html "Deleted "Validation of Mandatory Customer Name Field" z Dashboard Test Cases Te…" at bounding box center [742, 352] width 1484 height 704
click at [409, 253] on div "Delete" at bounding box center [393, 248] width 132 height 34
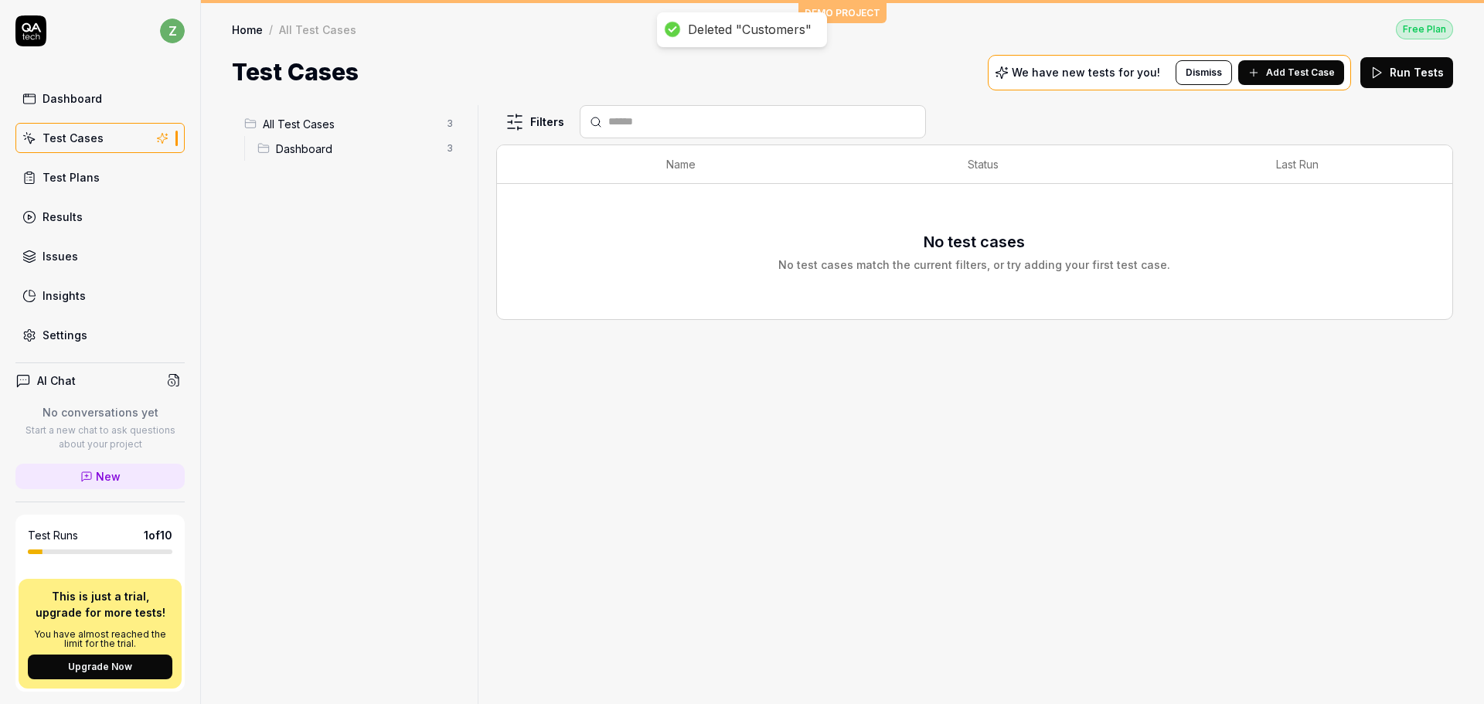
click at [372, 155] on span "Dashboard" at bounding box center [357, 149] width 162 height 16
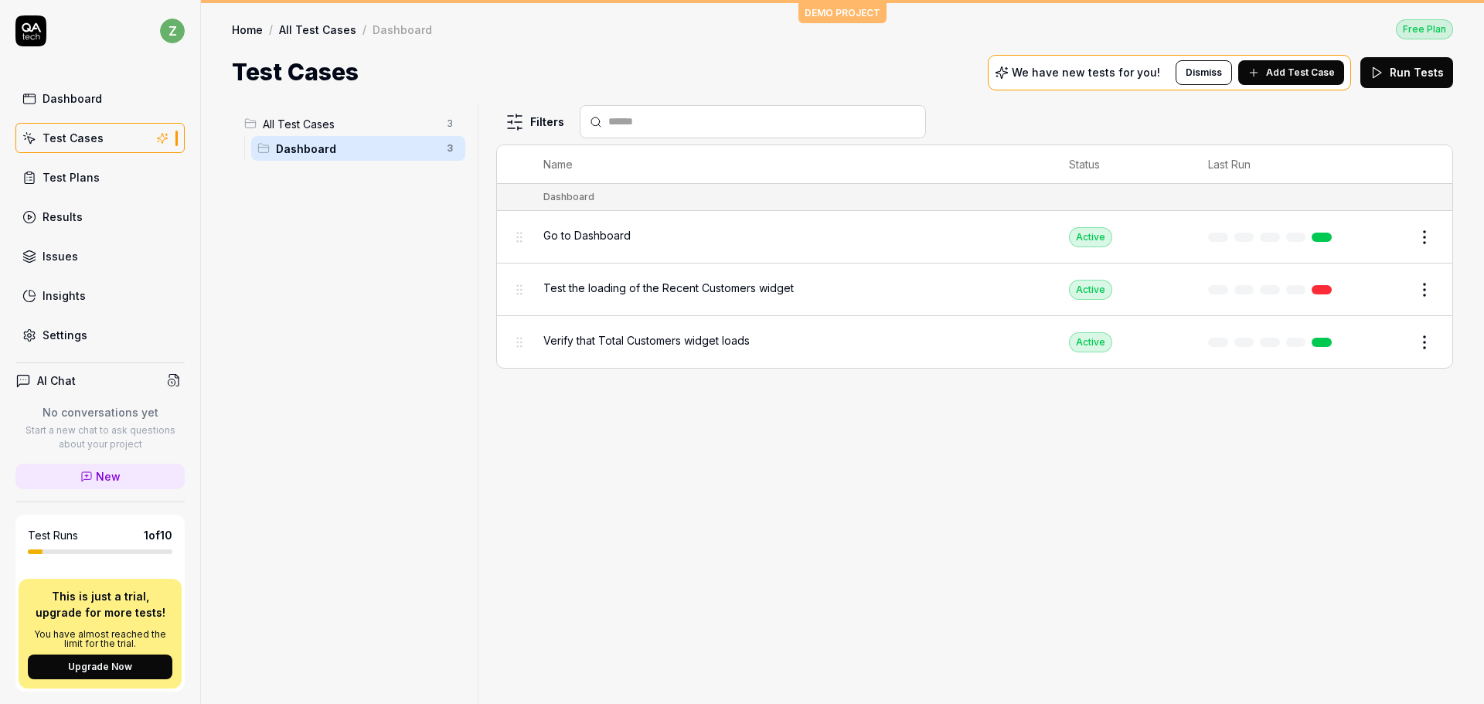
click at [622, 239] on span "Go to Dashboard" at bounding box center [586, 235] width 87 height 16
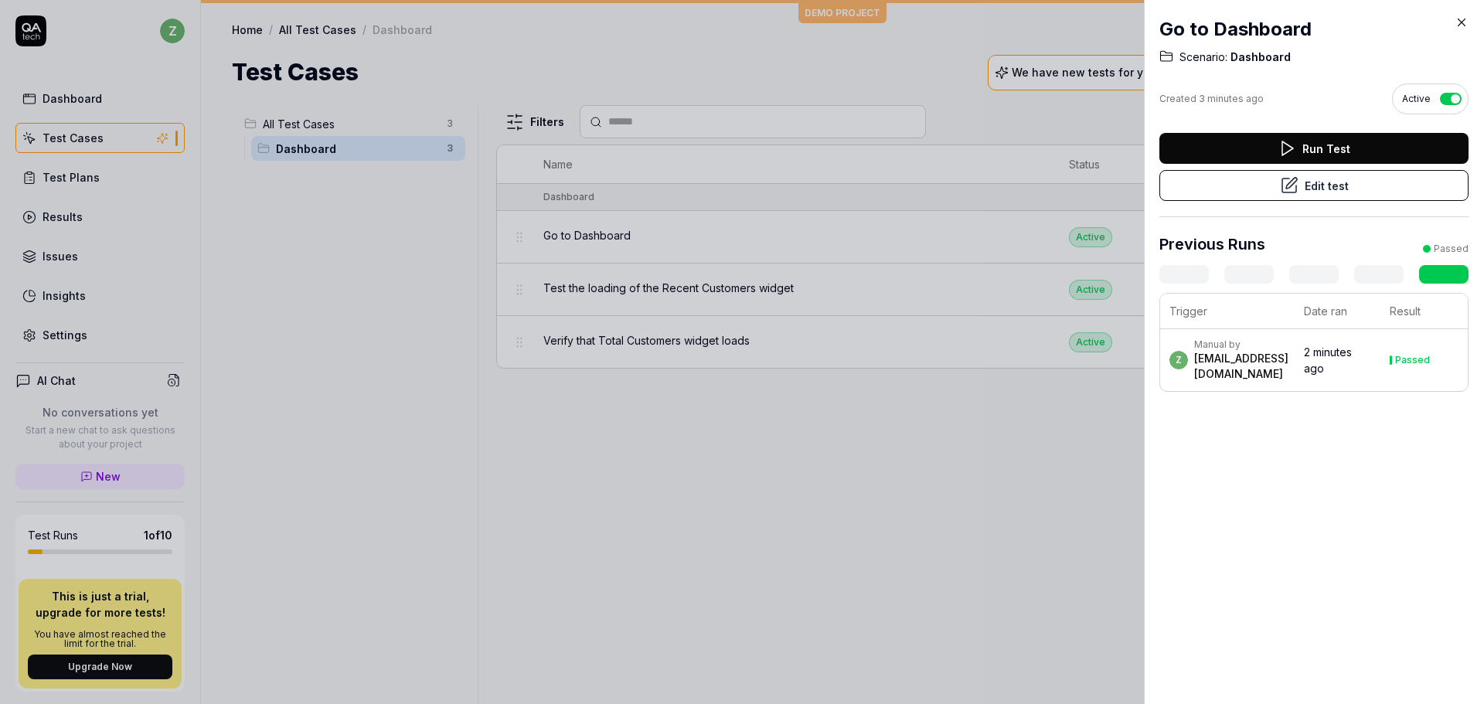
click at [1461, 22] on icon at bounding box center [1461, 22] width 14 height 14
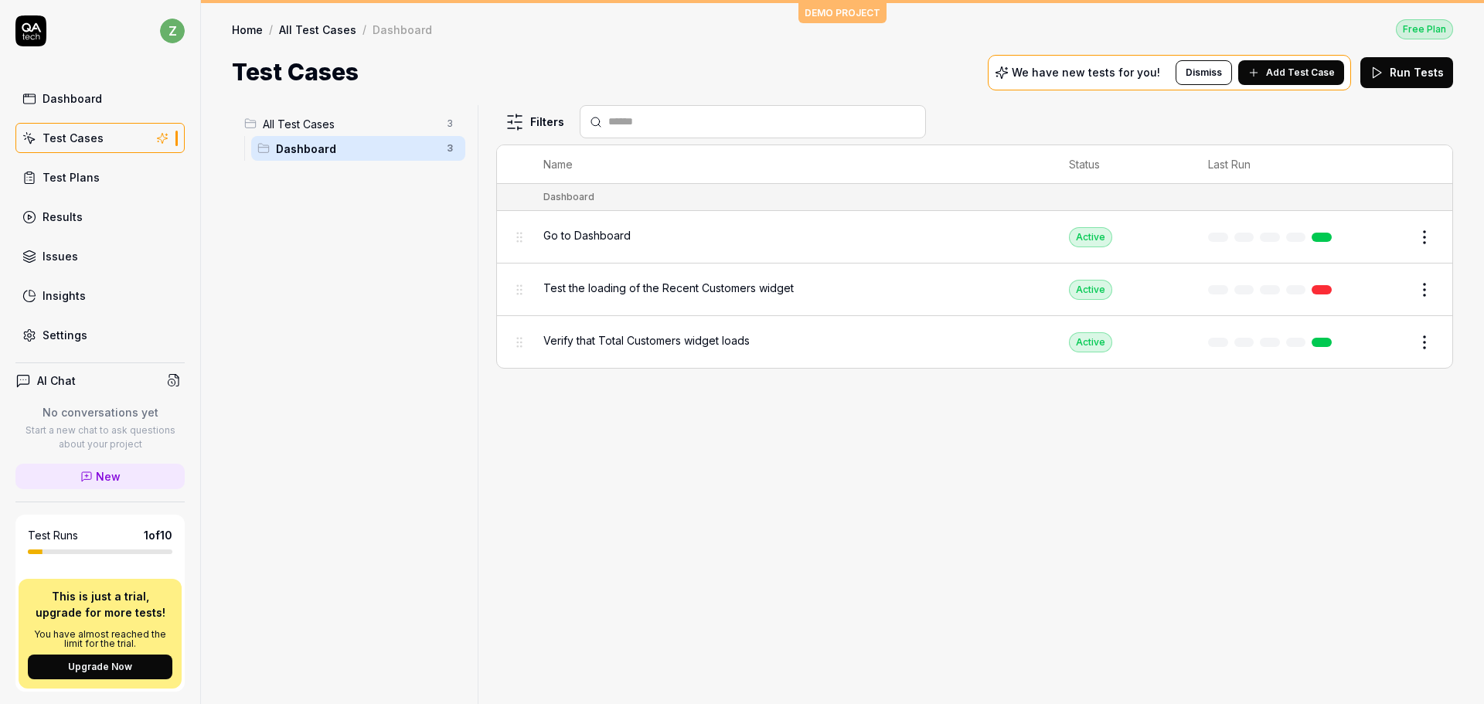
click at [1426, 335] on html "z Dashboard Test Cases Test Plans Results Issues Insights Settings AI Chat No c…" at bounding box center [742, 352] width 1484 height 704
click at [872, 593] on html "z Dashboard Test Cases Test Plans Results Issues Insights Settings AI Chat No c…" at bounding box center [742, 352] width 1484 height 704
click at [1422, 341] on html "z Dashboard Test Cases Test Plans Results Issues Insights Settings AI Chat No c…" at bounding box center [742, 352] width 1484 height 704
click at [1344, 573] on div "Delete" at bounding box center [1359, 580] width 147 height 34
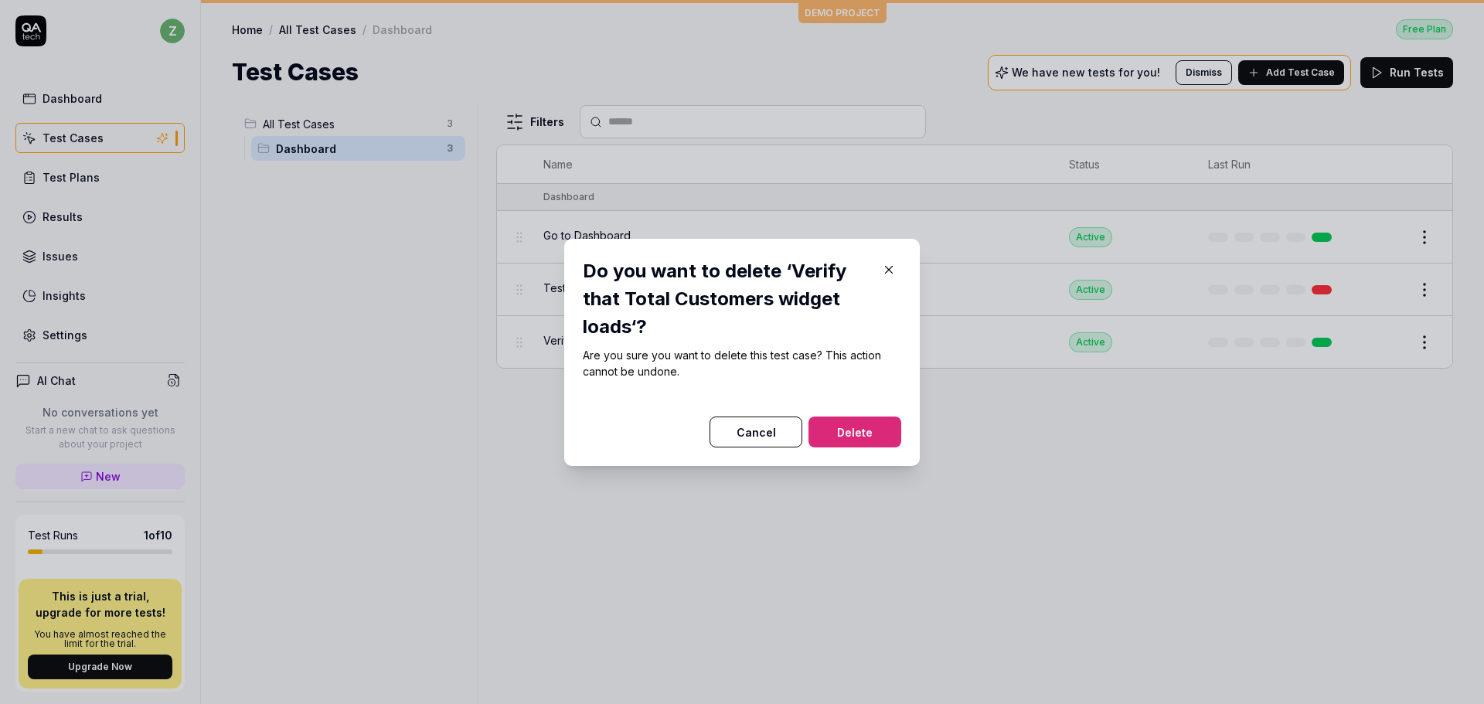
click at [835, 426] on button "Delete" at bounding box center [854, 432] width 93 height 31
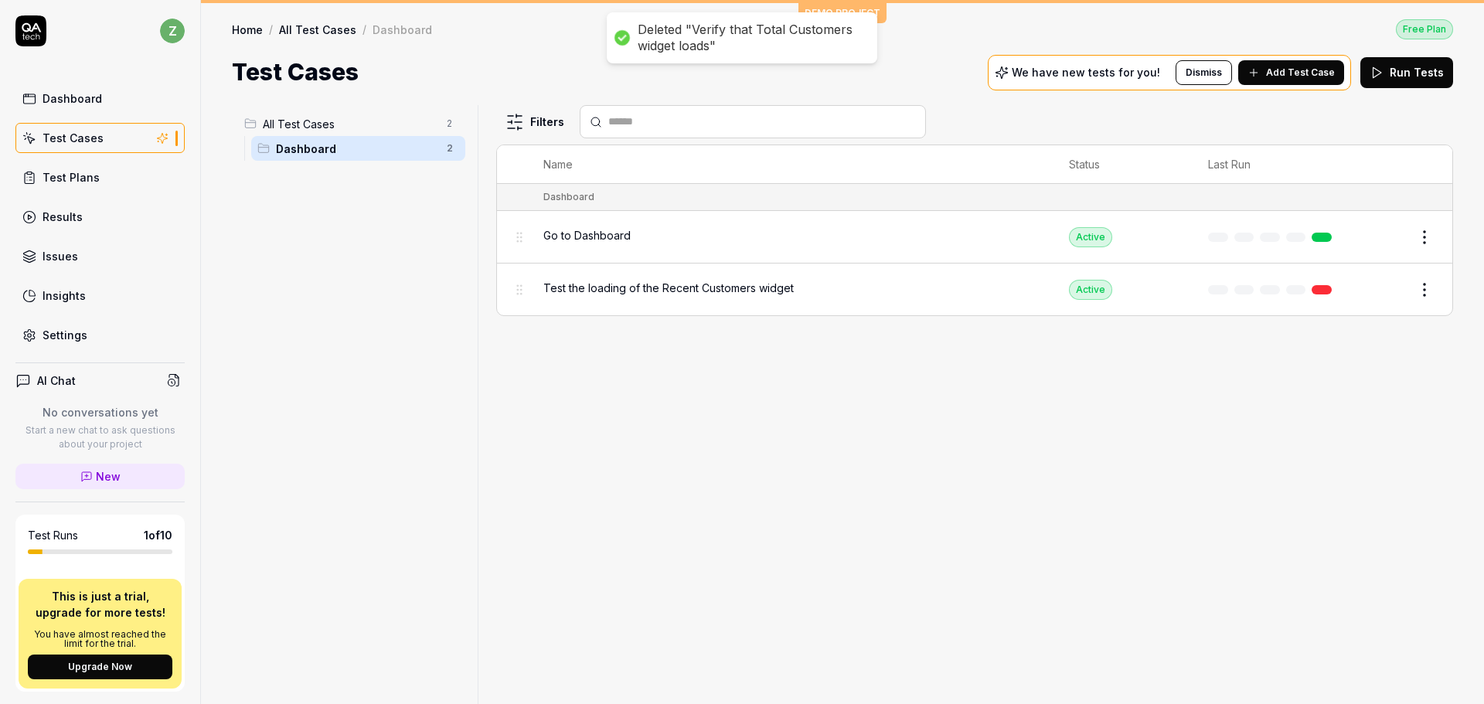
click at [1426, 293] on html "Deleted "Verify that Total Customers widget loads" z Dashboard Test Cases Test …" at bounding box center [742, 352] width 1484 height 704
click at [1334, 526] on div "Delete" at bounding box center [1359, 527] width 147 height 34
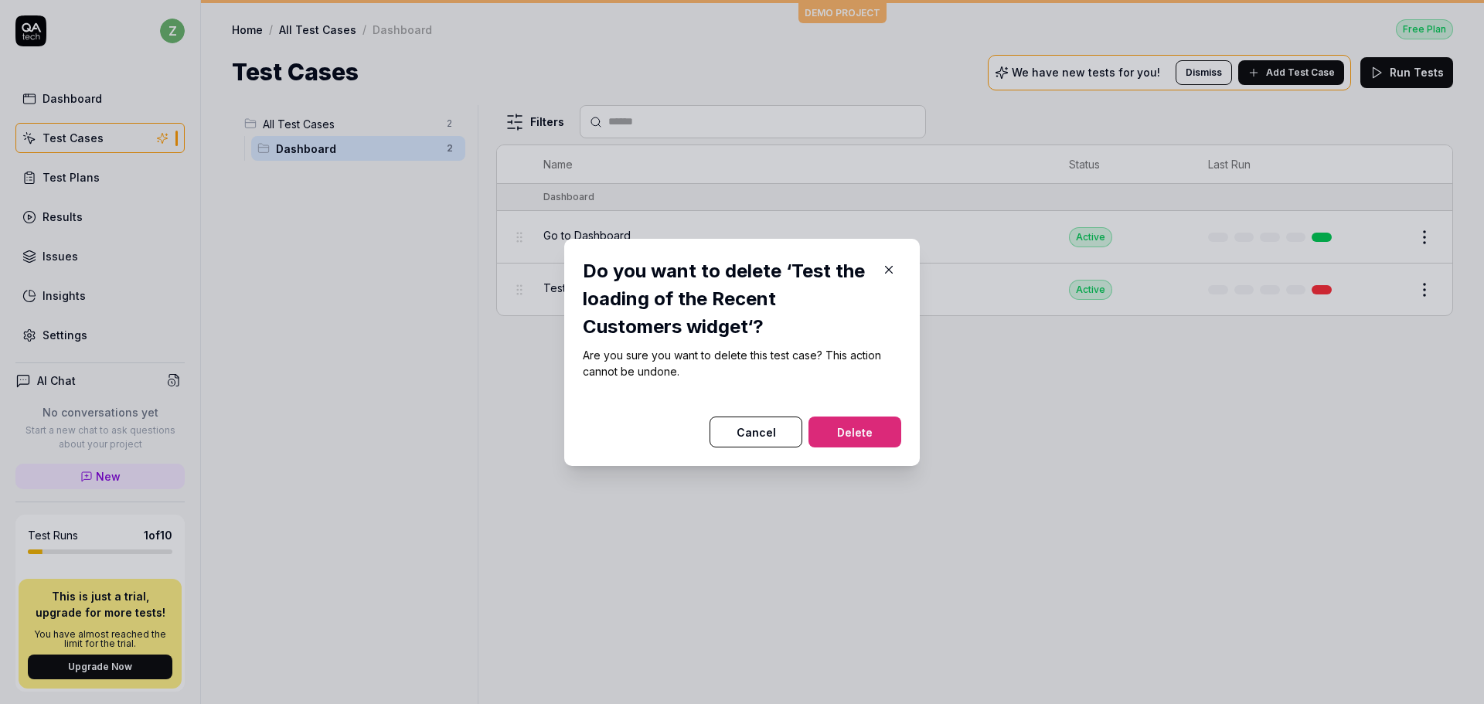
click at [851, 422] on button "Delete" at bounding box center [854, 432] width 93 height 31
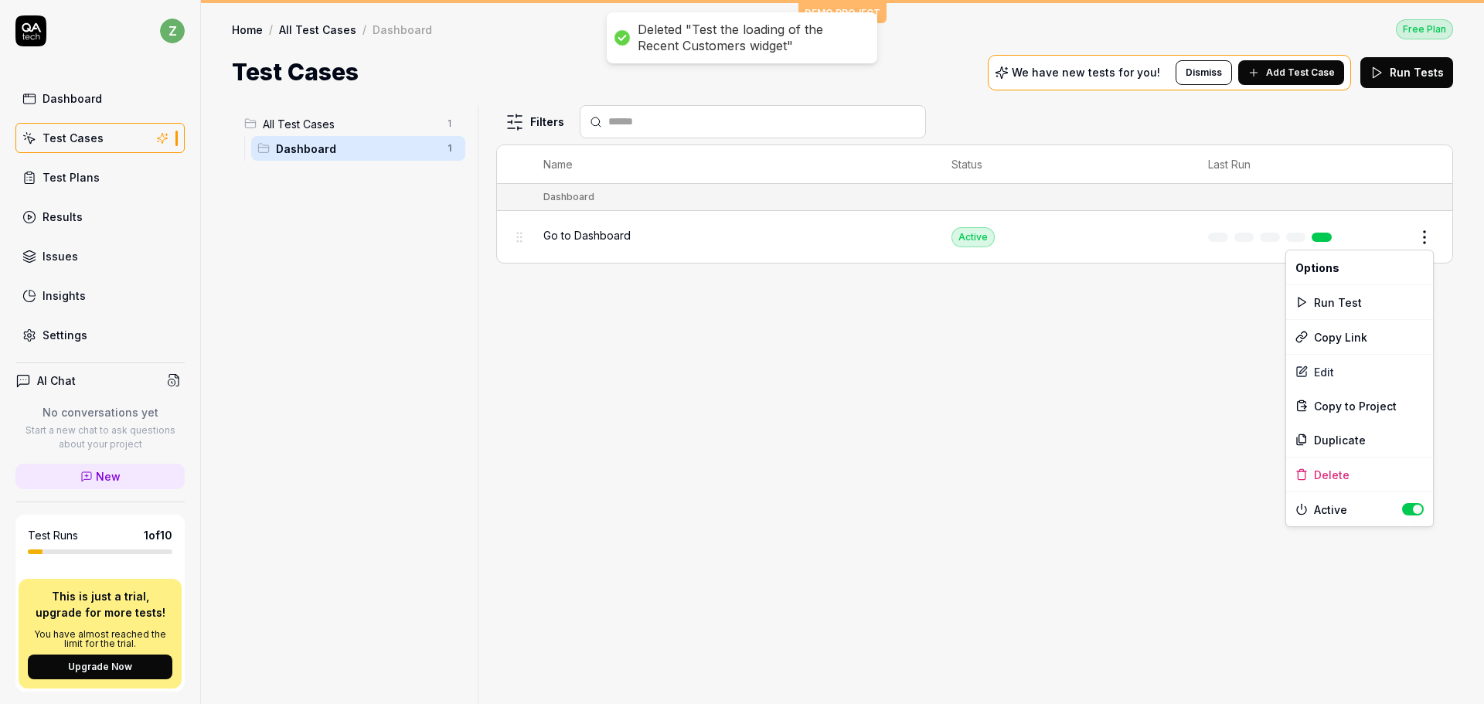
click at [1420, 229] on html "Deleted "Test the loading of the Recent Customers widget" z Dashboard Test Case…" at bounding box center [742, 352] width 1484 height 704
click at [1348, 470] on div "Delete" at bounding box center [1359, 475] width 147 height 34
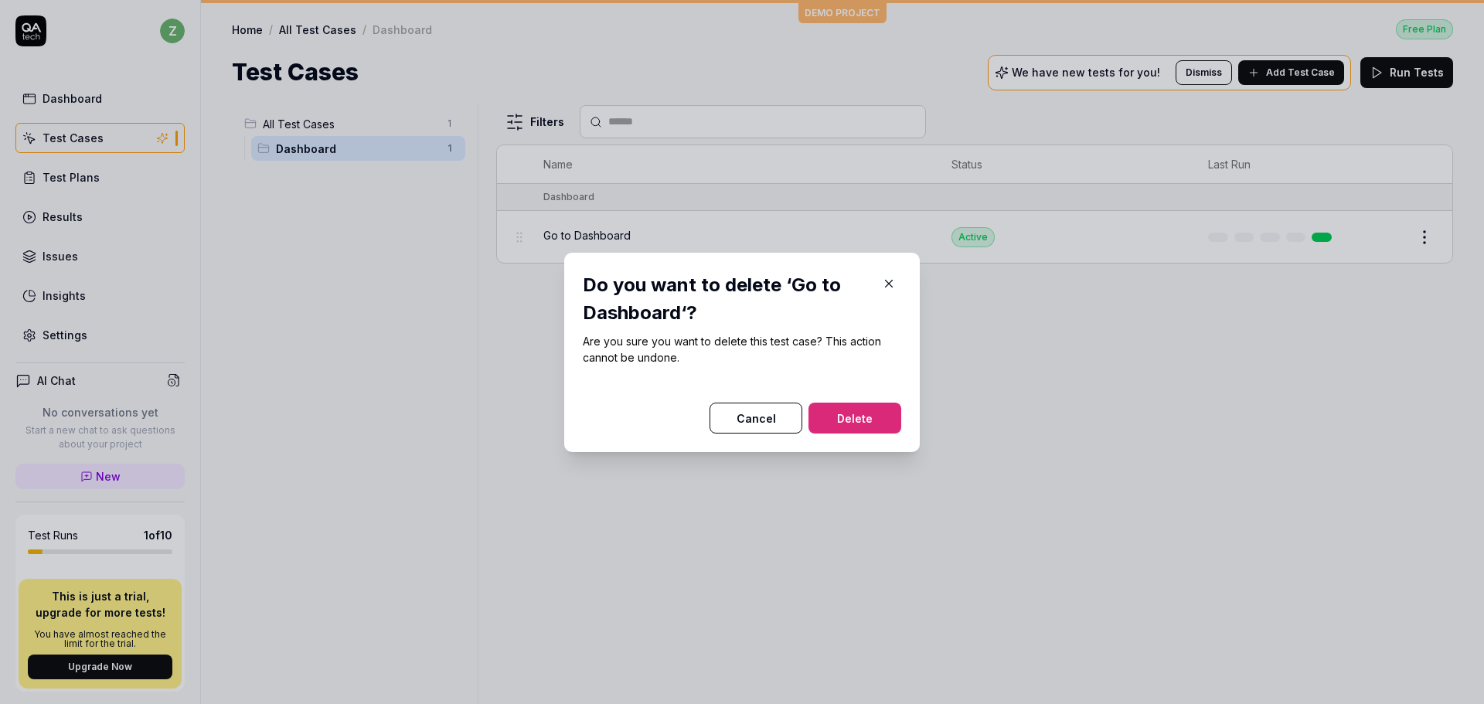
click at [837, 413] on button "Delete" at bounding box center [854, 418] width 93 height 31
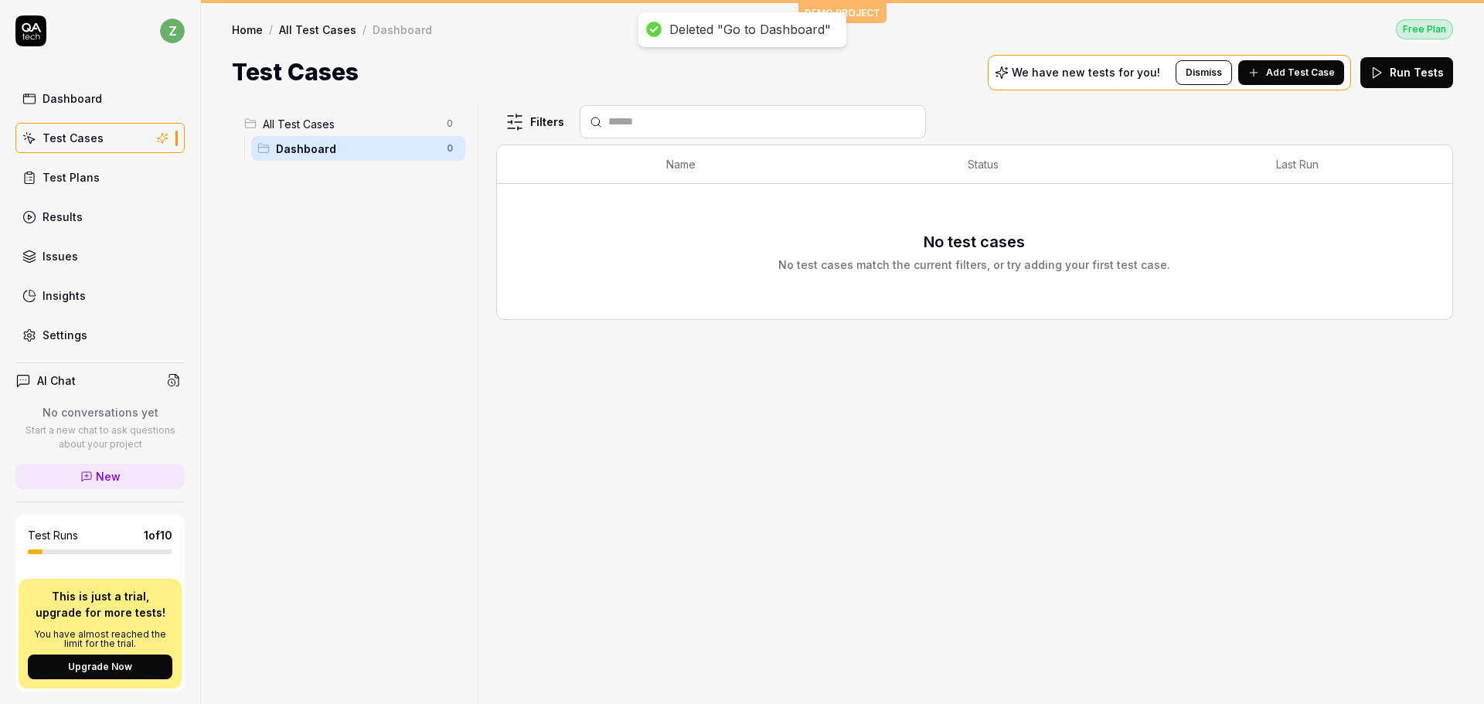
click at [448, 148] on html "Deleted "Go to Dashboard" z Dashboard Test Cases Test Plans Results Issues Insi…" at bounding box center [742, 352] width 1484 height 704
click at [387, 255] on div "Delete" at bounding box center [393, 248] width 132 height 34
click at [309, 128] on span "All Test Cases" at bounding box center [350, 124] width 175 height 16
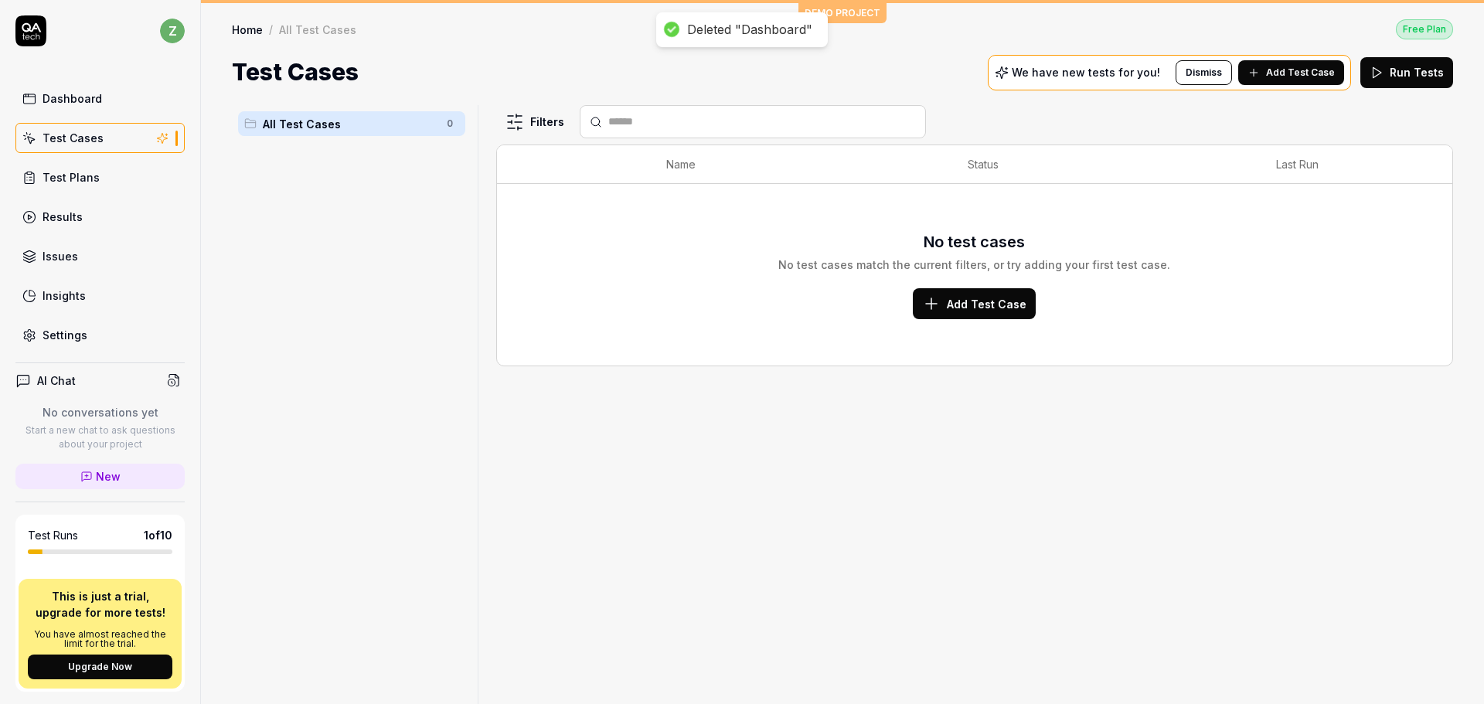
click at [450, 118] on html "Deleted "Dashboard" z Dashboard Test Cases Test Plans Results Issues Insights S…" at bounding box center [742, 352] width 1484 height 704
click at [409, 156] on div "Add Scenario" at bounding box center [394, 154] width 122 height 34
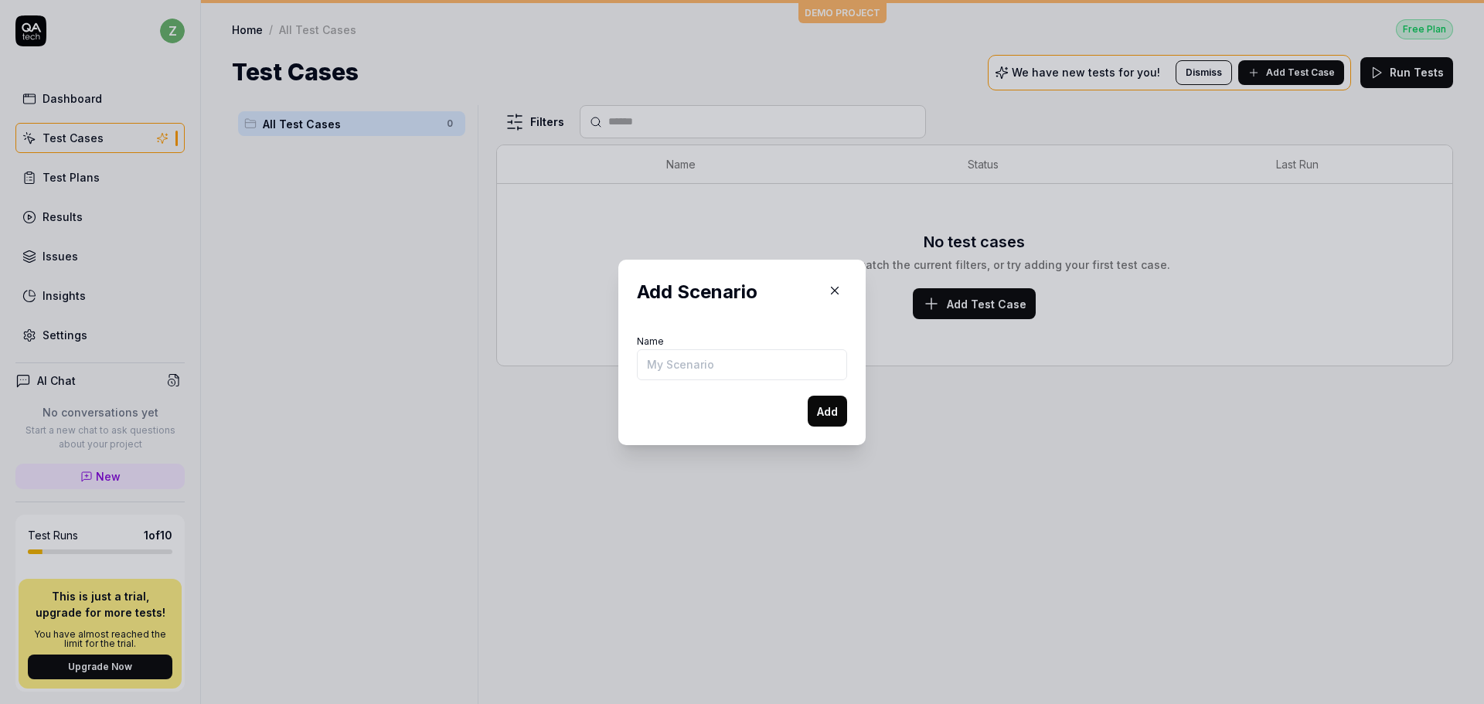
click at [748, 372] on input "Name" at bounding box center [742, 364] width 210 height 31
type input "Agile"
click at [808, 396] on button "Add" at bounding box center [827, 411] width 39 height 31
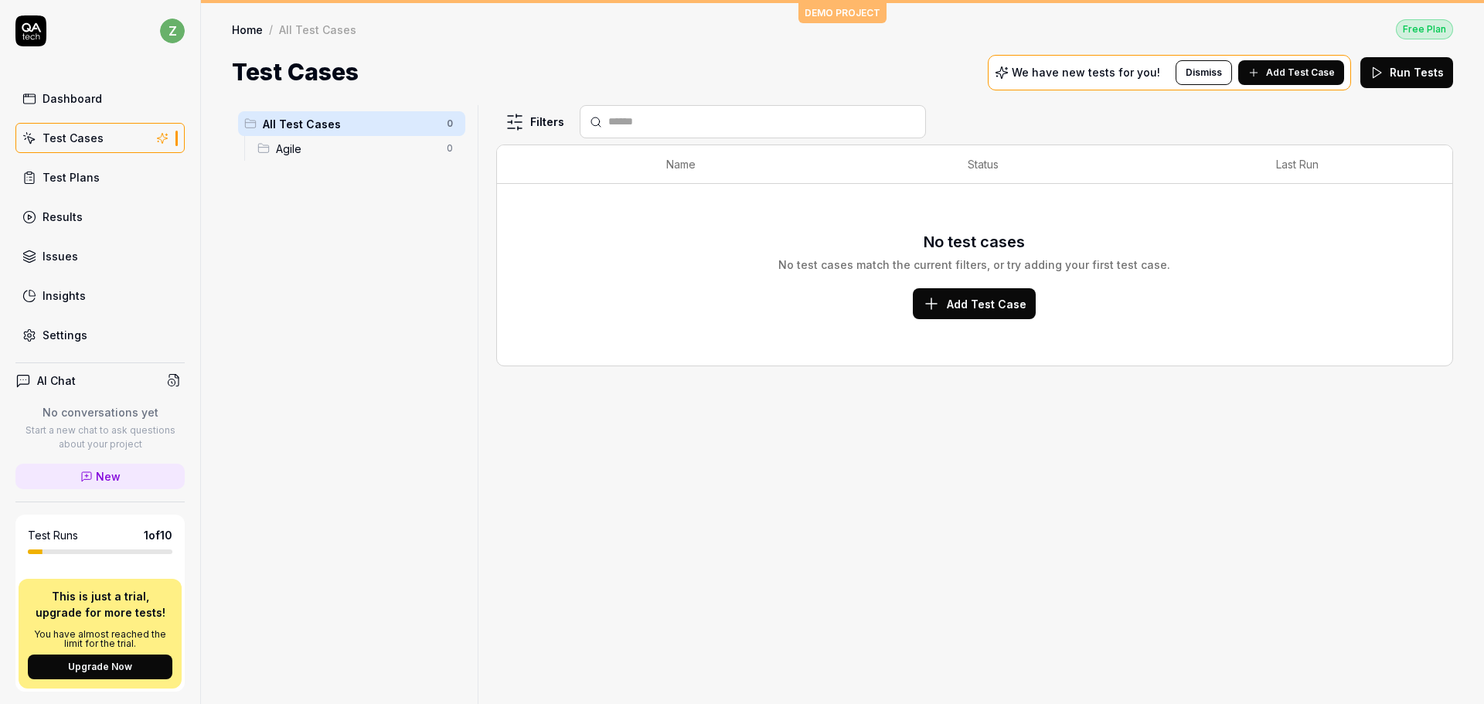
click at [292, 136] on div "Agile 0" at bounding box center [358, 148] width 214 height 25
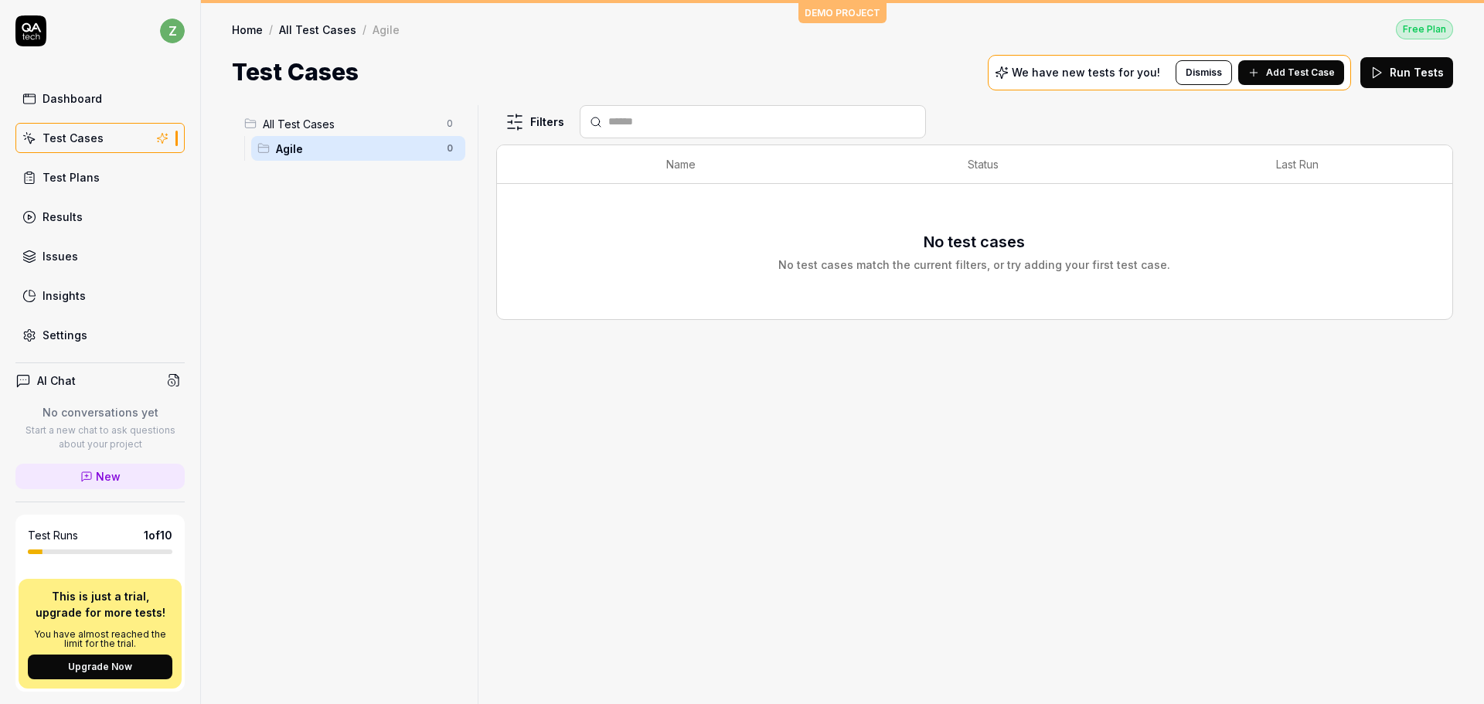
click at [1097, 245] on div "No test cases No test cases match the current filters, or try adding your first…" at bounding box center [974, 251] width 392 height 43
click at [899, 218] on div "No test cases No test cases match the current filters, or try adding your first…" at bounding box center [974, 251] width 924 height 117
click at [1299, 67] on span "Add Test Case" at bounding box center [1300, 73] width 69 height 14
click at [348, 148] on span "Agile" at bounding box center [357, 149] width 162 height 16
click at [455, 145] on html "z Dashboard Test Cases Test Plans Results Issues Insights Settings AI Chat No c…" at bounding box center [742, 352] width 1484 height 704
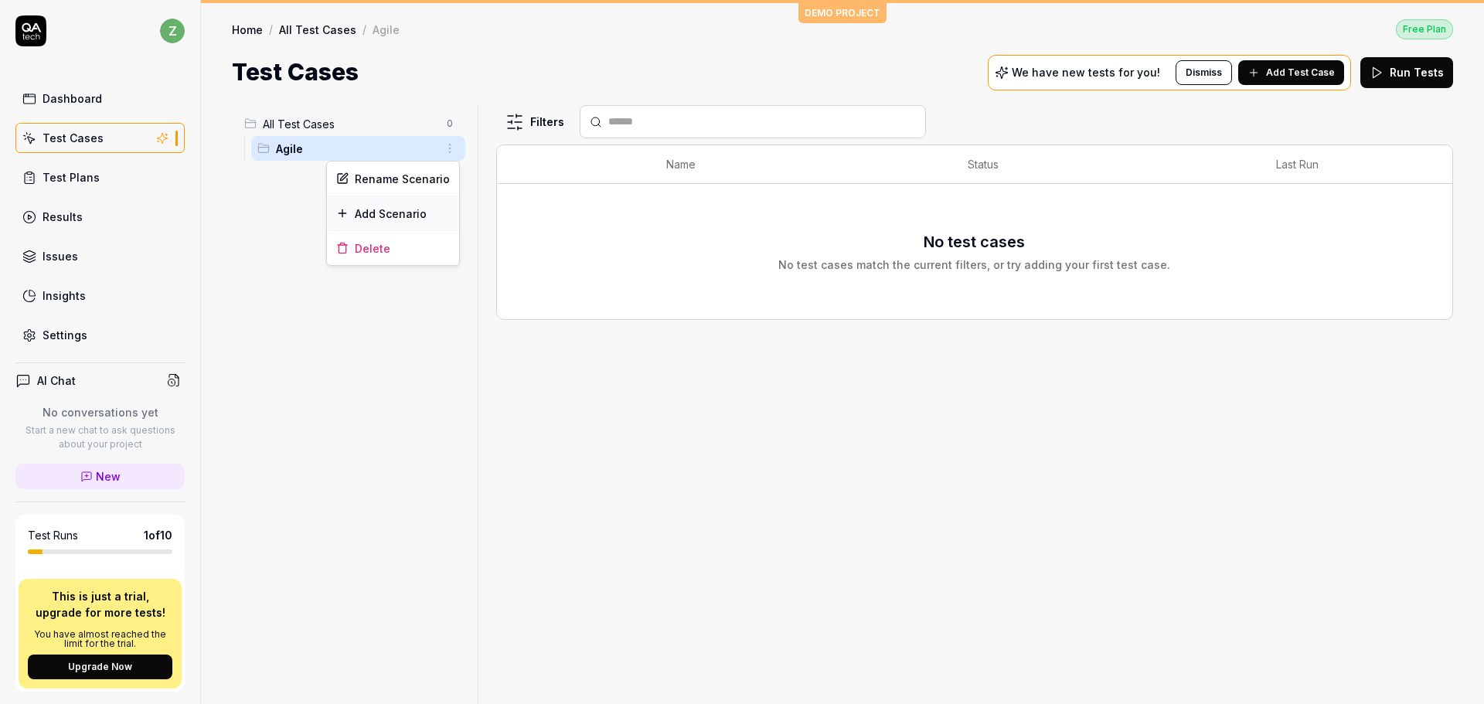
click at [408, 214] on div "Add Scenario" at bounding box center [393, 213] width 132 height 34
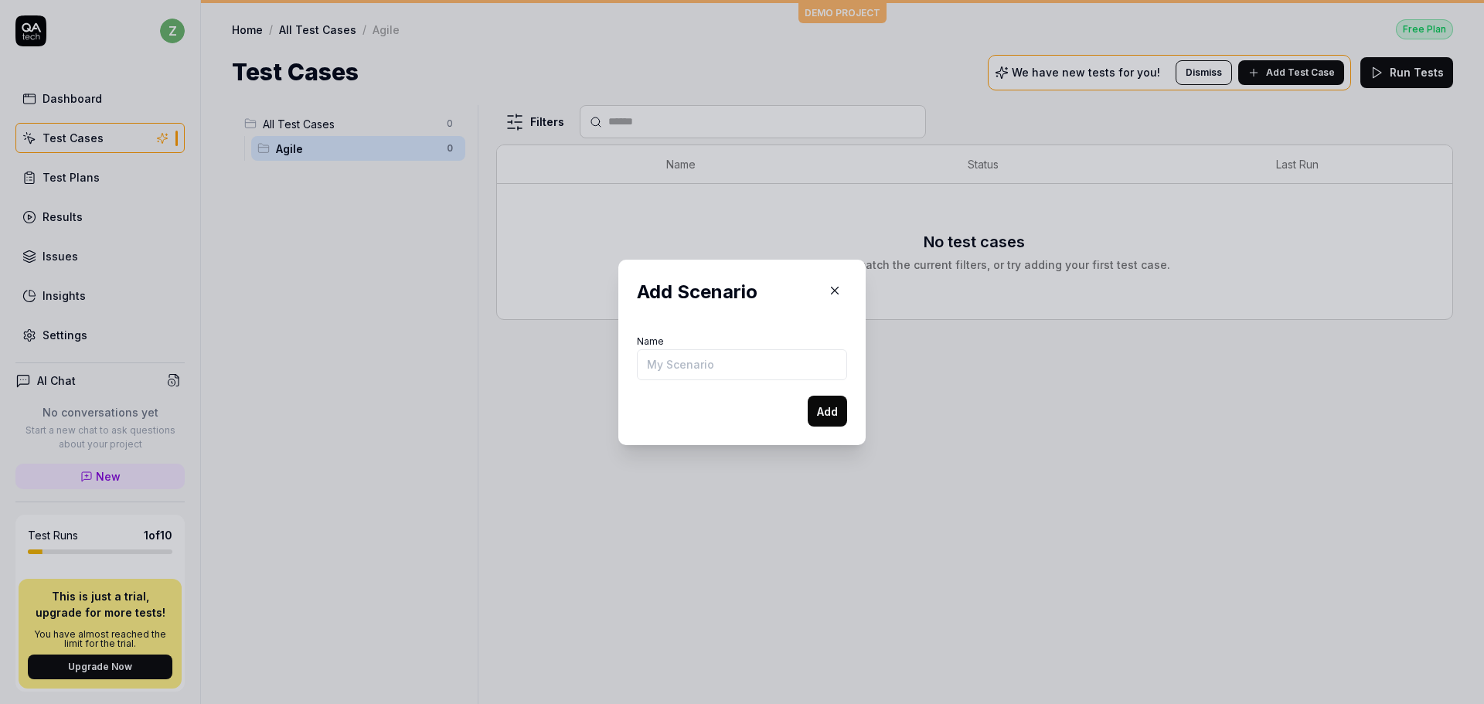
click at [751, 376] on input "Name" at bounding box center [742, 364] width 210 height 31
type input "r"
type input "reg QR"
click at [808, 396] on button "Add" at bounding box center [827, 411] width 39 height 31
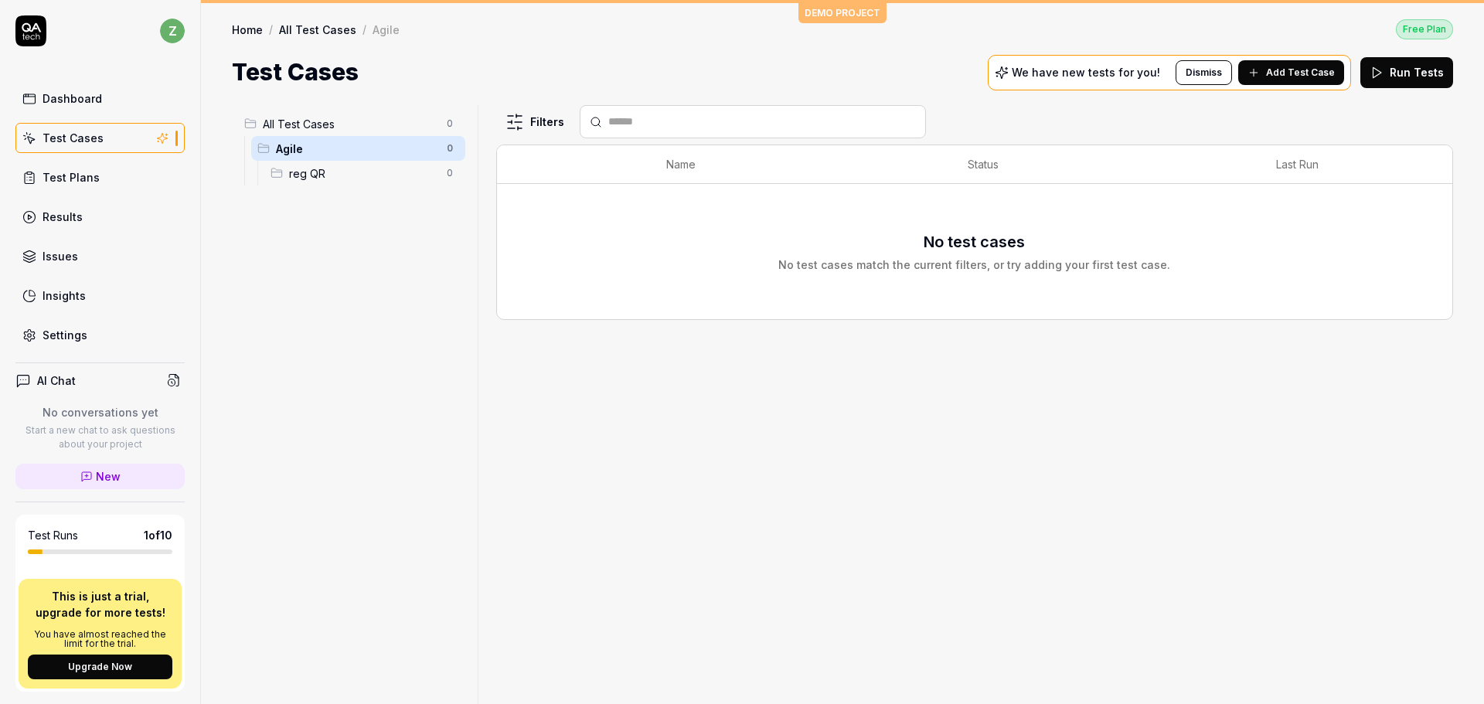
click at [369, 178] on span "reg QR" at bounding box center [363, 173] width 148 height 16
click at [443, 173] on html "z Dashboard Test Cases Test Plans Results Issues Insights Settings AI Chat No c…" at bounding box center [742, 352] width 1484 height 704
click at [407, 278] on div "Delete" at bounding box center [393, 273] width 132 height 34
click at [341, 148] on span "Agile" at bounding box center [357, 149] width 162 height 16
drag, startPoint x: 325, startPoint y: 155, endPoint x: 264, endPoint y: 158, distance: 61.9
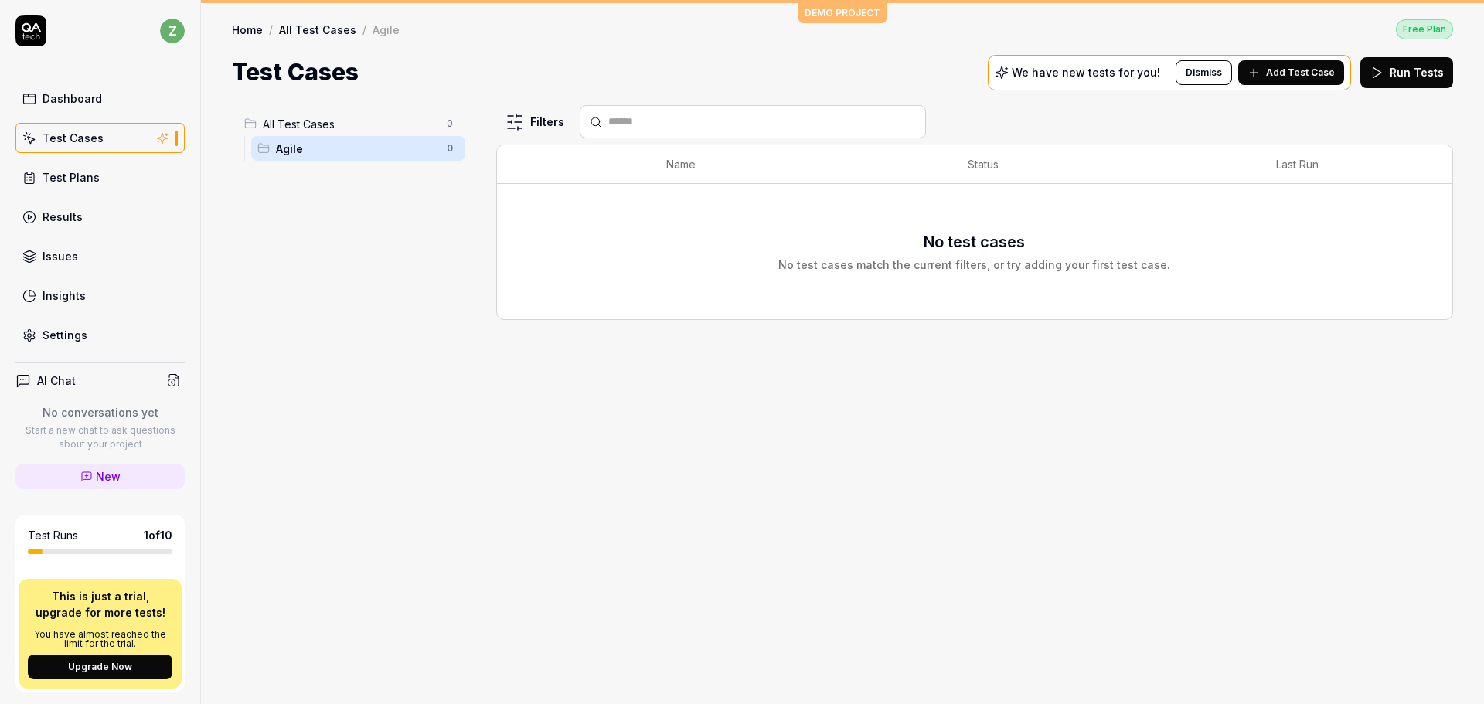
click at [264, 158] on div "Agile 0" at bounding box center [358, 148] width 214 height 25
click at [263, 148] on body "Deleted "reg QR" z Dashboard Test Cases Test Plans Results Issues Insights Sett…" at bounding box center [742, 352] width 1484 height 704
click at [450, 152] on html "z Dashboard Test Cases Test Plans Results Issues Insights Settings AI Chat No c…" at bounding box center [742, 352] width 1484 height 704
click at [995, 260] on html "z Dashboard Test Cases Test Plans Results Issues Insights Settings AI Chat No c…" at bounding box center [742, 352] width 1484 height 704
click at [543, 126] on html "z Dashboard Test Cases Test Plans Results Issues Insights Settings AI Chat No c…" at bounding box center [742, 352] width 1484 height 704
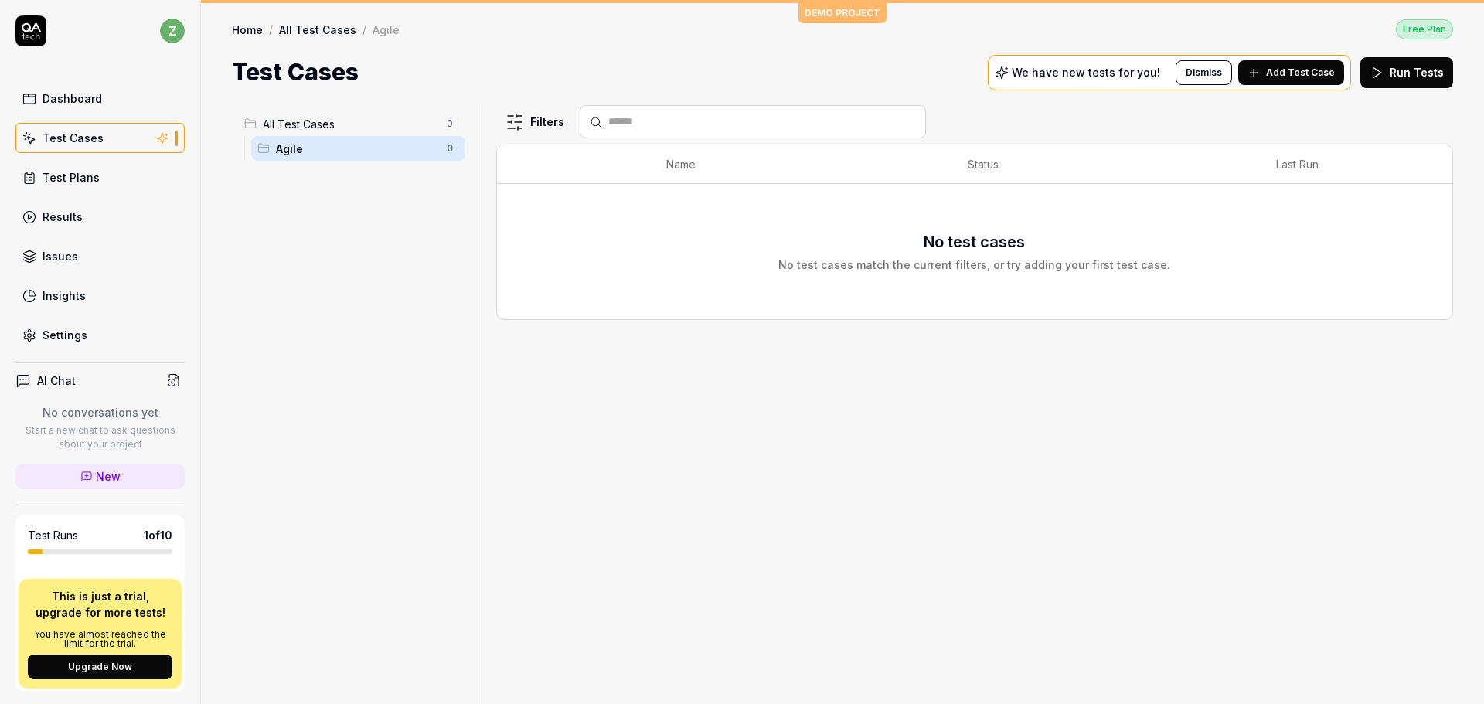
click at [685, 243] on html "z Dashboard Test Cases Test Plans Results Issues Insights Settings AI Chat No c…" at bounding box center [742, 352] width 1484 height 704
click at [1221, 325] on div "Filters Name Status Last Run No test cases No test cases match the current filt…" at bounding box center [974, 404] width 957 height 599
click at [1393, 75] on button "Run Tests" at bounding box center [1406, 72] width 93 height 31
click at [1308, 70] on span "Add Test Case" at bounding box center [1300, 73] width 69 height 14
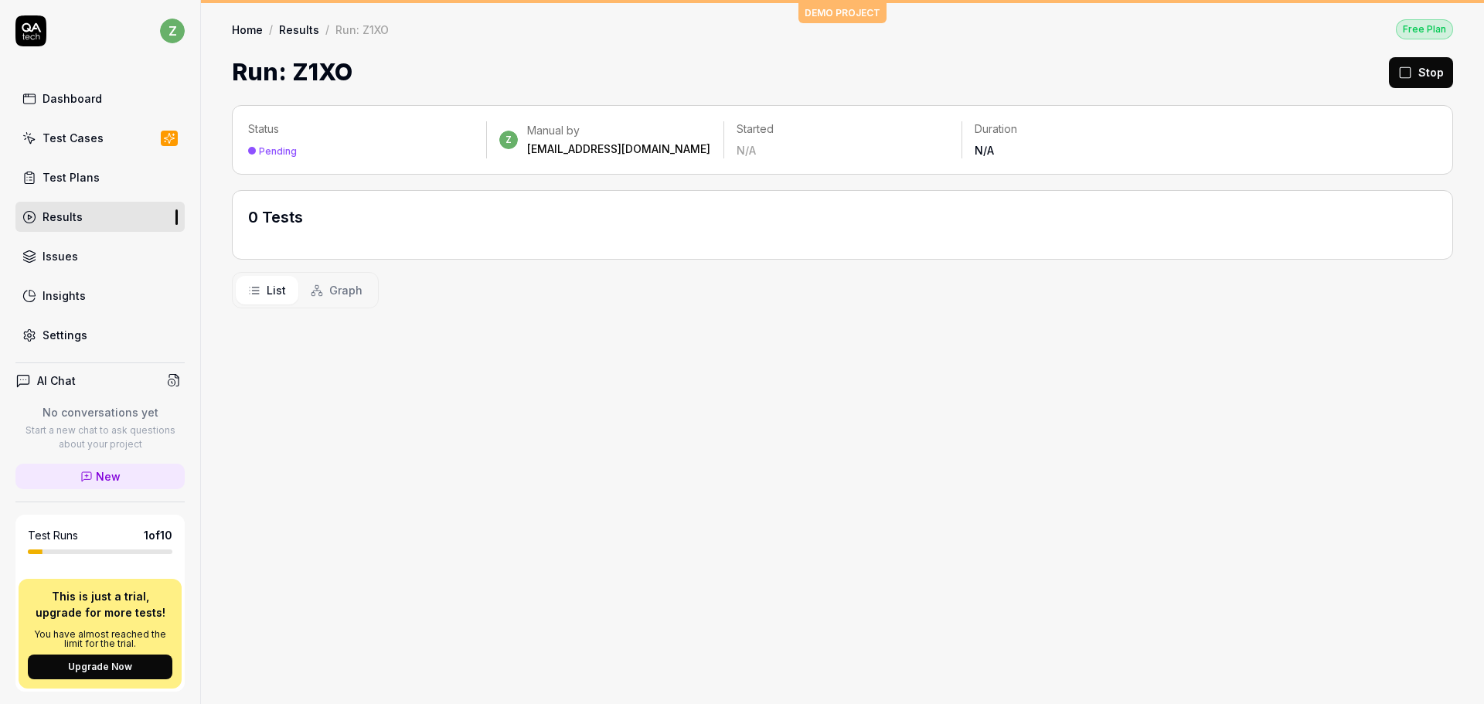
click at [80, 138] on div "Test Cases" at bounding box center [73, 138] width 61 height 16
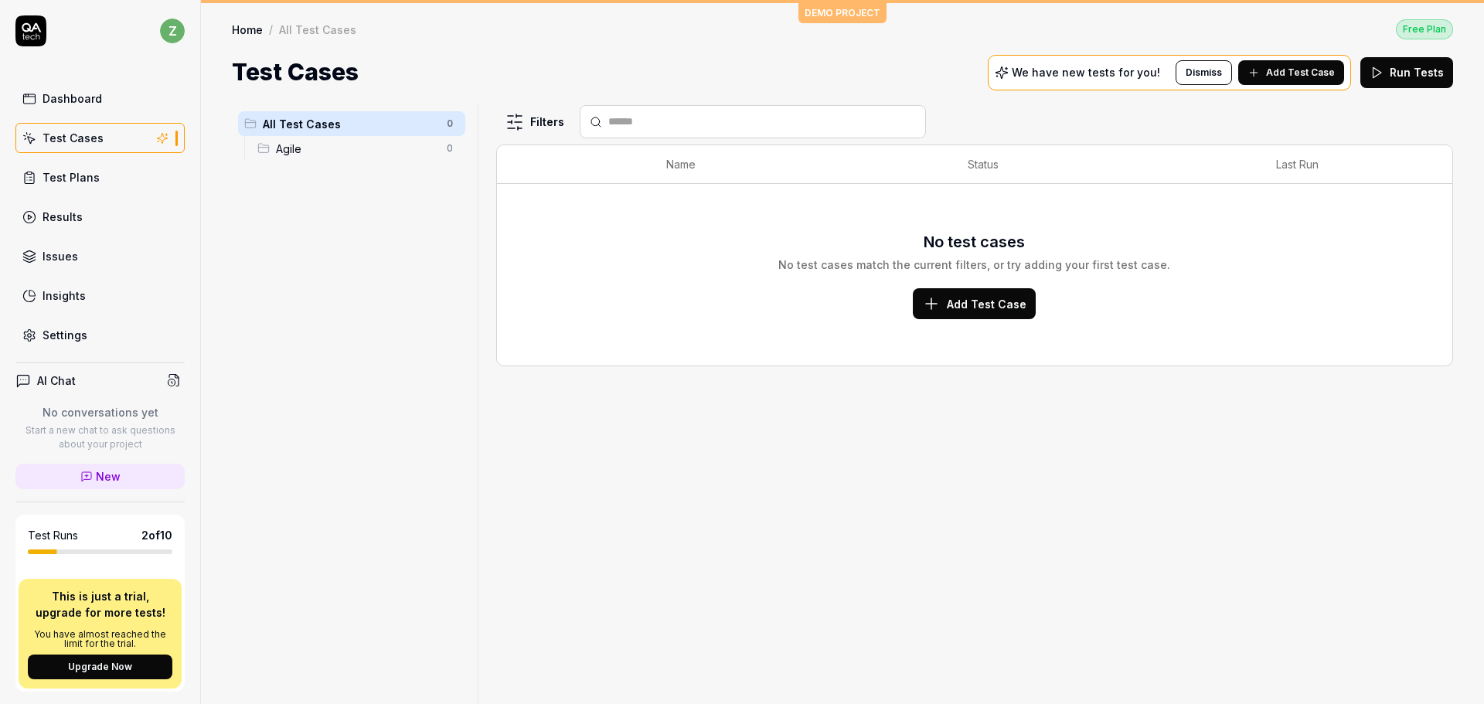
click at [1009, 310] on span "Add Test Case" at bounding box center [987, 304] width 80 height 16
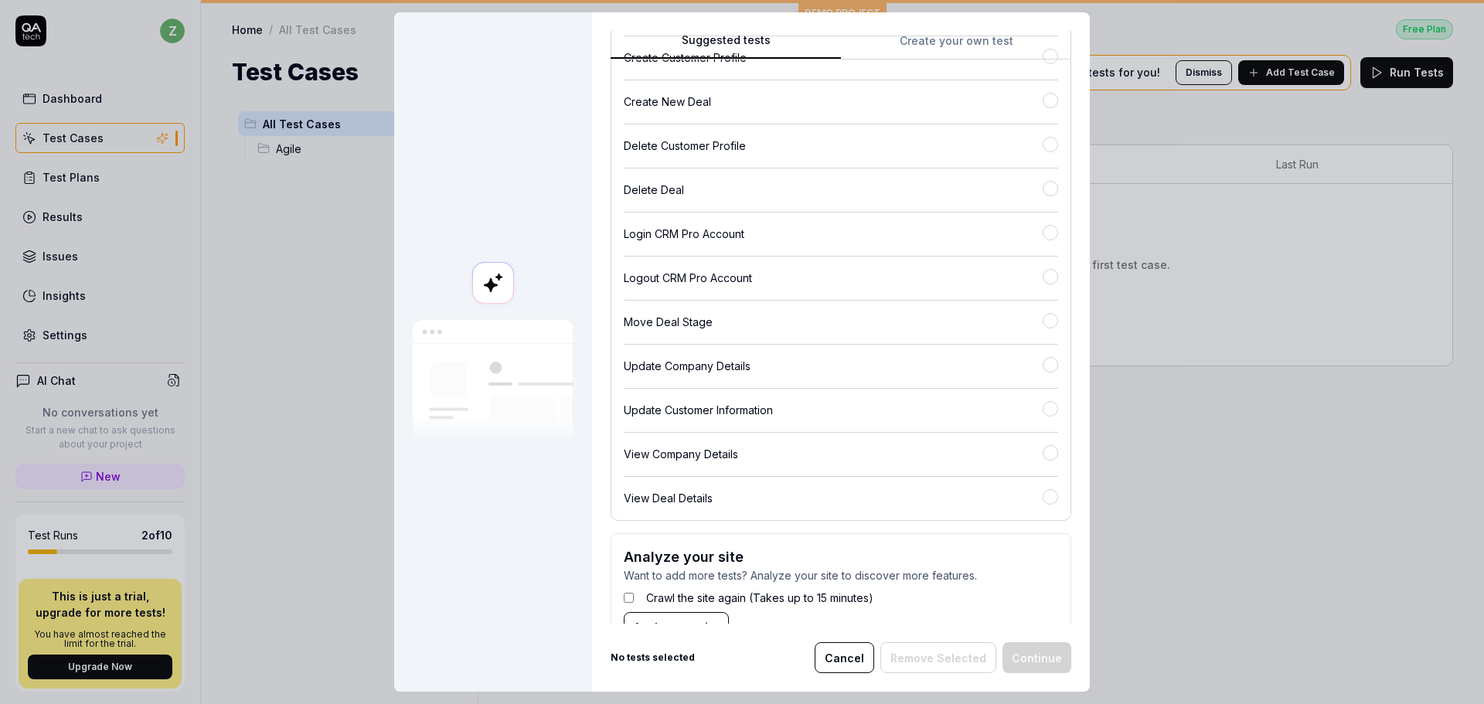
scroll to position [270, 0]
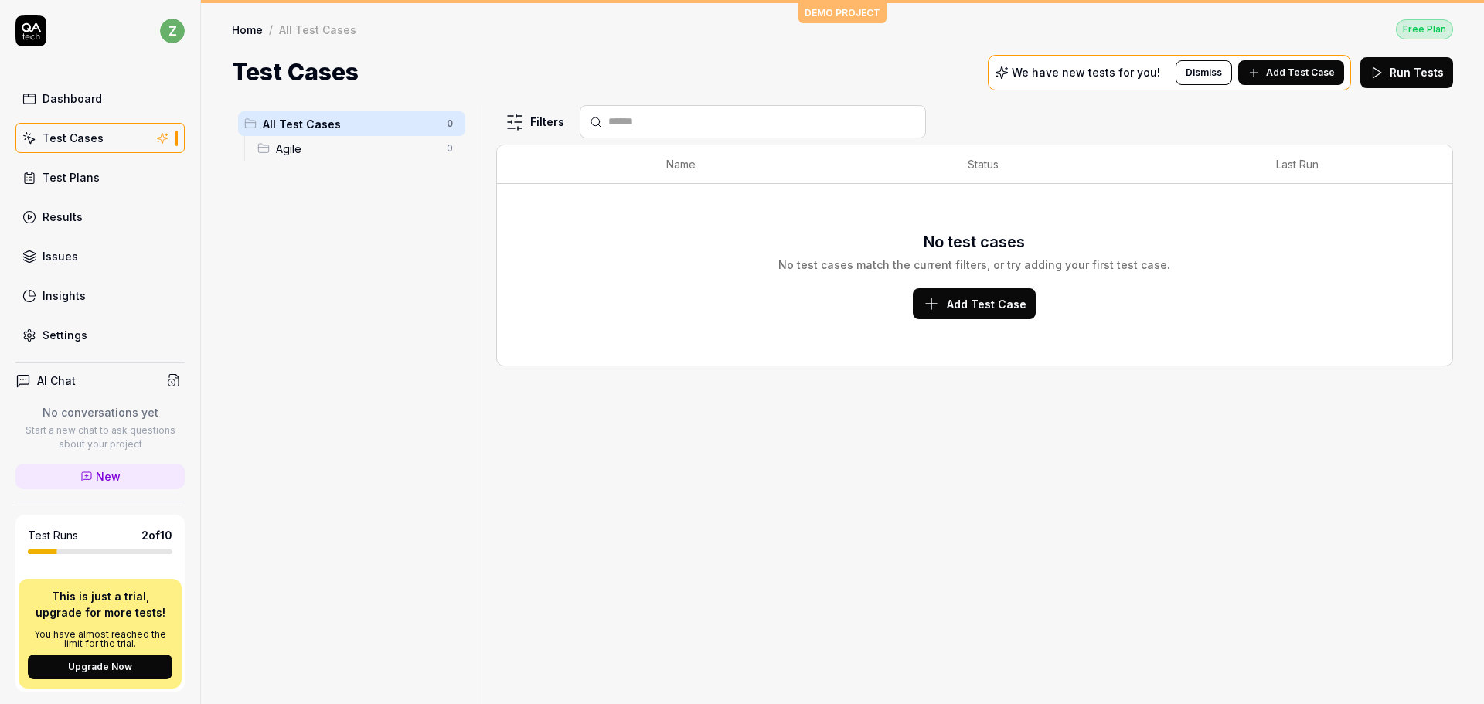
click at [283, 150] on span "Agile" at bounding box center [357, 149] width 162 height 16
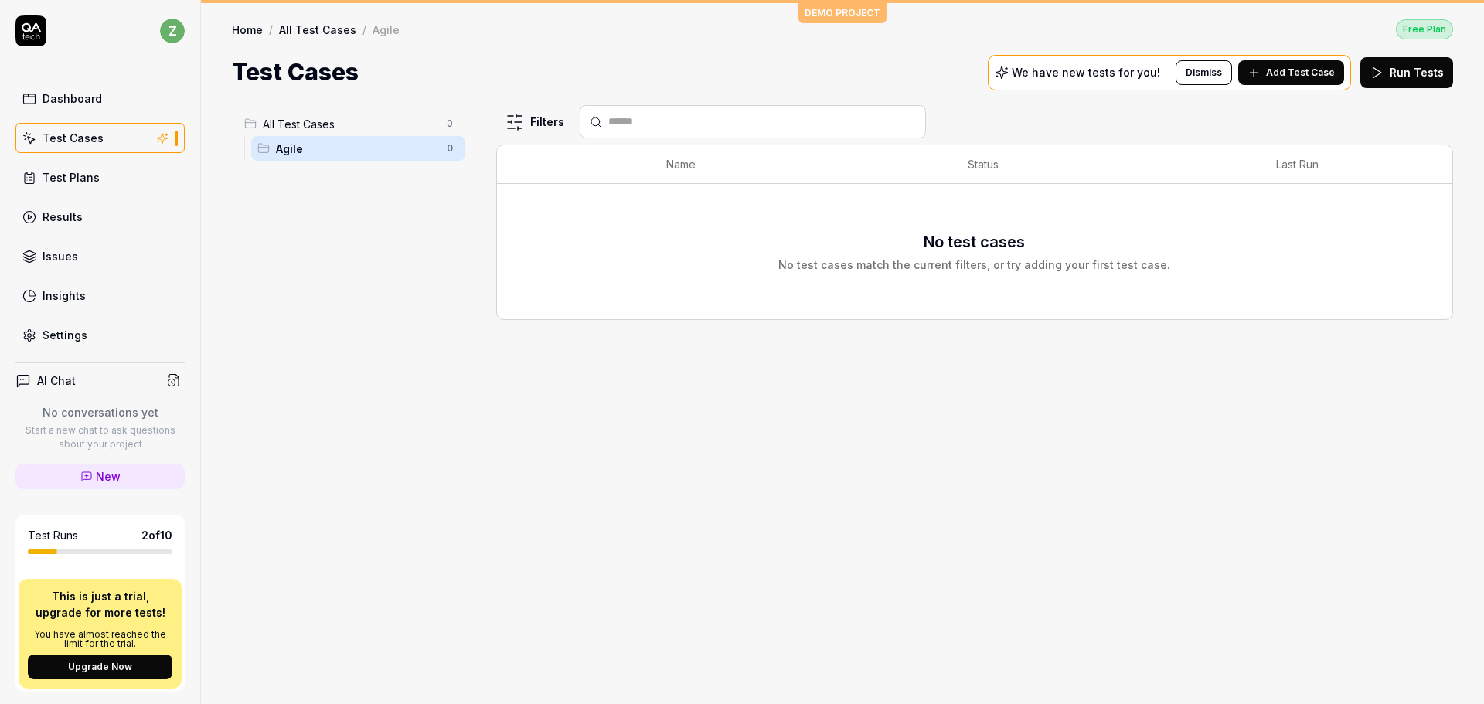
click at [968, 284] on div "No test cases No test cases match the current filters, or try adding your first…" at bounding box center [974, 251] width 924 height 117
click at [1276, 69] on span "Add Test Case" at bounding box center [1300, 73] width 69 height 14
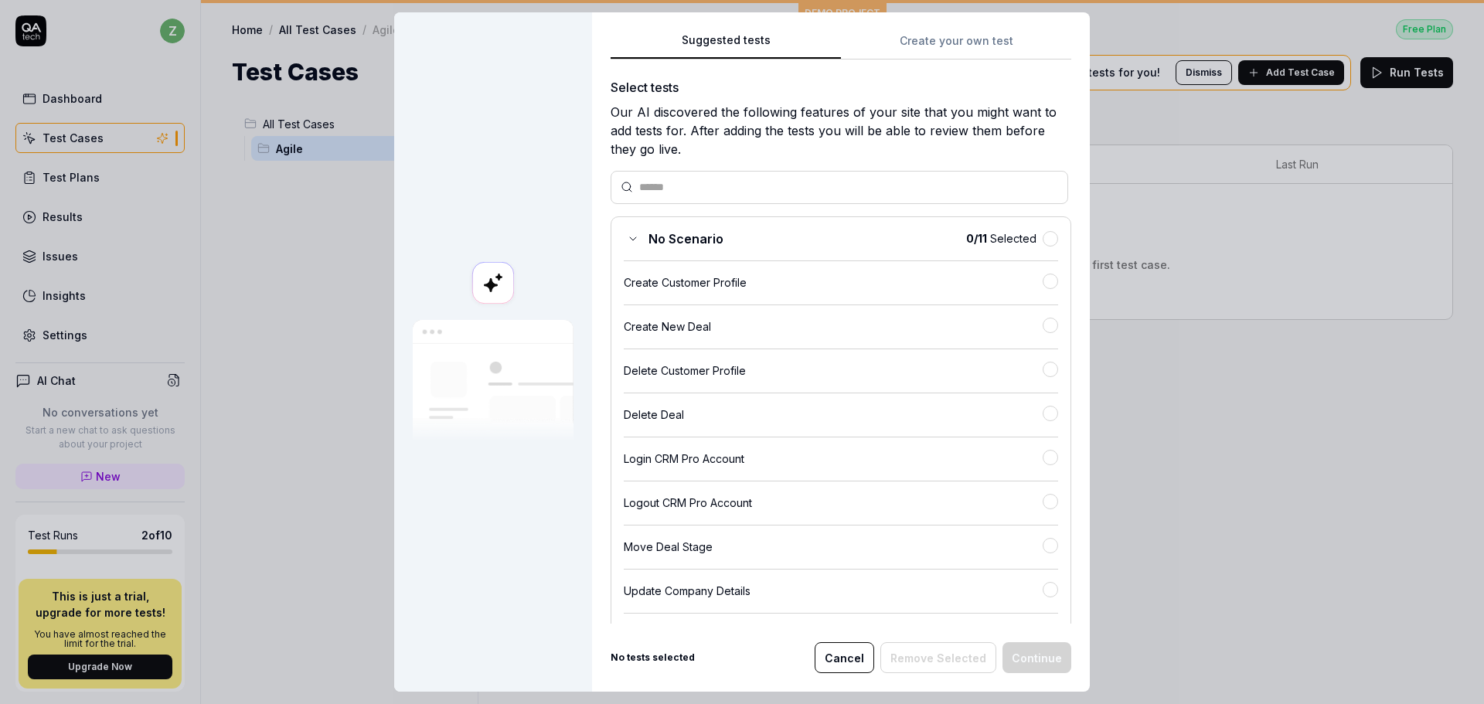
click at [951, 55] on button "Create your own test" at bounding box center [956, 46] width 230 height 28
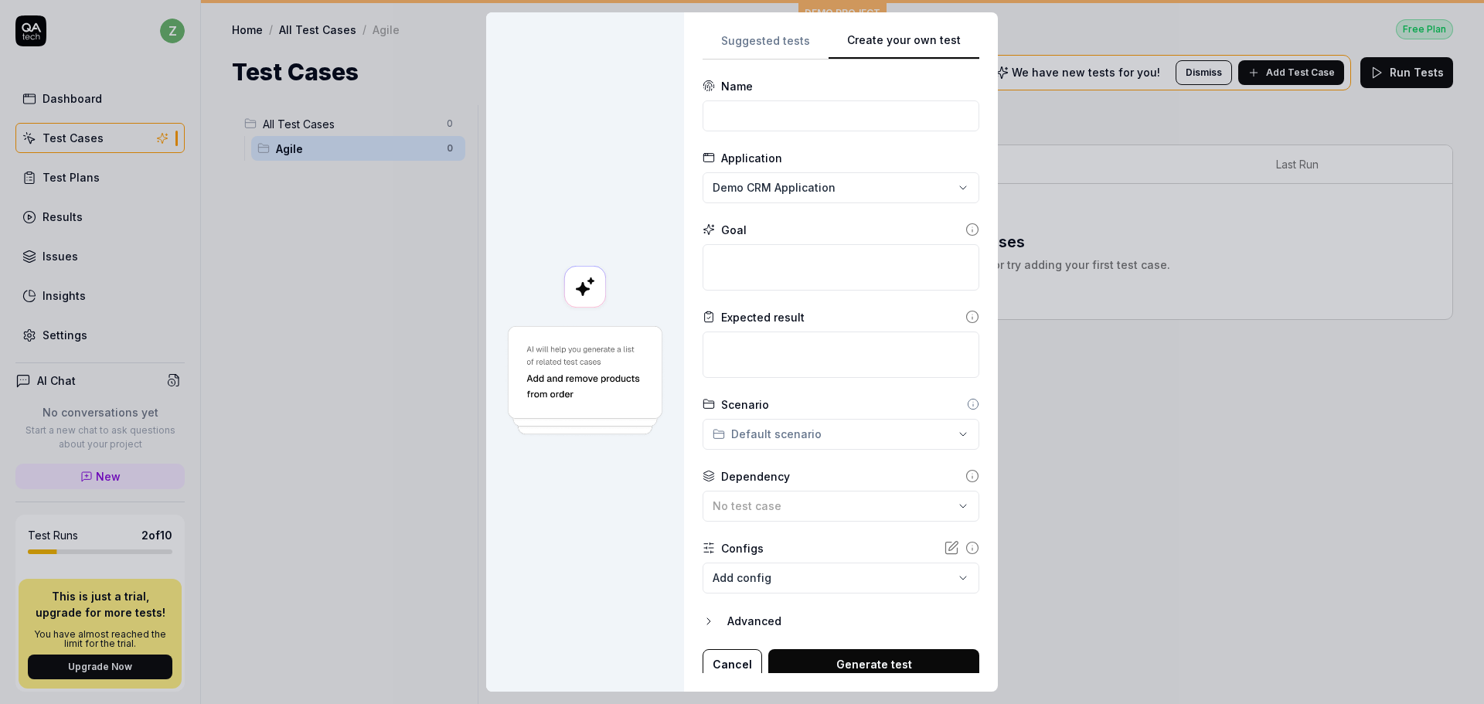
click at [735, 43] on button "Suggested tests" at bounding box center [765, 46] width 126 height 28
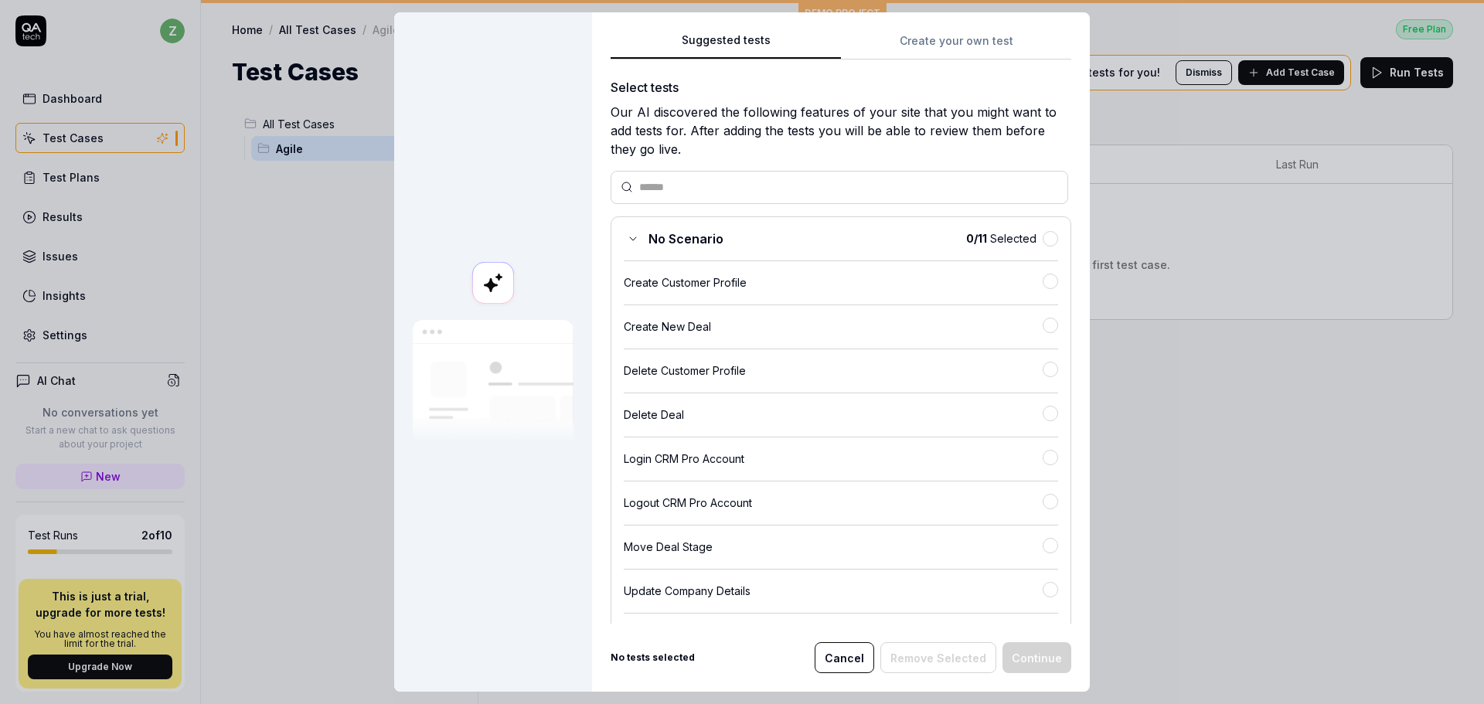
click at [912, 167] on div "Select tests Our AI discovered the following features of your site that you mig…" at bounding box center [841, 485] width 461 height 815
click at [944, 85] on div "Select tests" at bounding box center [841, 87] width 461 height 19
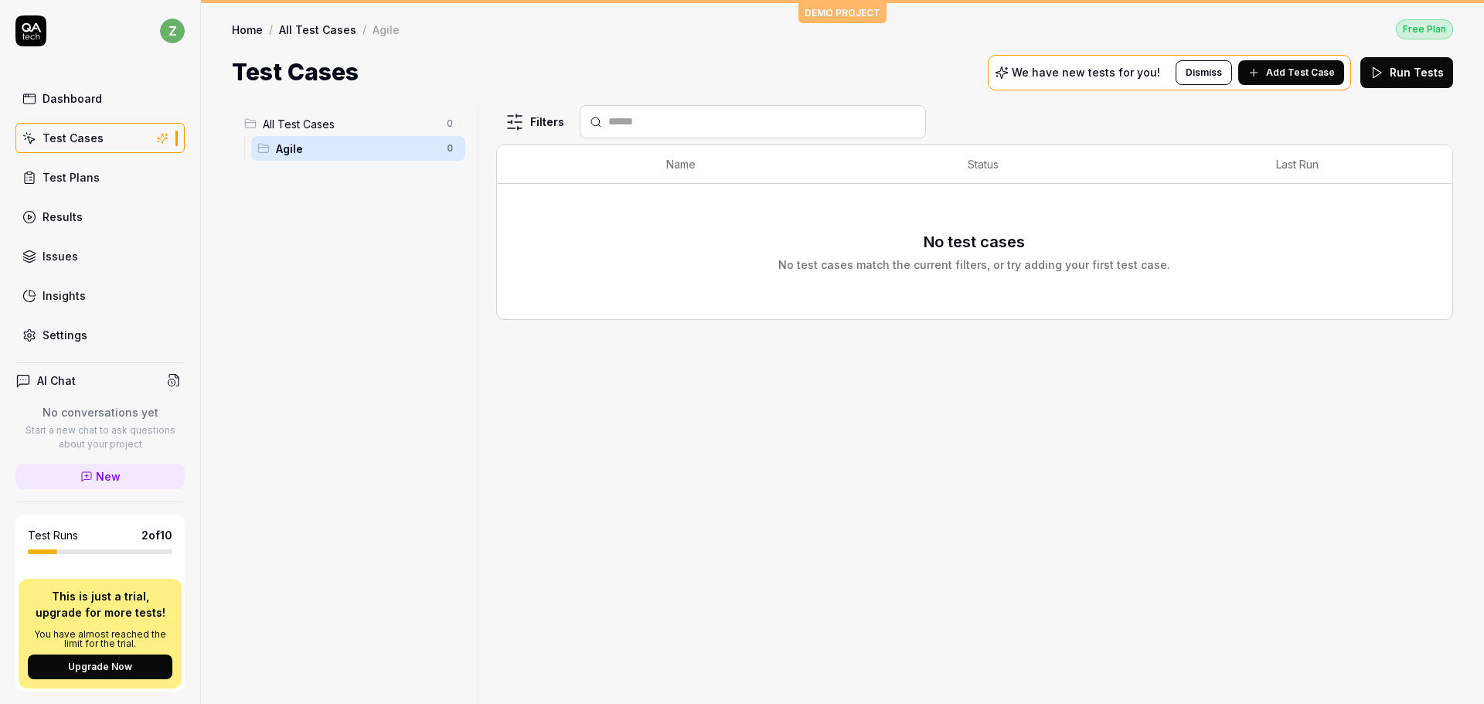
click at [71, 328] on div "Settings" at bounding box center [65, 335] width 45 height 16
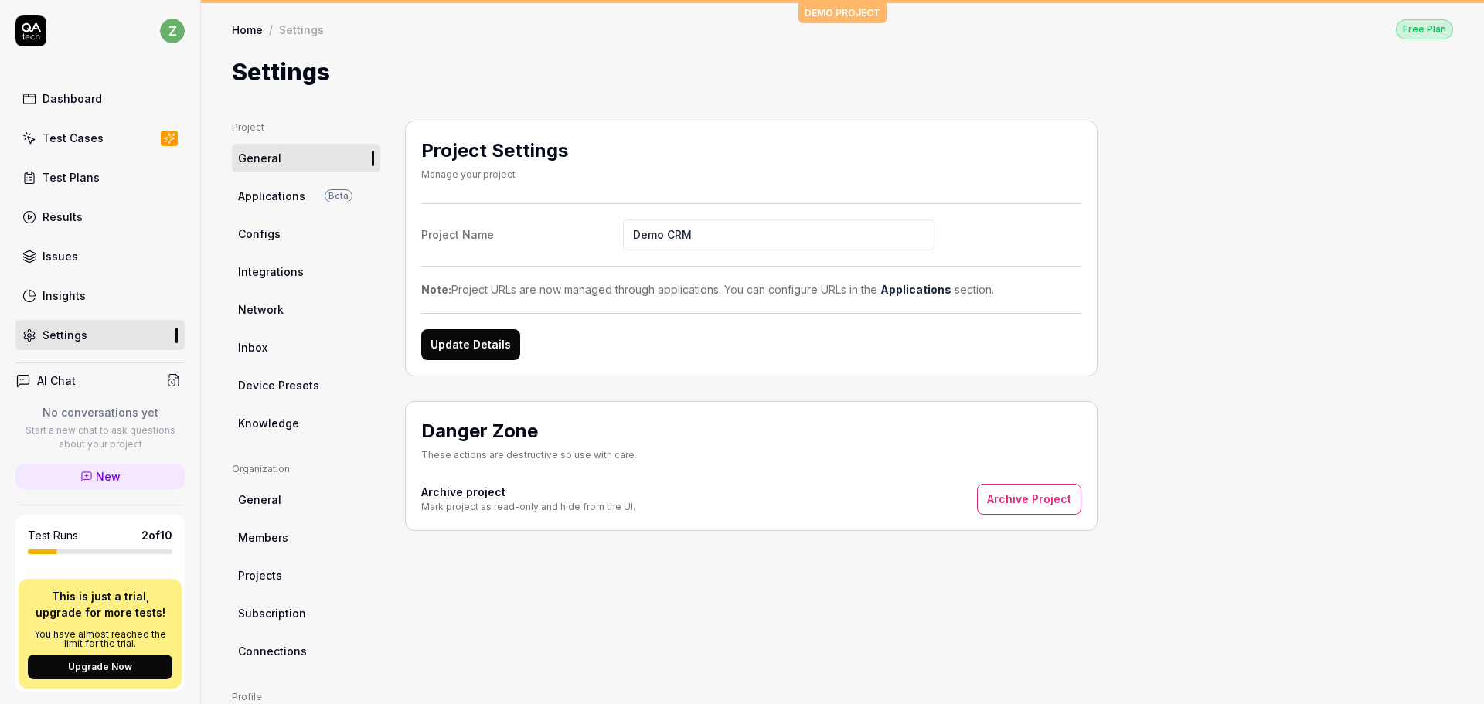
click at [285, 195] on span "Applications" at bounding box center [271, 196] width 67 height 16
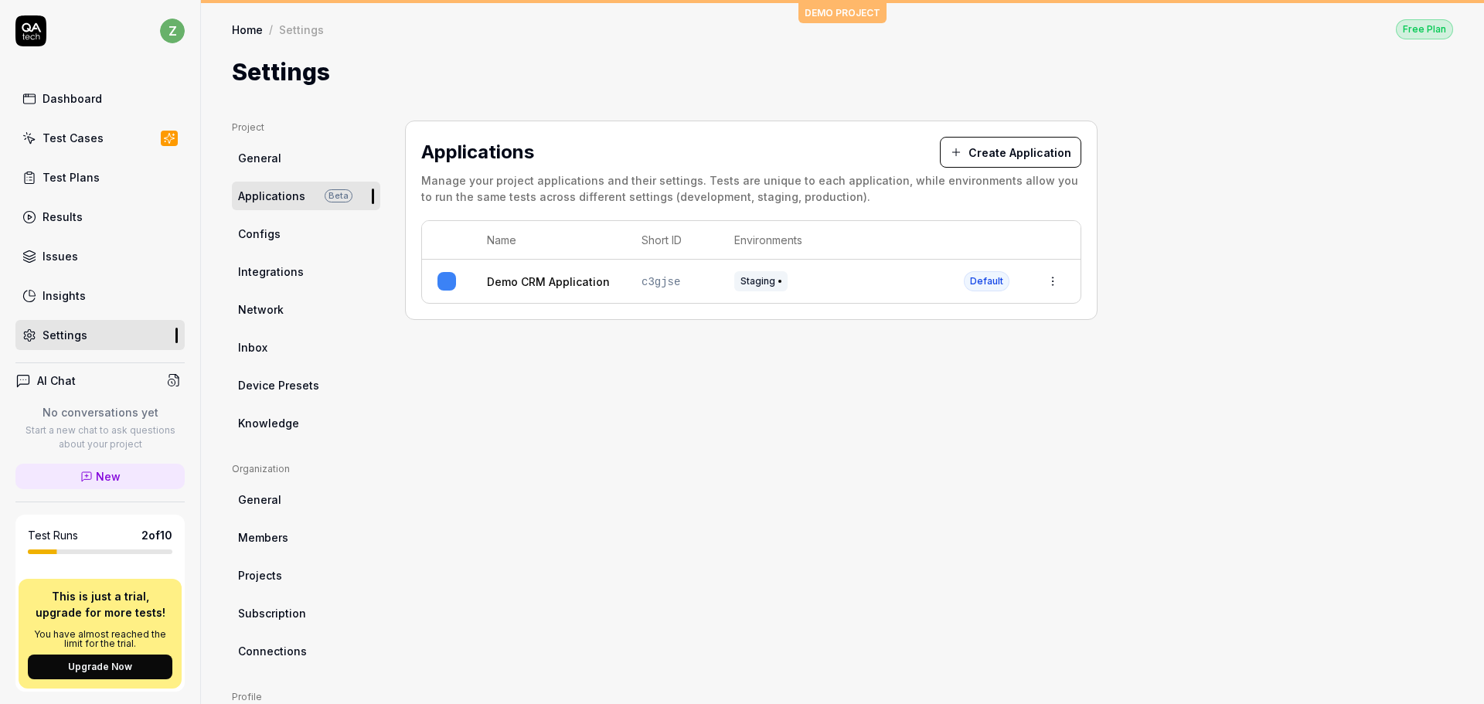
click at [1046, 287] on html "z Dashboard Test Cases Test Plans Results Issues Insights Settings AI Chat No c…" at bounding box center [742, 352] width 1484 height 704
click at [664, 383] on html "z Dashboard Test Cases Test Plans Results Issues Insights Settings AI Chat No c…" at bounding box center [742, 352] width 1484 height 704
click at [268, 227] on span "Configs" at bounding box center [259, 234] width 43 height 16
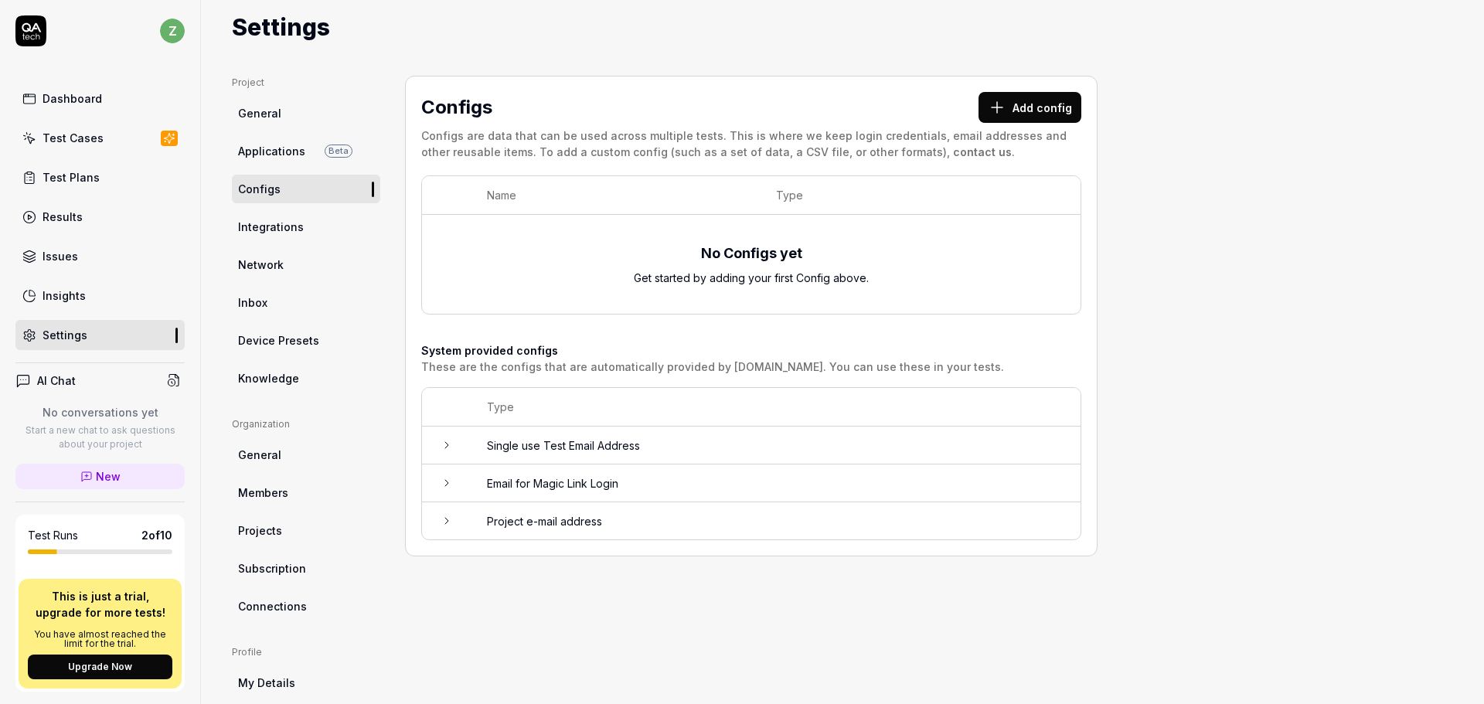
scroll to position [77, 0]
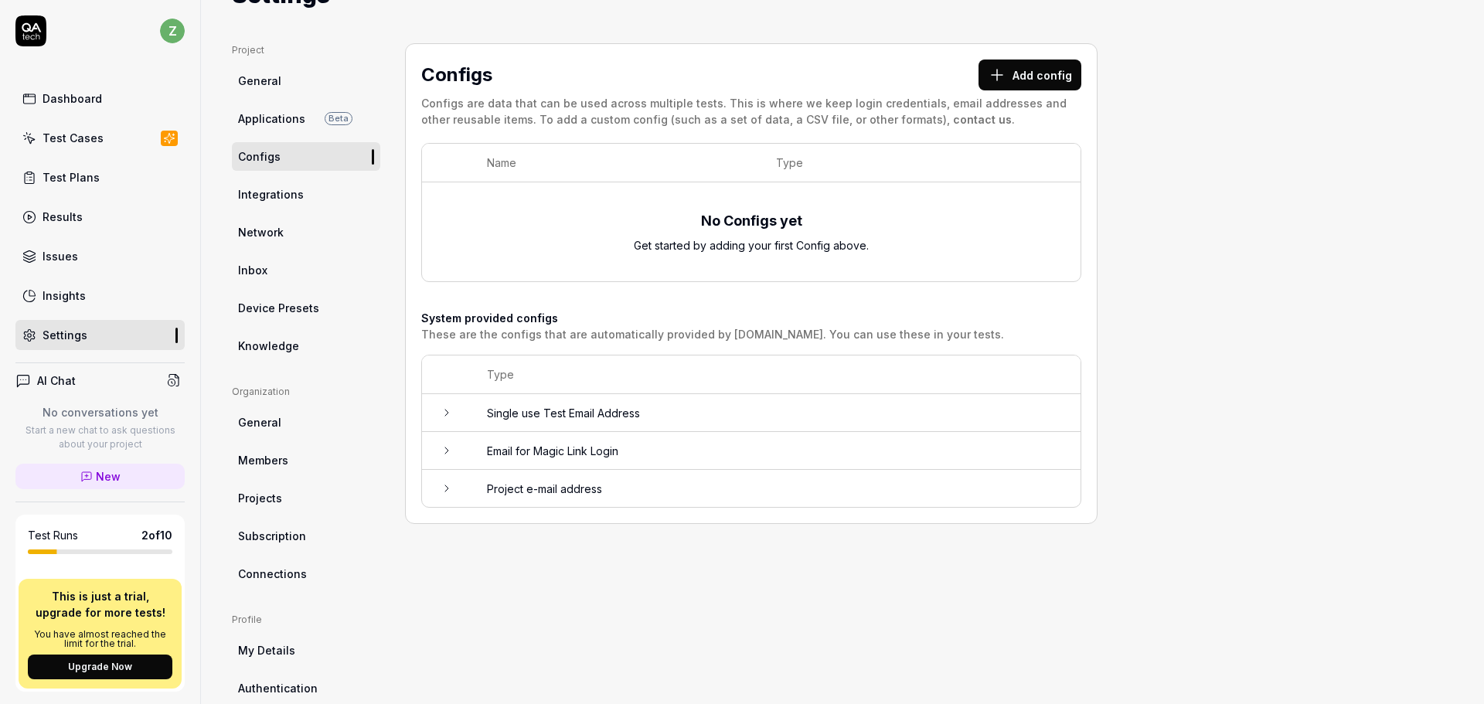
click at [311, 196] on link "Integrations" at bounding box center [306, 194] width 148 height 29
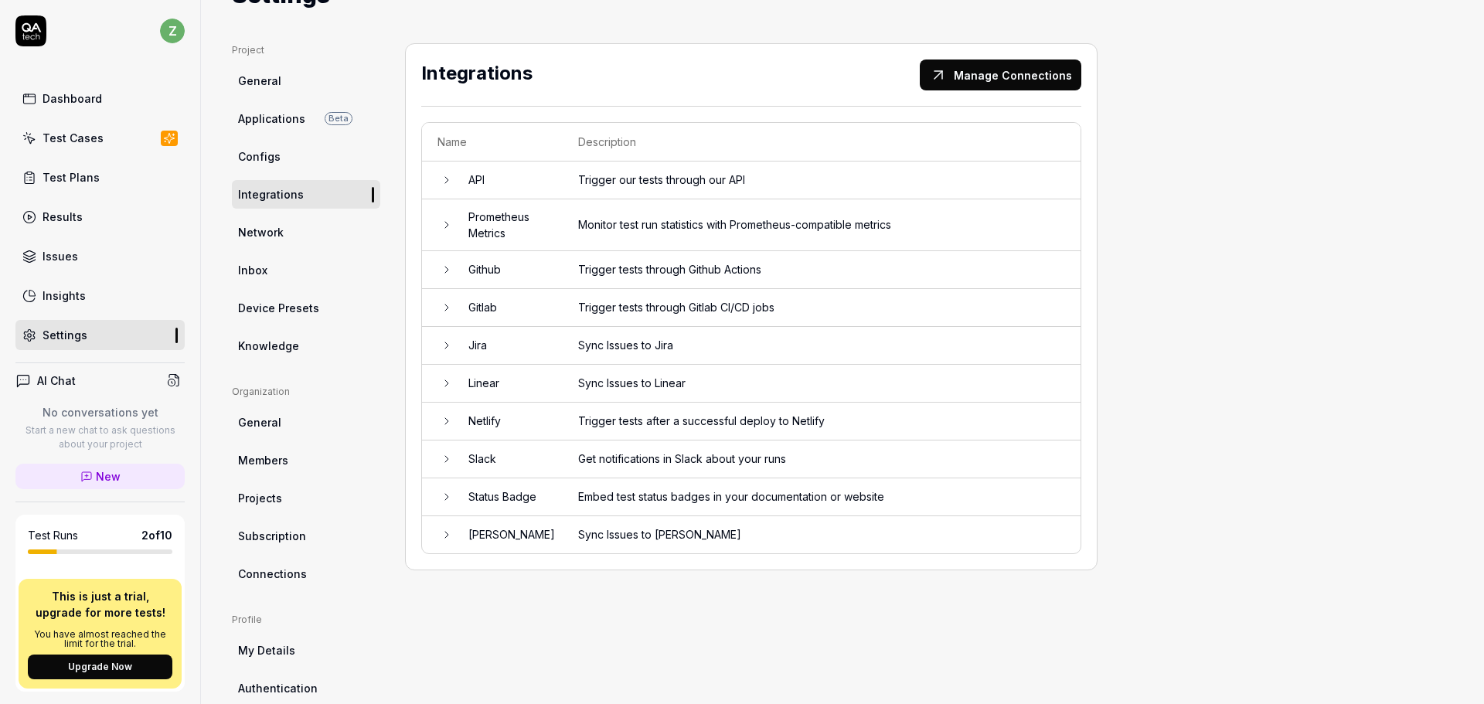
click at [309, 237] on link "Network" at bounding box center [306, 232] width 148 height 29
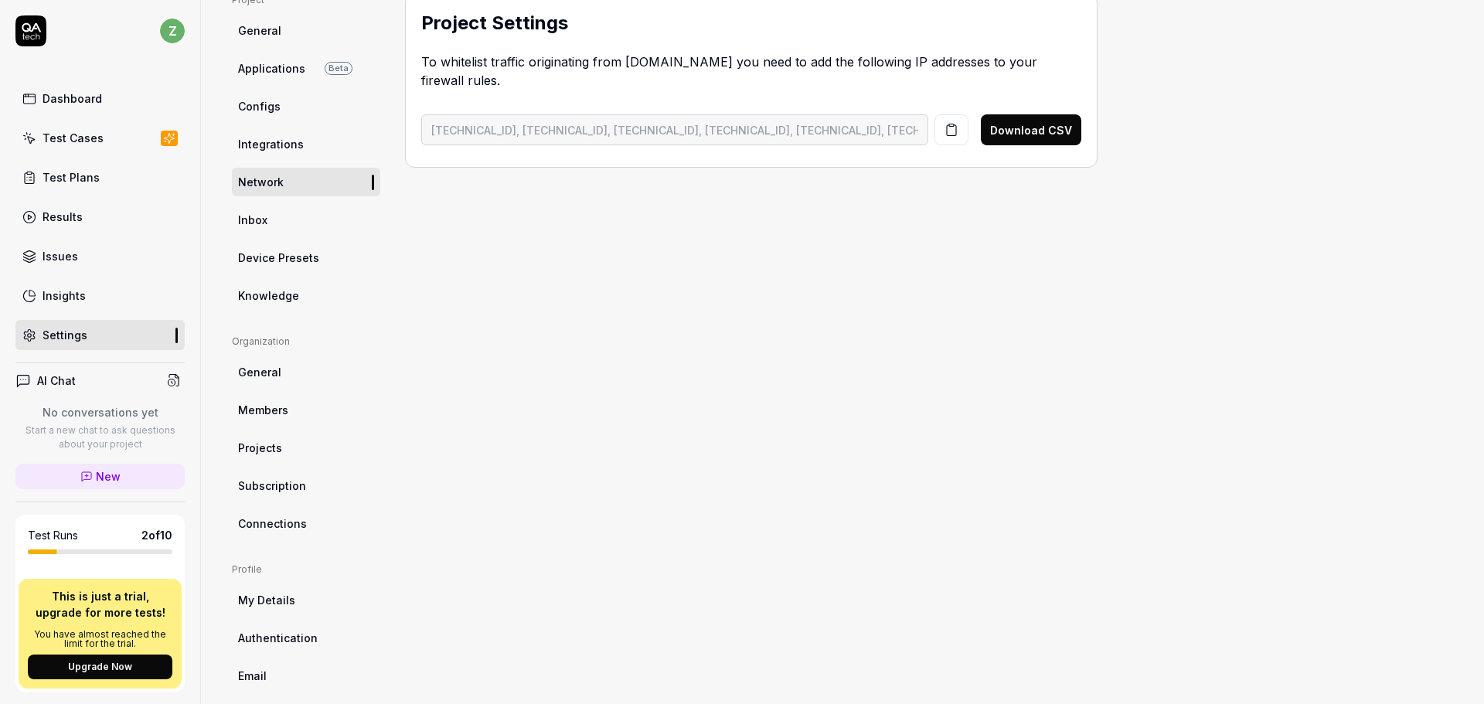
scroll to position [182, 0]
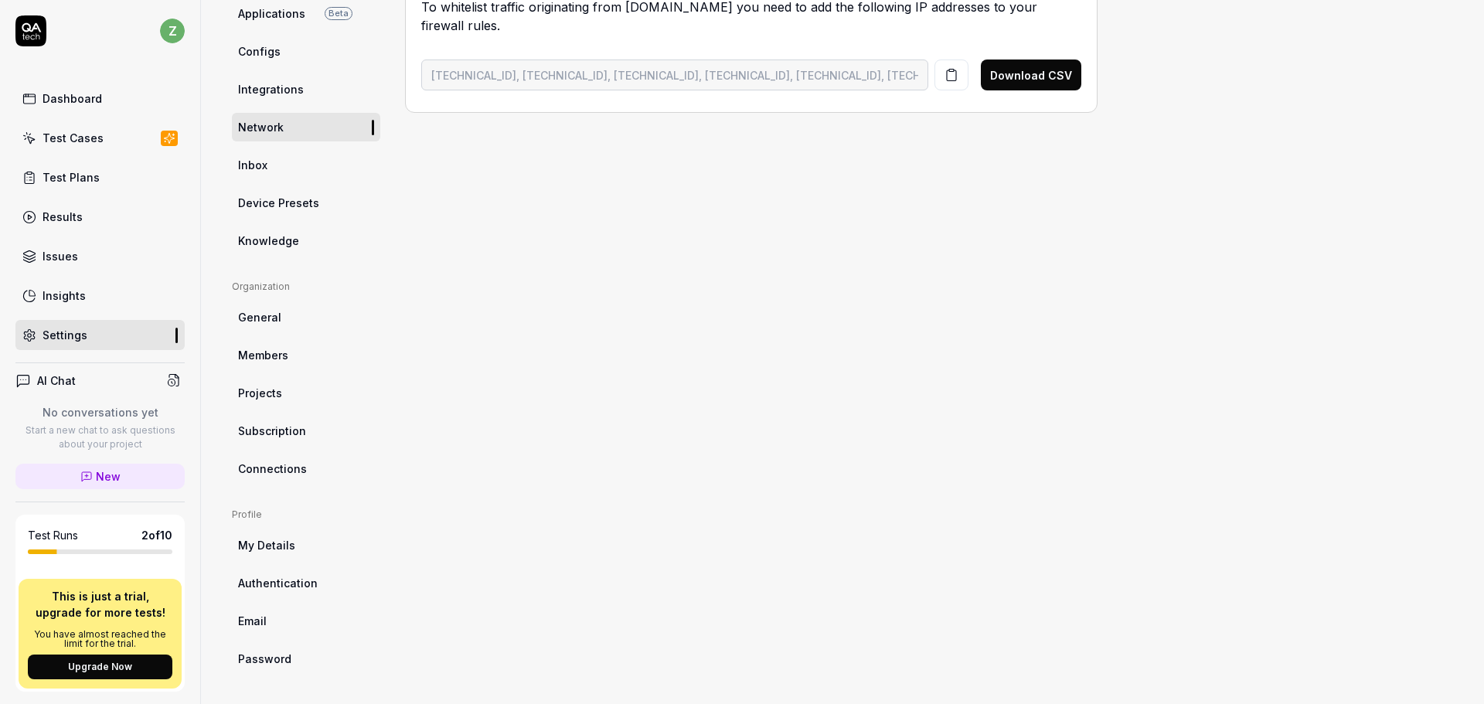
click at [284, 546] on span "My Details" at bounding box center [266, 545] width 57 height 16
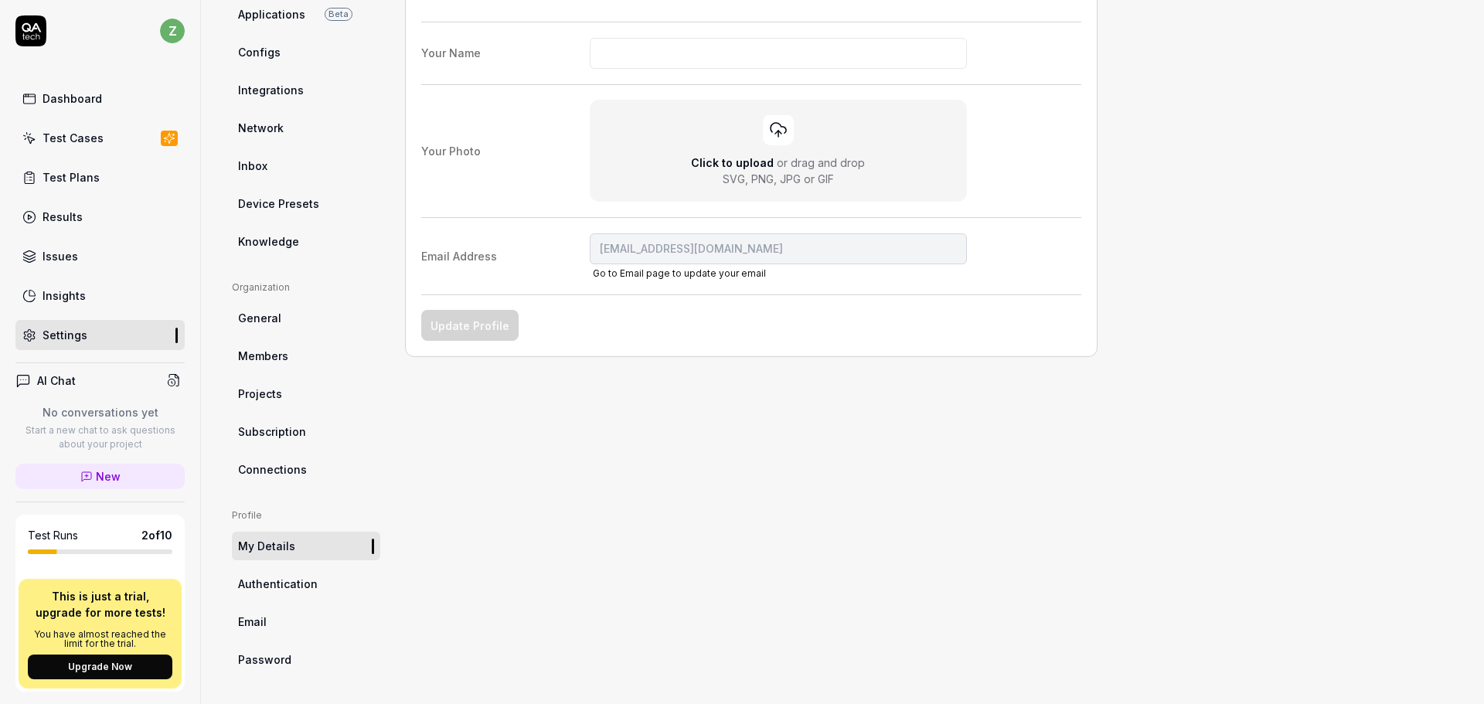
scroll to position [182, 0]
click at [290, 588] on span "Authentication" at bounding box center [278, 583] width 80 height 16
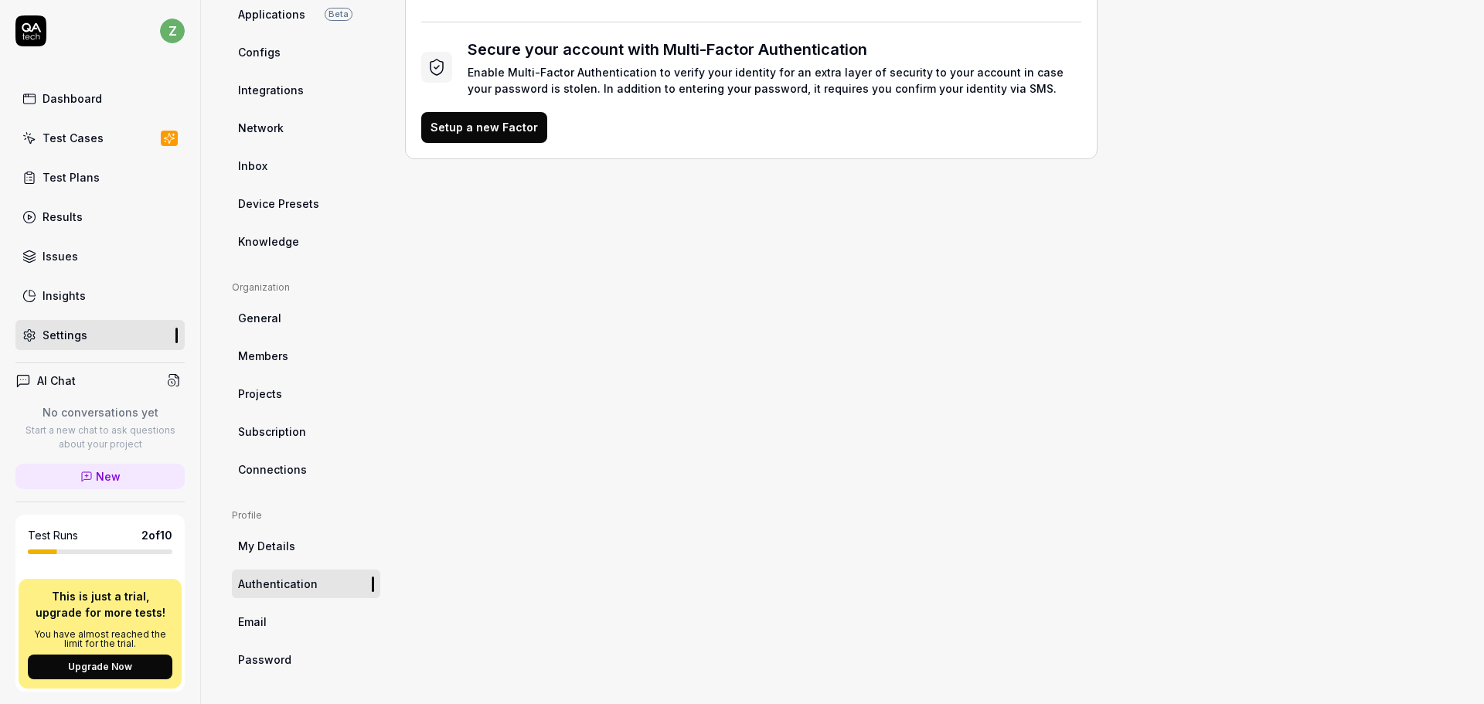
scroll to position [182, 0]
click at [263, 611] on link "Email" at bounding box center [306, 621] width 148 height 29
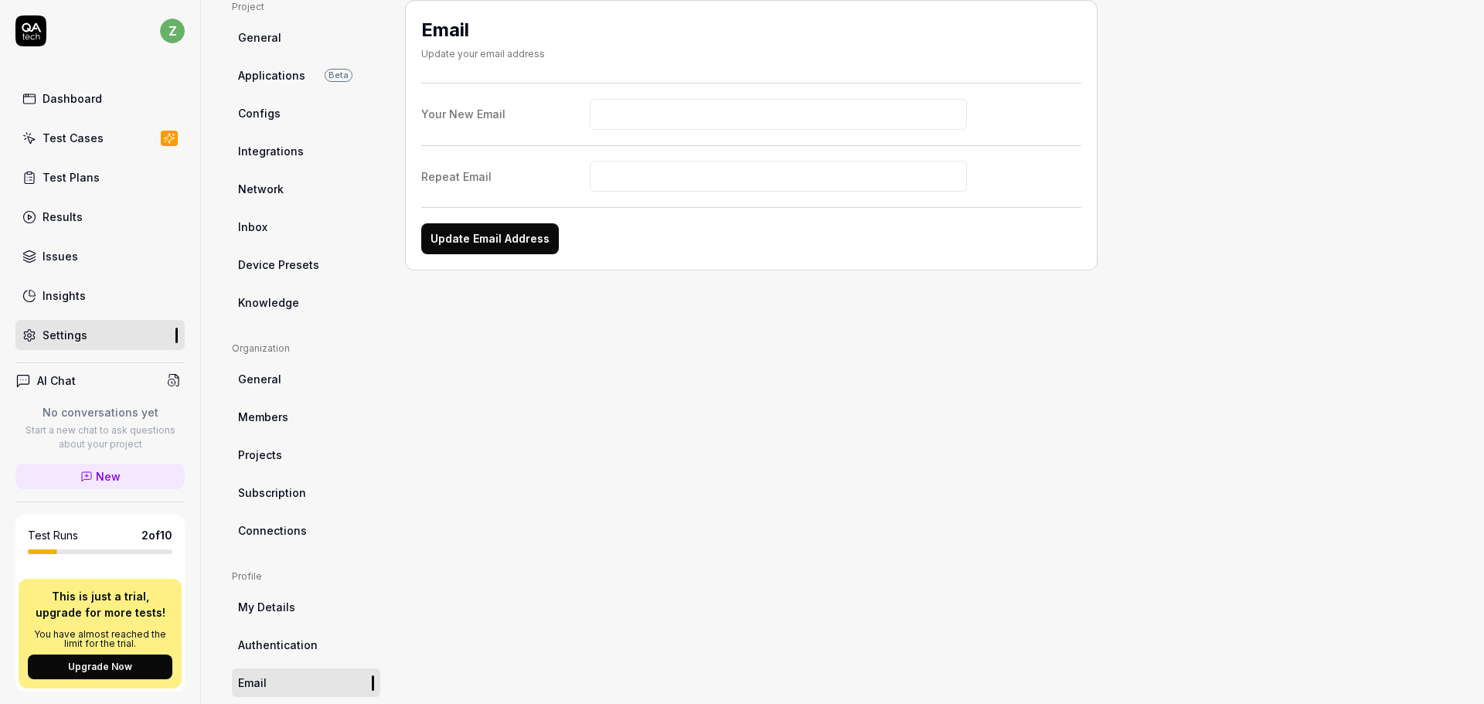
scroll to position [182, 0]
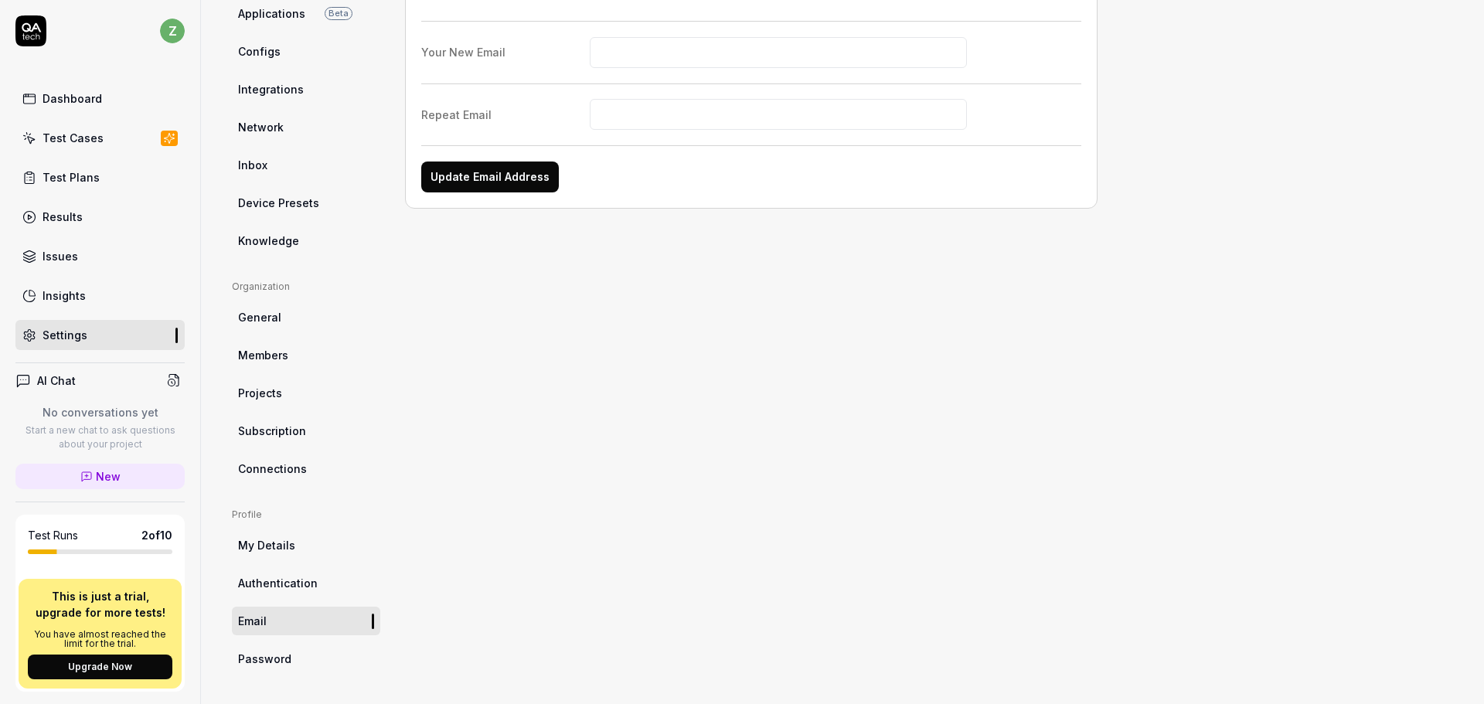
click at [277, 662] on span "Password" at bounding box center [264, 659] width 53 height 16
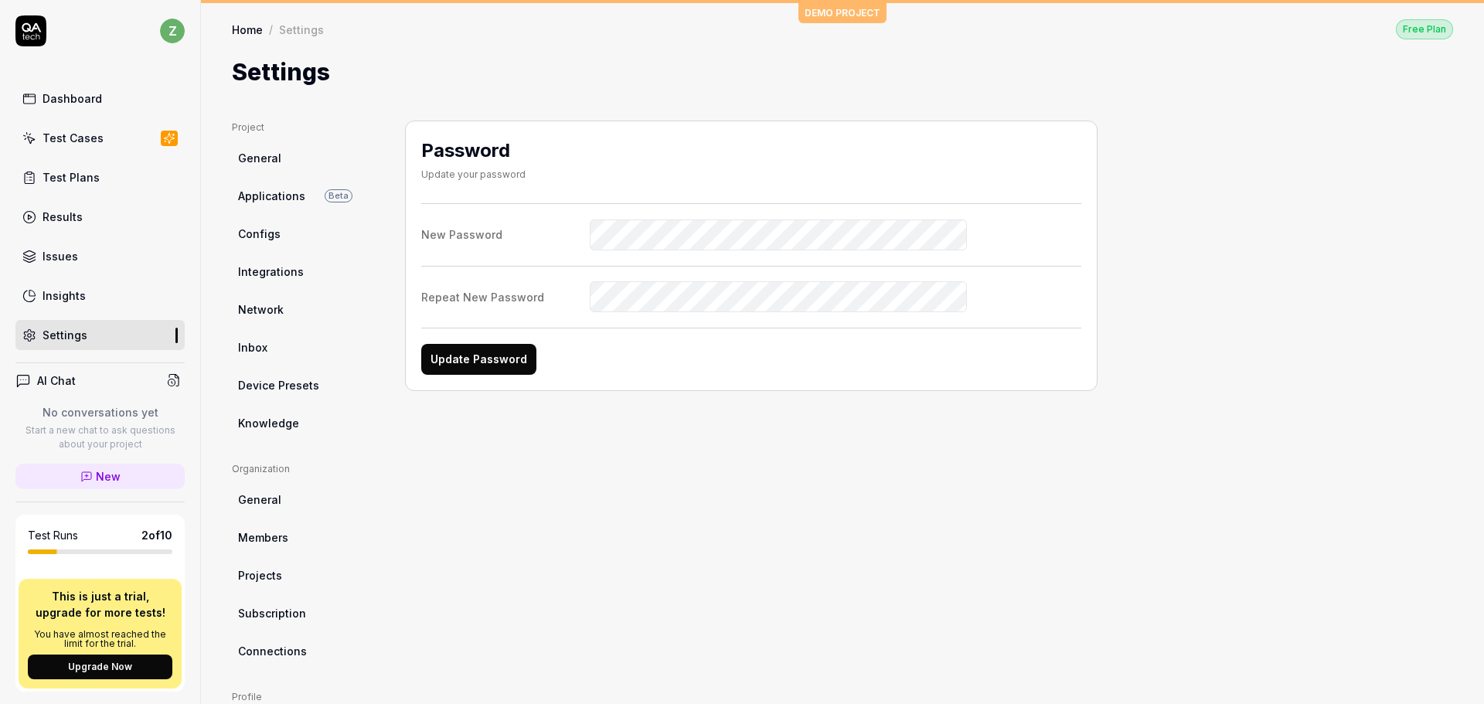
click at [22, 29] on icon at bounding box center [30, 30] width 31 height 31
